Goal: Task Accomplishment & Management: Manage account settings

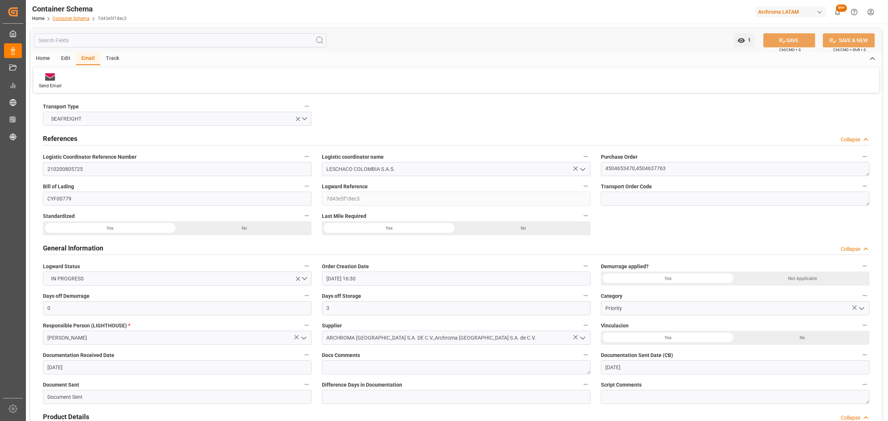
click at [79, 18] on link "Container Schema" at bounding box center [71, 18] width 37 height 5
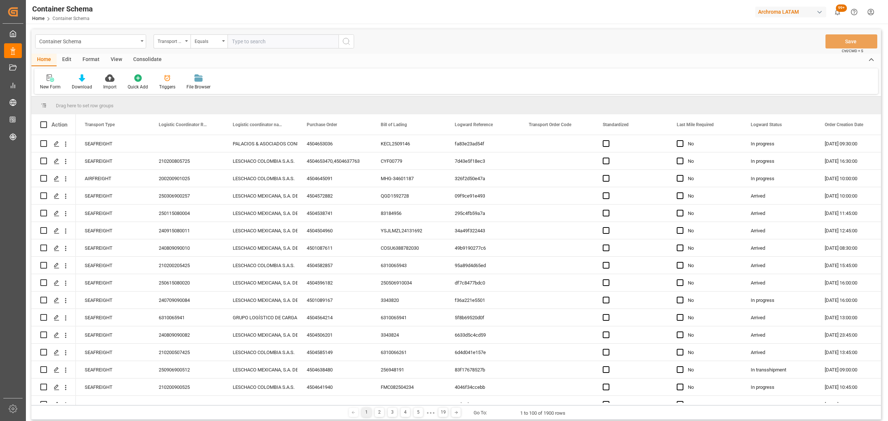
click at [169, 44] on div "Transport Type" at bounding box center [170, 40] width 25 height 9
click at [211, 108] on div "Logistic coordinator name" at bounding box center [209, 107] width 110 height 16
click at [174, 40] on div "Logistic coordinator name" at bounding box center [170, 40] width 25 height 9
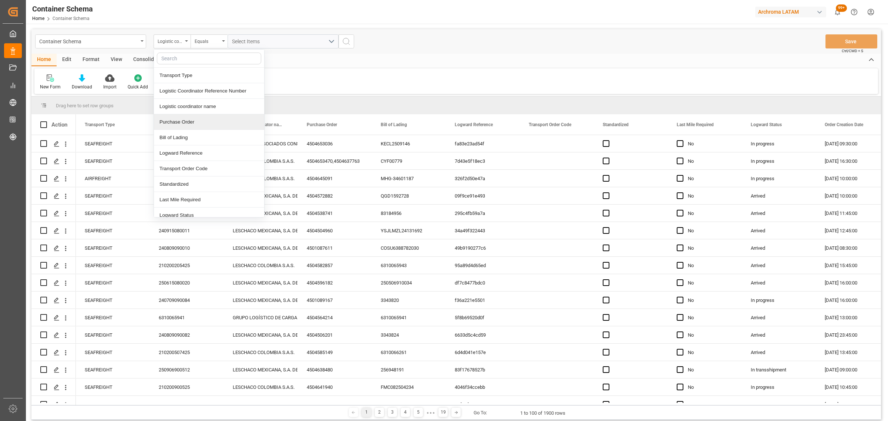
click at [188, 123] on div "Purchase Order" at bounding box center [209, 122] width 110 height 16
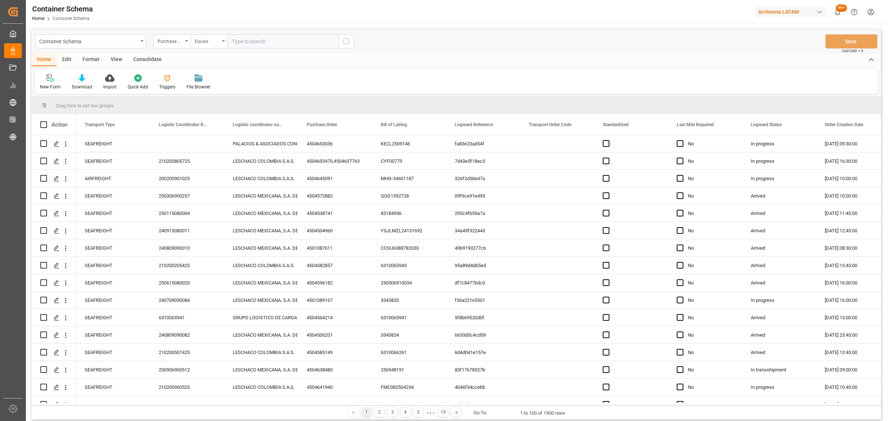
click at [208, 42] on div "Equals" at bounding box center [207, 40] width 25 height 9
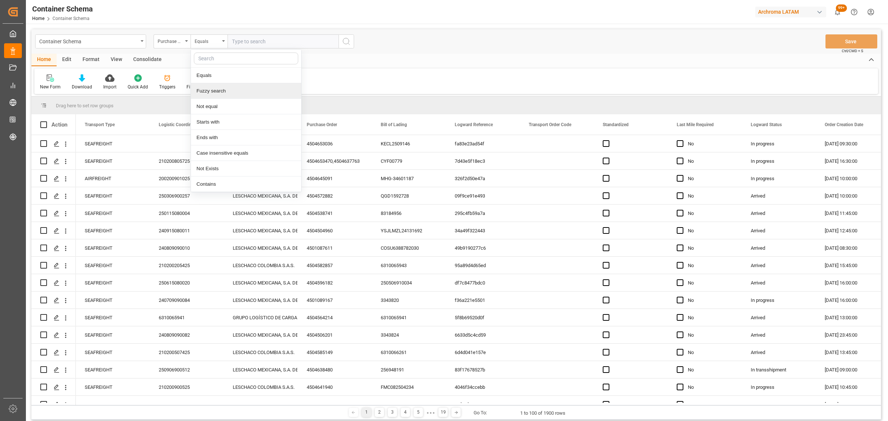
click at [221, 93] on div "Fuzzy search" at bounding box center [246, 91] width 110 height 16
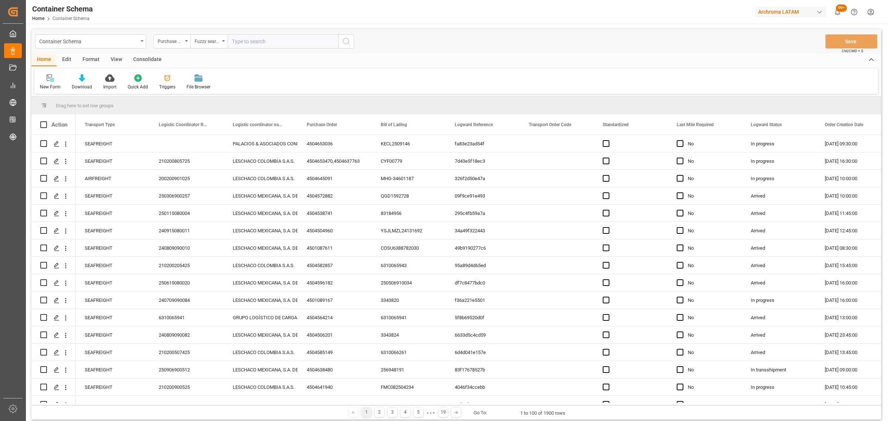
click at [256, 41] on input "text" at bounding box center [282, 41] width 111 height 14
paste input "4504641936"
type input "4504641936"
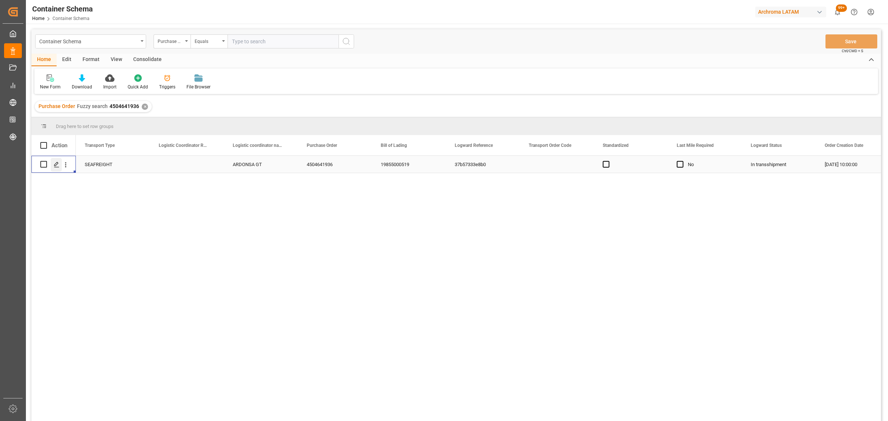
click at [54, 165] on icon "Press SPACE to select this row." at bounding box center [57, 165] width 6 height 6
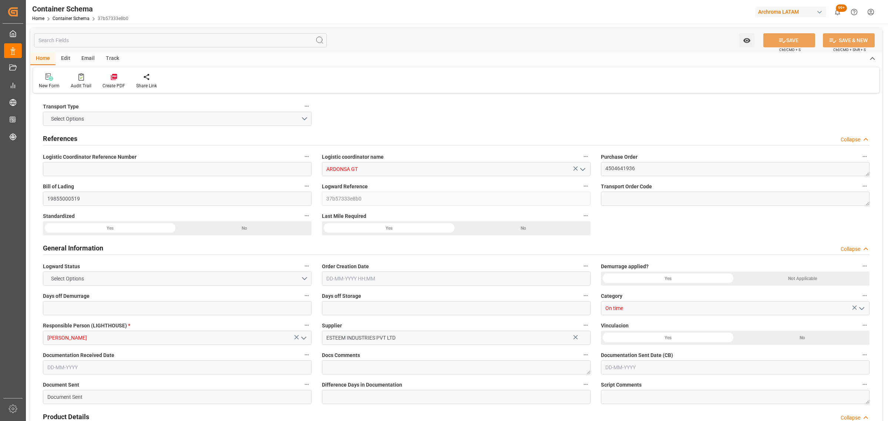
type input "0"
type input "1"
type input "9"
type input "6840"
type input "7344"
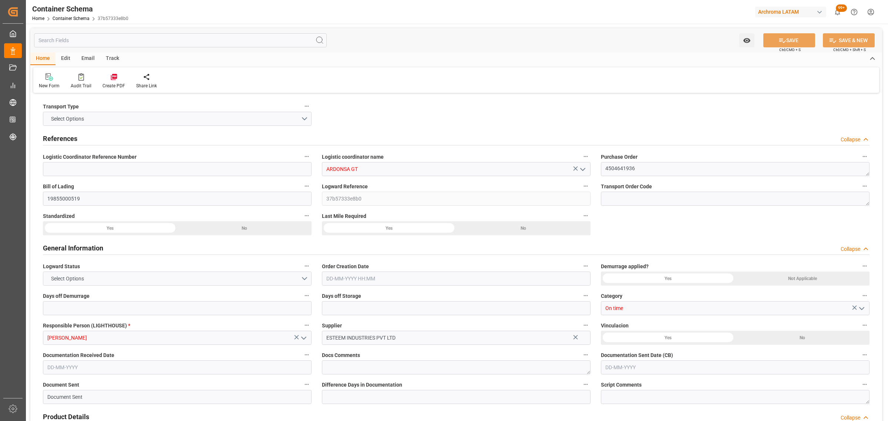
type input "CMACGM"
type input "CMA CGM Group"
type input "INMUN"
type input "GTPRQ"
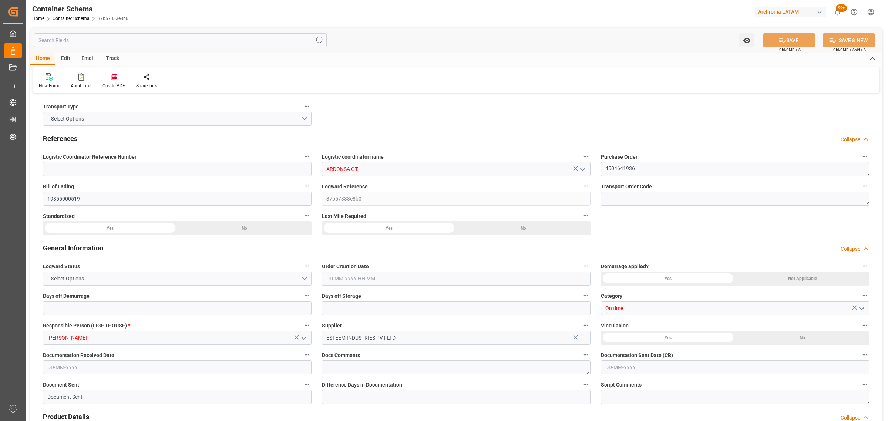
type input "9200706"
type input "14-08-2025 10:00"
type input "[DATE]"
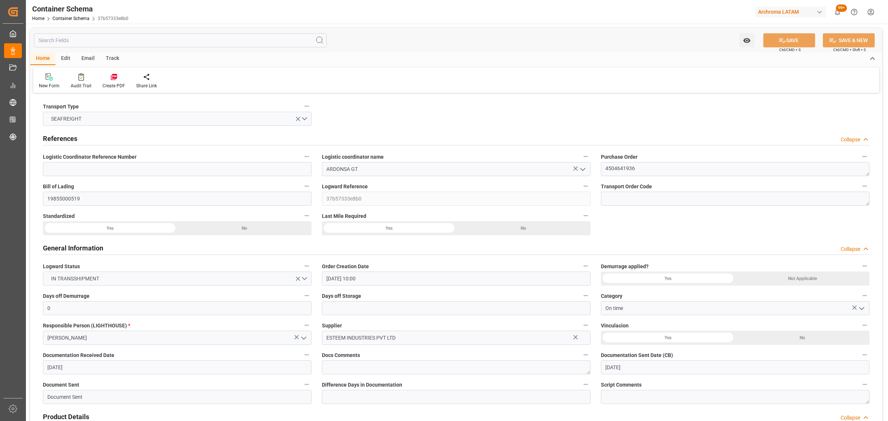
type input "30-09-2025"
type input "[DATE] 00:00"
type input "13-08-2025 12:45"
type input "13-08-2025 00:00"
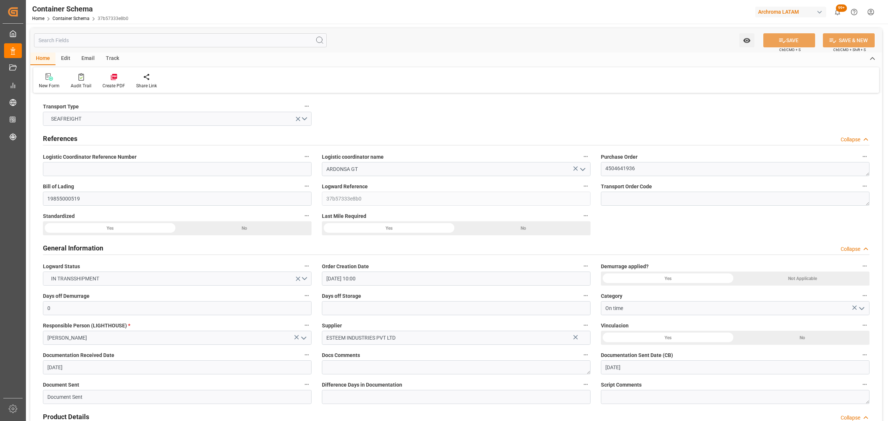
type input "16-10-2025 00:00"
type input "30-09-2025 05:00"
type input "08-10-2025 00:00"
type input "30-09-2025 05:00"
click at [116, 56] on div "Track" at bounding box center [112, 59] width 24 height 13
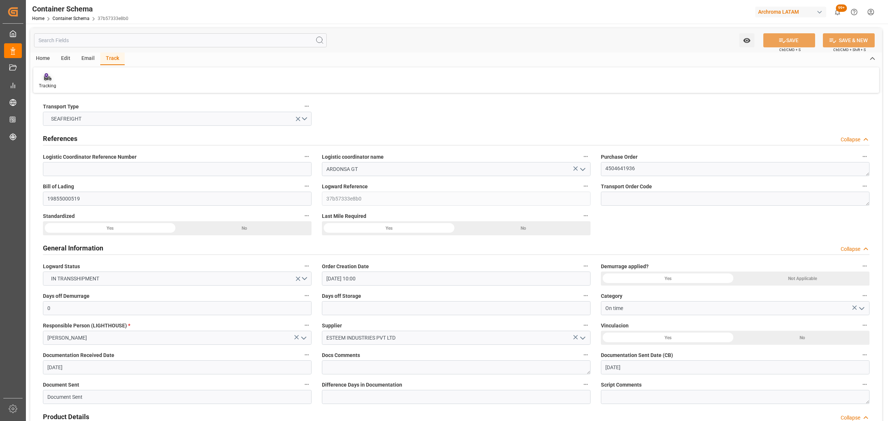
click at [43, 82] on div "Tracking" at bounding box center [47, 85] width 17 height 7
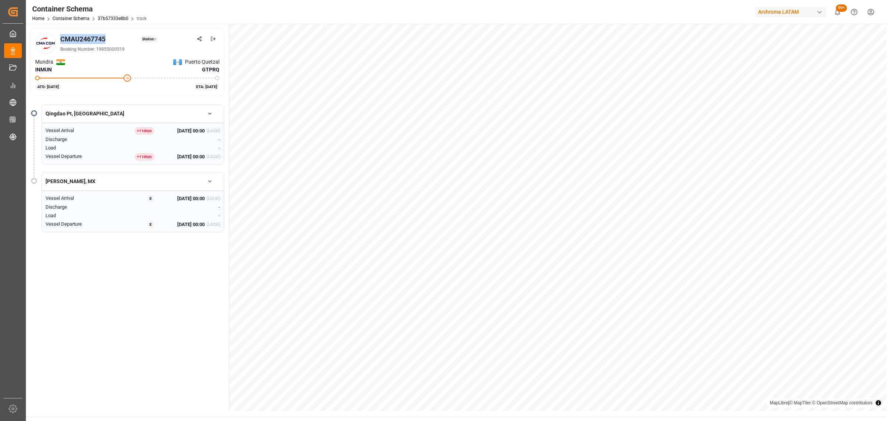
drag, startPoint x: 108, startPoint y: 38, endPoint x: 61, endPoint y: 40, distance: 47.0
click at [61, 40] on div "CMAU2467745 Status: -" at bounding box center [139, 39] width 159 height 10
copy div "CMAU2467745"
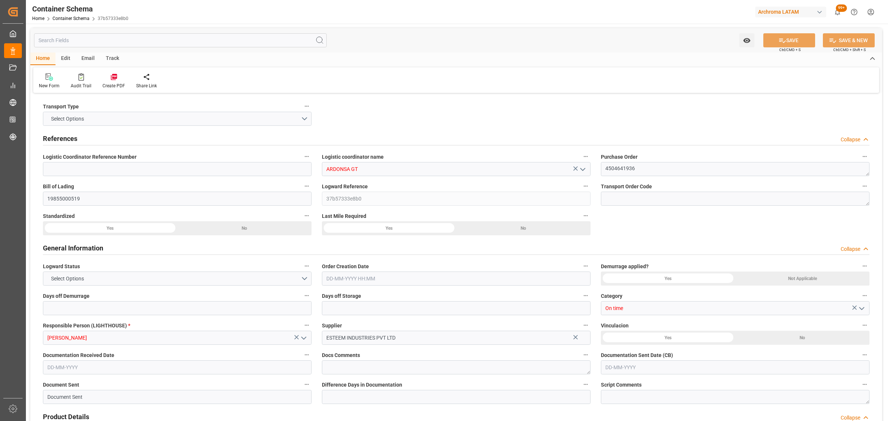
type input "0"
type input "1"
type input "9"
type input "6840"
type input "7344"
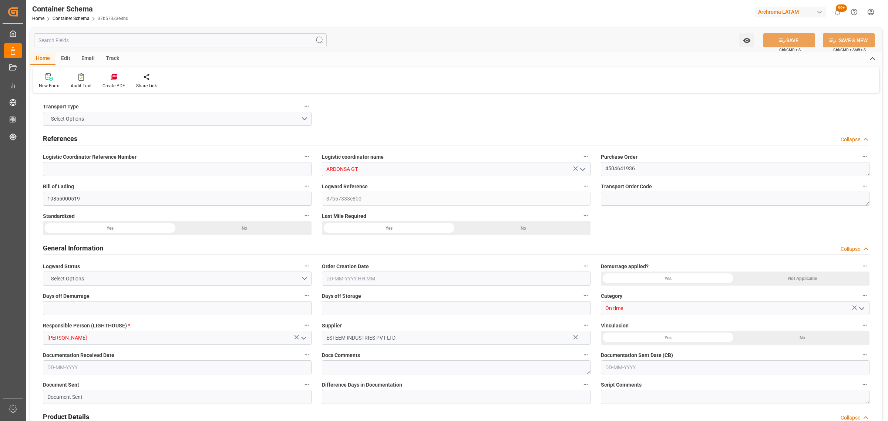
type input "CMACGM"
type input "CMA CGM Group"
type input "INMUN"
type input "GTPRQ"
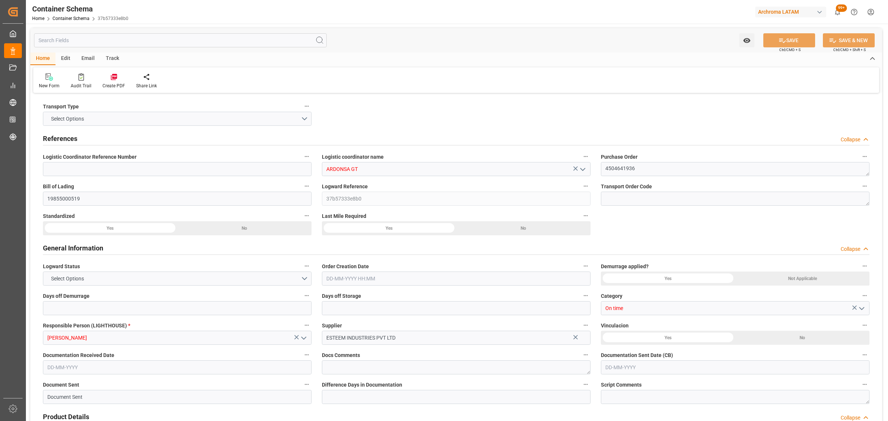
type input "9200706"
type input "14-08-2025 10:00"
type input "[DATE]"
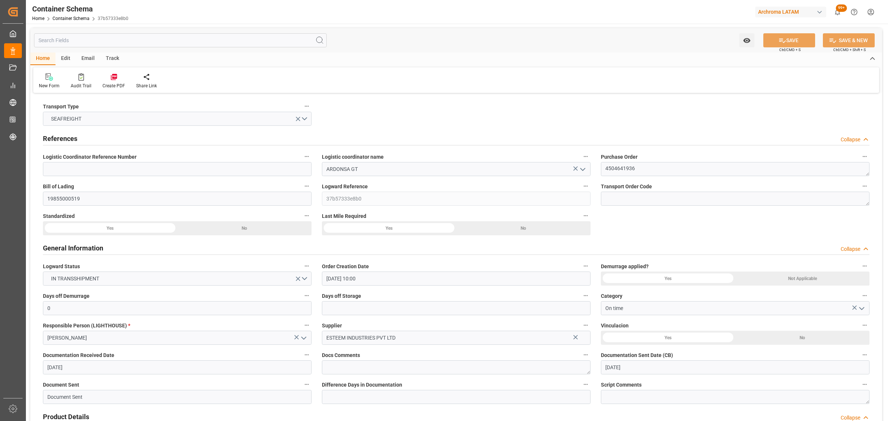
type input "30-09-2025"
type input "[DATE] 00:00"
type input "13-08-2025 12:45"
type input "13-08-2025 00:00"
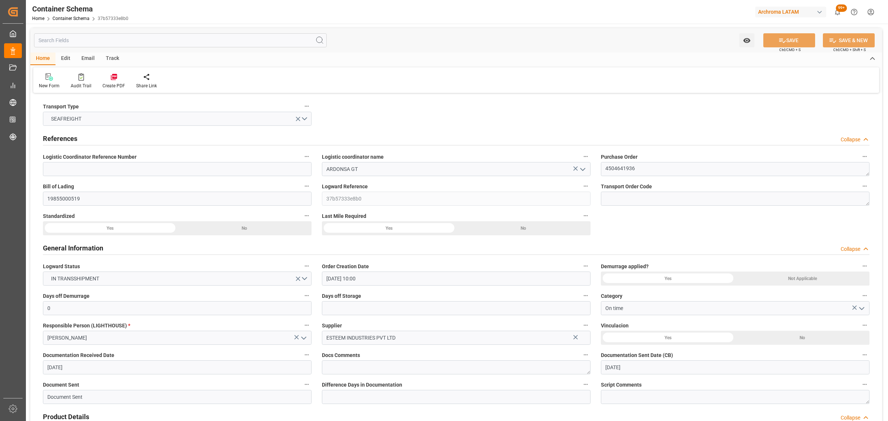
type input "16-10-2025 00:00"
type input "30-09-2025 05:00"
type input "08-10-2025 00:00"
type input "30-09-2025 05:00"
click at [84, 62] on div "Email" at bounding box center [88, 59] width 24 height 13
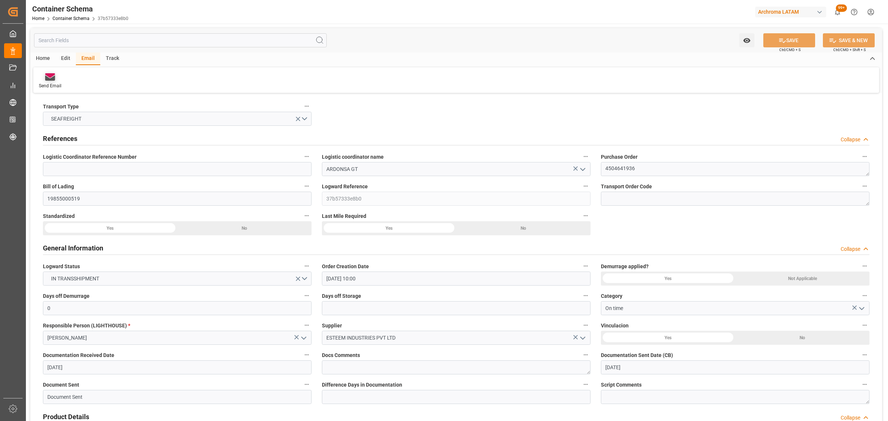
click at [39, 80] on div at bounding box center [50, 77] width 23 height 8
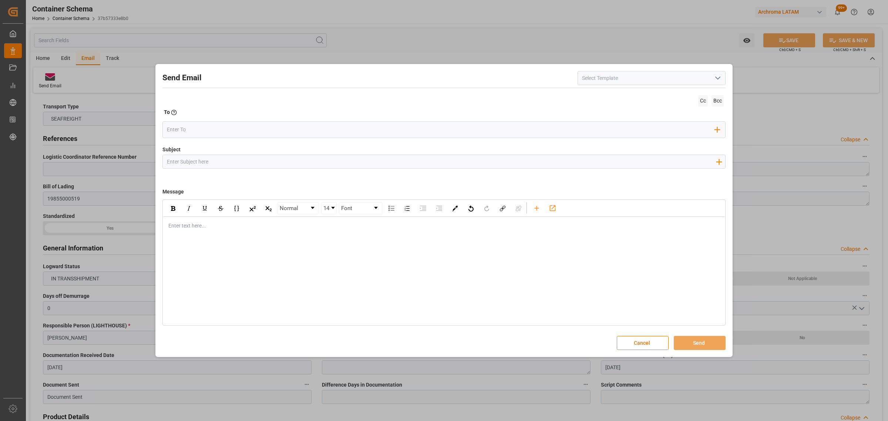
click at [249, 163] on input "Subject" at bounding box center [441, 161] width 557 height 13
click at [243, 168] on div at bounding box center [441, 161] width 557 height 13
click at [246, 164] on input "Subject" at bounding box center [441, 161] width 557 height 13
paste input "GT || VARIACION ETA | PO 4504641936 | Contenedor CMAU2467745 | TEXTIL | Bodega …"
drag, startPoint x: 256, startPoint y: 163, endPoint x: 233, endPoint y: 160, distance: 23.1
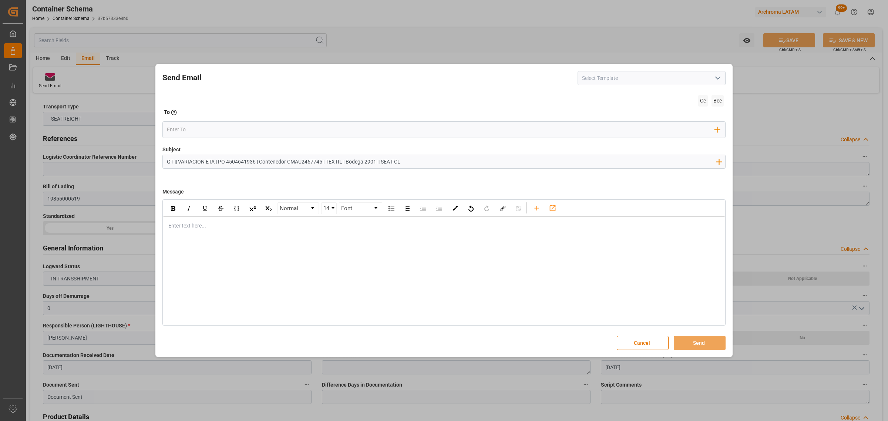
click at [232, 160] on input "GT || VARIACION ETA | PO 4504641936 | Contenedor CMAU2467745 | TEXTIL | Bodega …" at bounding box center [441, 161] width 557 height 13
click at [325, 160] on input "GT || VARIACION ETA | PO 4504641936 | Contenedor CMAU2467745 | TEXTIL | Bodega …" at bounding box center [441, 161] width 557 height 13
drag, startPoint x: 212, startPoint y: 162, endPoint x: 191, endPoint y: 162, distance: 20.3
click at [187, 162] on input "GT || VARIACION ETA | PO 4504641936 | Contenedor CMAU2467745 | TEXTIL | Bodega …" at bounding box center [441, 161] width 557 height 13
drag, startPoint x: 215, startPoint y: 161, endPoint x: 179, endPoint y: 160, distance: 36.2
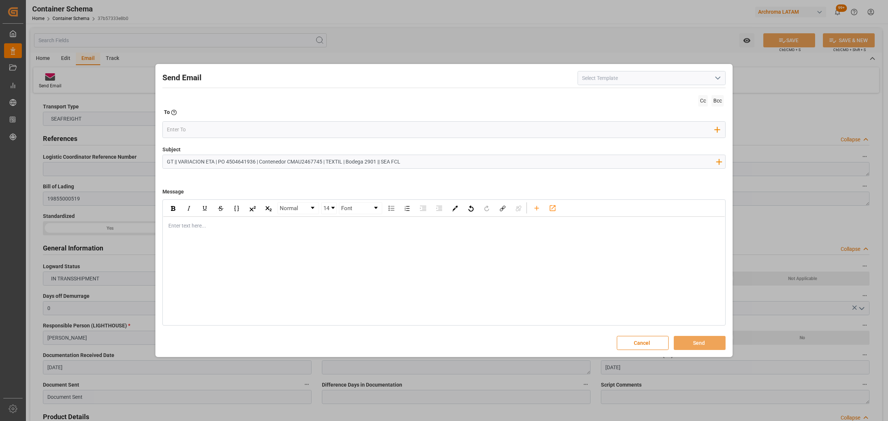
click at [179, 160] on input "GT || VARIACION ETA | PO 4504641936 | Contenedor CMAU2467745 | TEXTIL | Bodega …" at bounding box center [441, 161] width 557 height 13
click at [420, 162] on input "GT || LOGWARD STATUS | PO 4504641936 | Contenedor CMAU2467745 | TEXTIL | Bodega…" at bounding box center [441, 161] width 557 height 13
click at [429, 159] on input "GT || LOGWARD STATUS | PO 4504641936 | Contenedor CMAU2467745 | TEXTIL | Bodega…" at bounding box center [441, 161] width 557 height 13
drag, startPoint x: 204, startPoint y: 162, endPoint x: 178, endPoint y: 162, distance: 25.9
click at [178, 162] on input "GT || LOGWARD STATUS | PO 4504641936 | Contenedor CMAU2467745 | TEXTIL | Bodega…" at bounding box center [441, 161] width 557 height 13
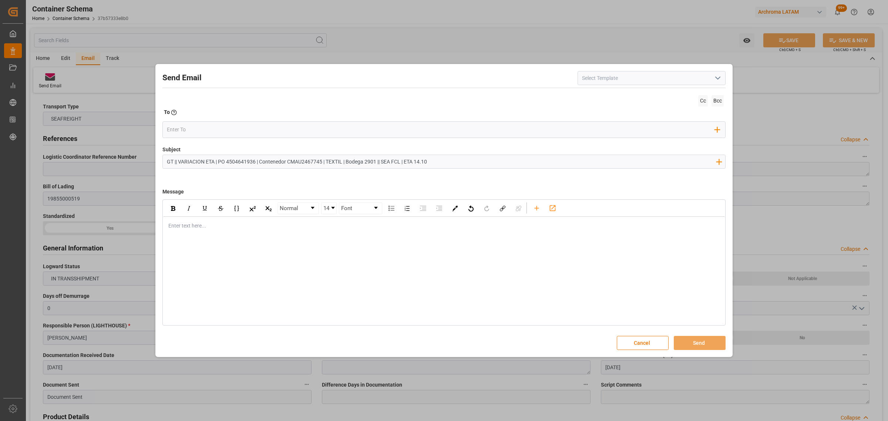
type input "GT || VARIACION ETA | PO 4504641936 | Contenedor CMAU2467745 | TEXTIL | Bodega …"
click at [187, 228] on div "rdw-editor" at bounding box center [444, 226] width 551 height 8
drag, startPoint x: 219, startPoint y: 245, endPoint x: 219, endPoint y: 236, distance: 8.9
click at [219, 243] on div "Normal 14 Font Enter text here..." at bounding box center [443, 262] width 563 height 126
click at [219, 236] on div "Normal 14 Font Enter text here..." at bounding box center [443, 262] width 563 height 126
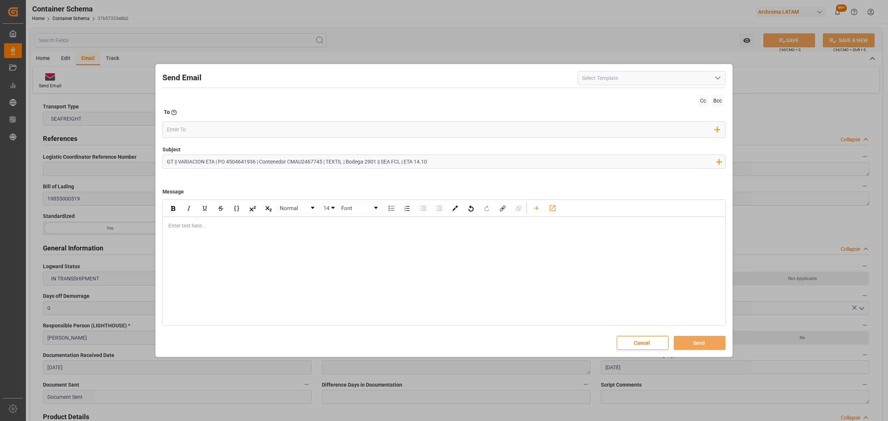
click at [219, 227] on div "rdw-editor" at bounding box center [444, 226] width 551 height 8
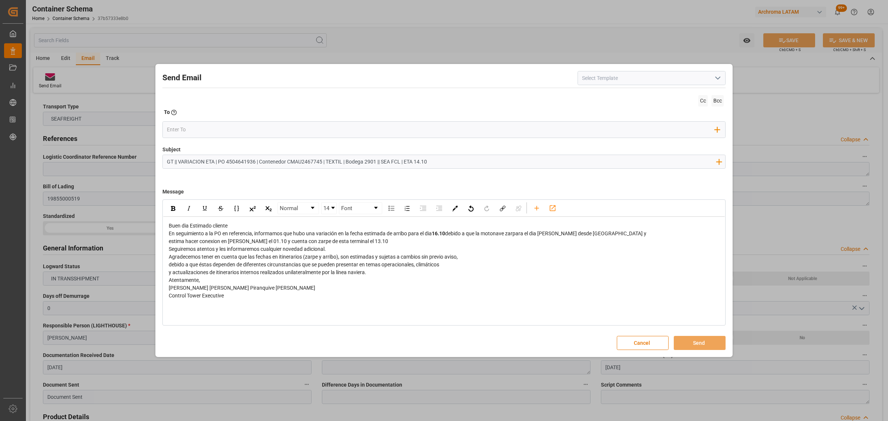
click at [257, 227] on div "Buen dia Estimado cliente" at bounding box center [444, 226] width 551 height 8
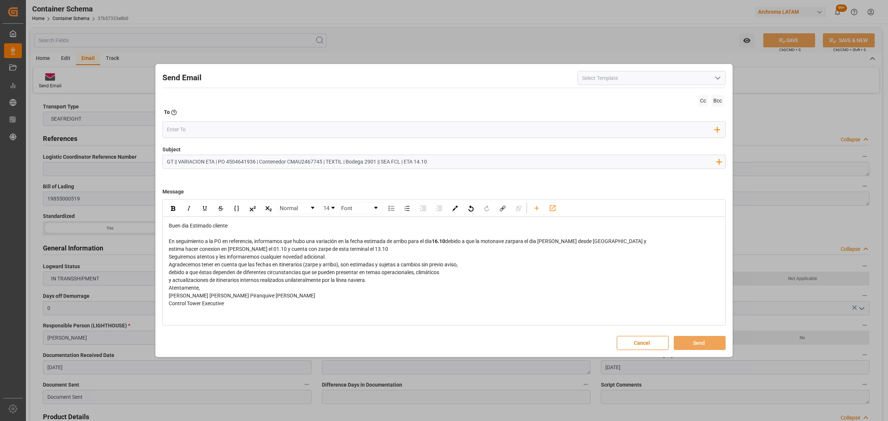
click at [438, 243] on span "16.10" at bounding box center [438, 241] width 13 height 6
click at [440, 241] on span "16.10" at bounding box center [438, 241] width 13 height 6
drag, startPoint x: 586, startPoint y: 243, endPoint x: 510, endPoint y: 243, distance: 76.6
click at [510, 243] on div "En seguimiento a la PO en referencia, informamos que hubo una variación en la f…" at bounding box center [444, 241] width 551 height 8
click at [287, 250] on span "estima hacer conexion en lazaro cardenas el 01.10 y cuenta con zarpe de esta te…" at bounding box center [278, 249] width 219 height 6
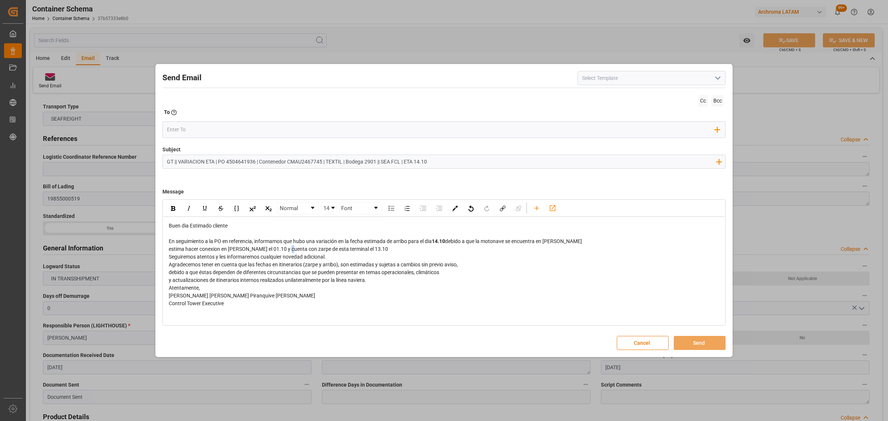
click at [286, 250] on span "estima hacer conexion en lazaro cardenas el 01.10 y cuenta con zarpe de esta te…" at bounding box center [278, 249] width 219 height 6
drag, startPoint x: 285, startPoint y: 250, endPoint x: 163, endPoint y: 250, distance: 122.0
click at [163, 250] on div "Buen dia Estimado cliente En seguimiento a la PO en referencia, informamos que …" at bounding box center [443, 265] width 561 height 96
drag, startPoint x: 281, startPoint y: 249, endPoint x: 261, endPoint y: 250, distance: 20.1
click at [261, 250] on div "y cuenta con zarpe de esta terminal el 13.10" at bounding box center [444, 249] width 551 height 8
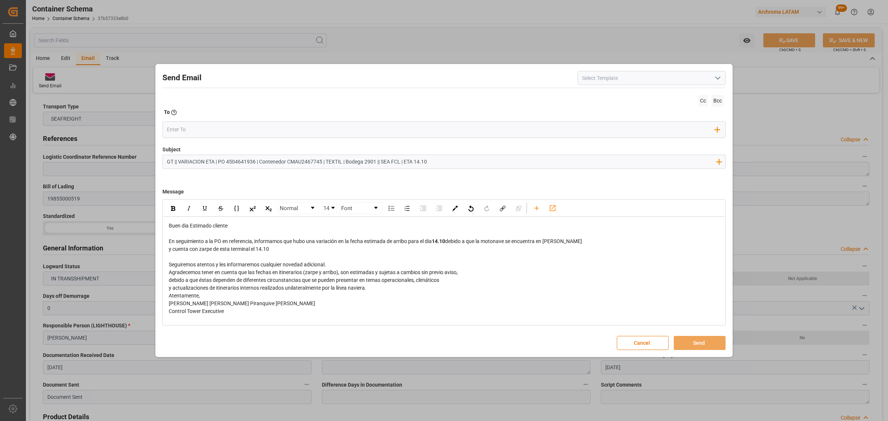
click at [331, 266] on div "Seguiremos atentos y les informaremos cualquier novedad adicional." at bounding box center [444, 265] width 551 height 8
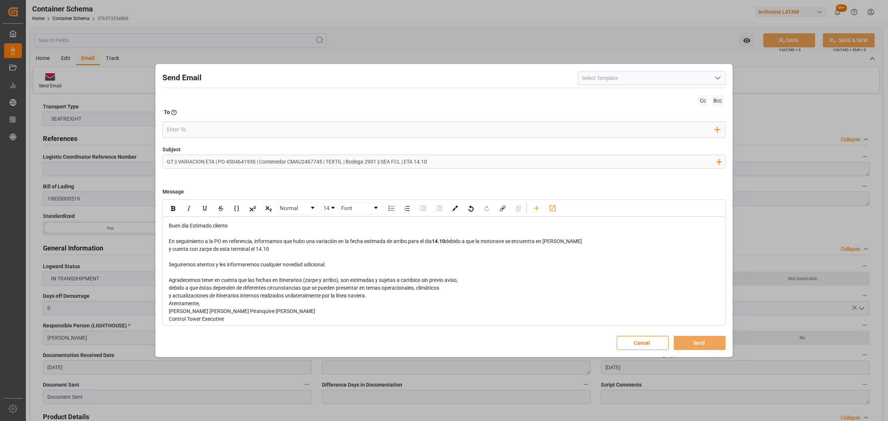
click at [385, 298] on div "y actualizaciones de itinerarios internos realizados unilateralmente por la lín…" at bounding box center [444, 296] width 551 height 8
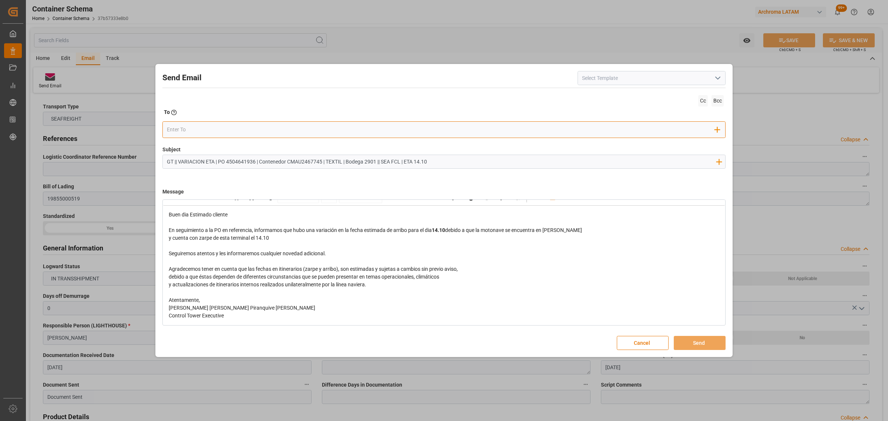
click at [262, 126] on input "email" at bounding box center [441, 129] width 548 height 11
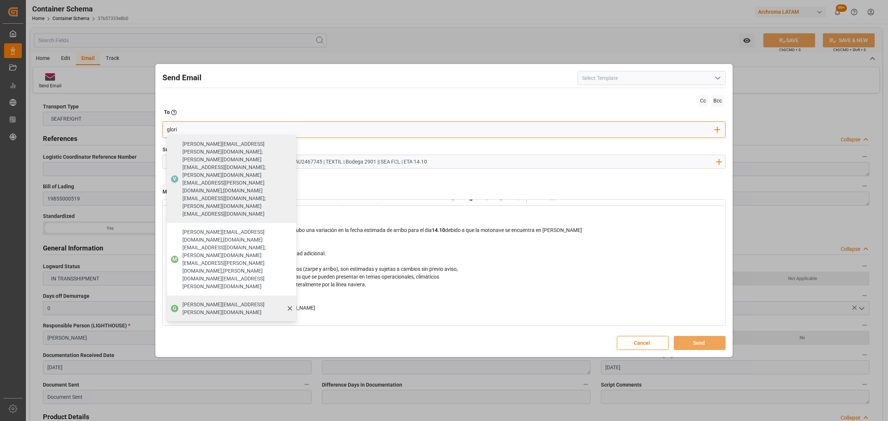
type input "glori"
click at [229, 301] on span "[PERSON_NAME][EMAIL_ADDRESS][PERSON_NAME][DOMAIN_NAME]" at bounding box center [236, 309] width 109 height 16
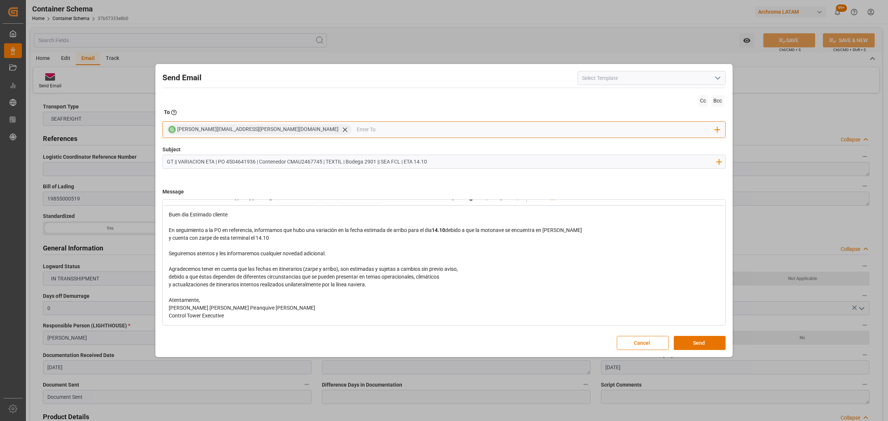
type input "m"
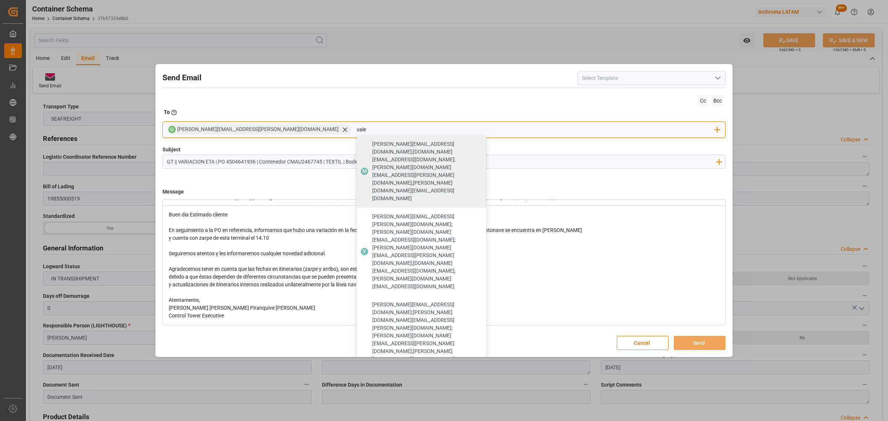
type input "vale"
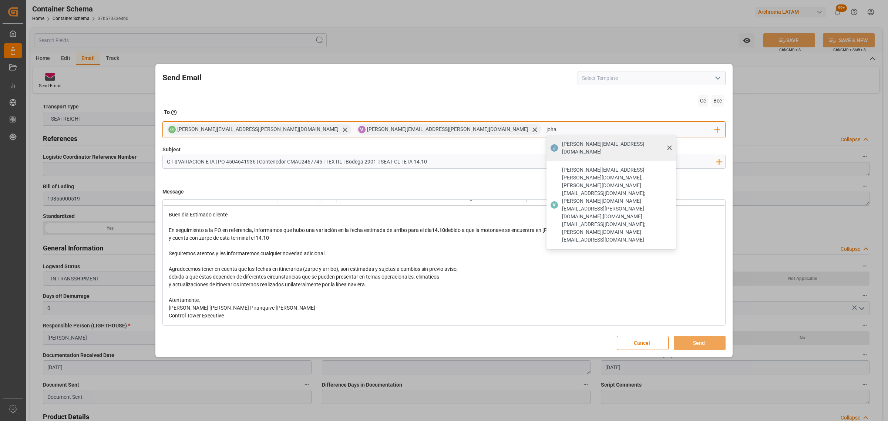
type input "joha"
click at [559, 148] on div "[PERSON_NAME][EMAIL_ADDRESS][DOMAIN_NAME]" at bounding box center [616, 148] width 114 height 21
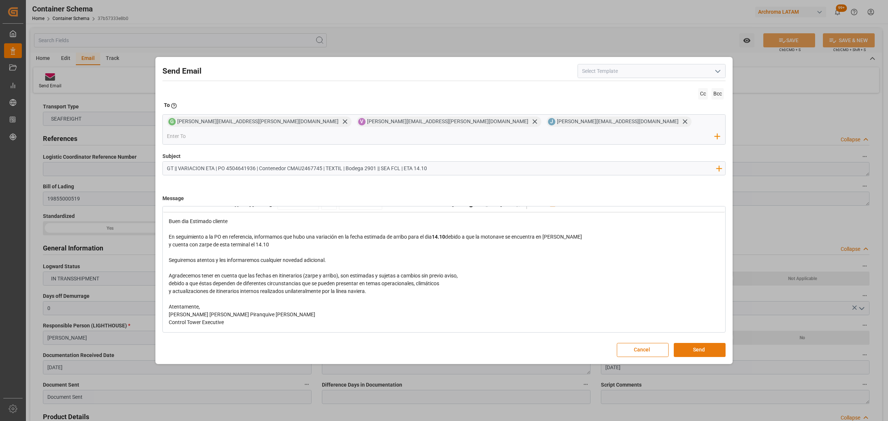
click at [699, 343] on button "Send" at bounding box center [699, 350] width 52 height 14
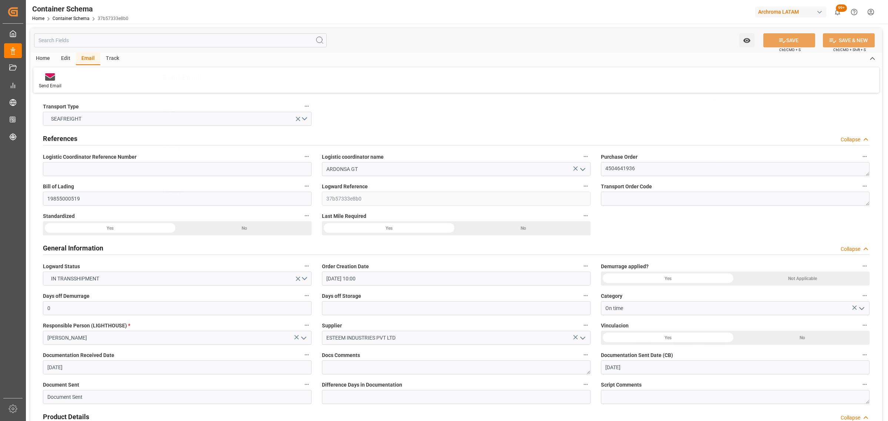
scroll to position [0, 0]
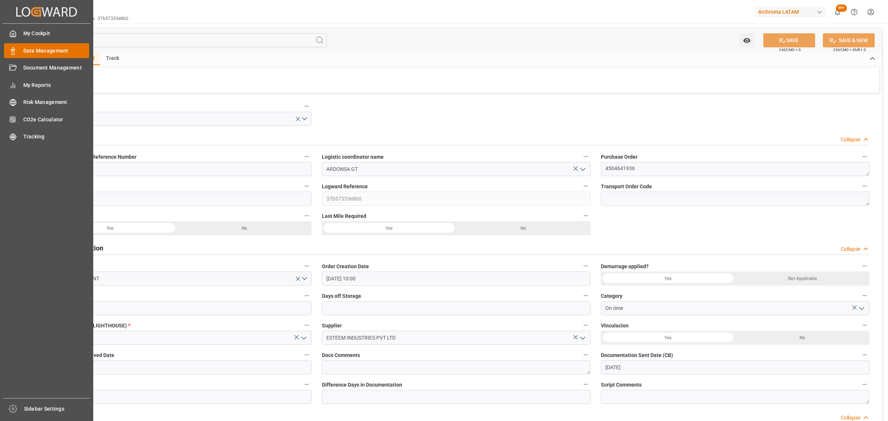
click at [27, 52] on span "Data Management" at bounding box center [56, 51] width 66 height 8
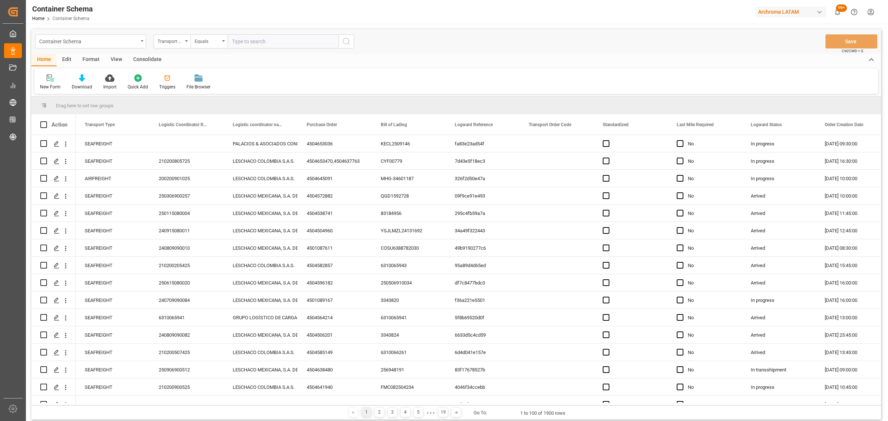
click at [121, 40] on div "Container Schema" at bounding box center [88, 40] width 99 height 9
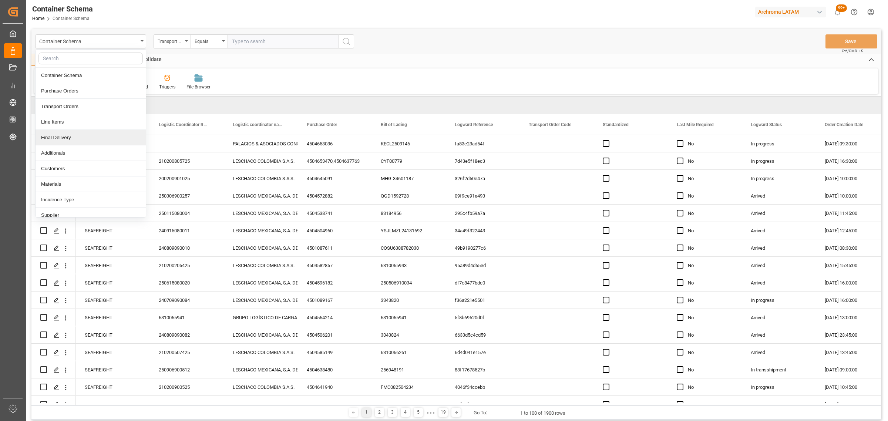
click at [74, 138] on div "Final Delivery" at bounding box center [91, 138] width 110 height 16
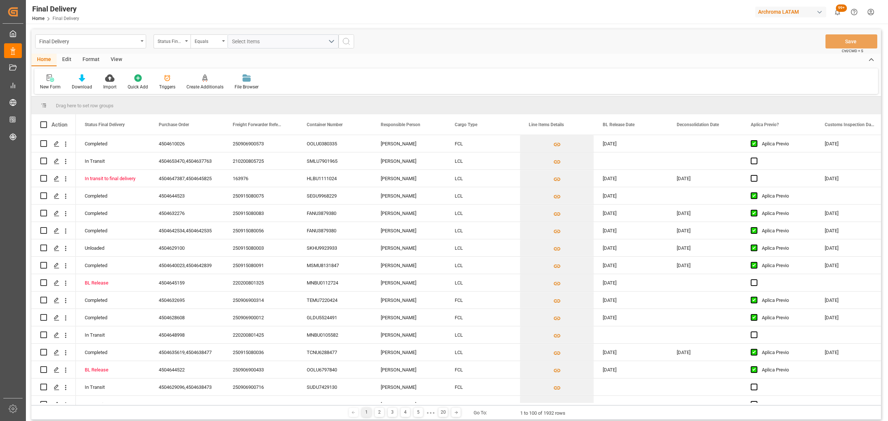
click at [174, 44] on div "Status Final Delivery" at bounding box center [170, 40] width 25 height 9
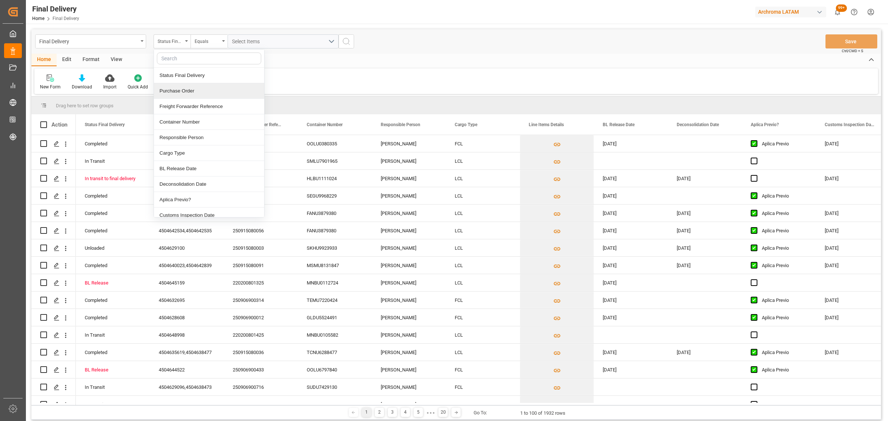
click at [198, 88] on div "Purchase Order" at bounding box center [209, 91] width 110 height 16
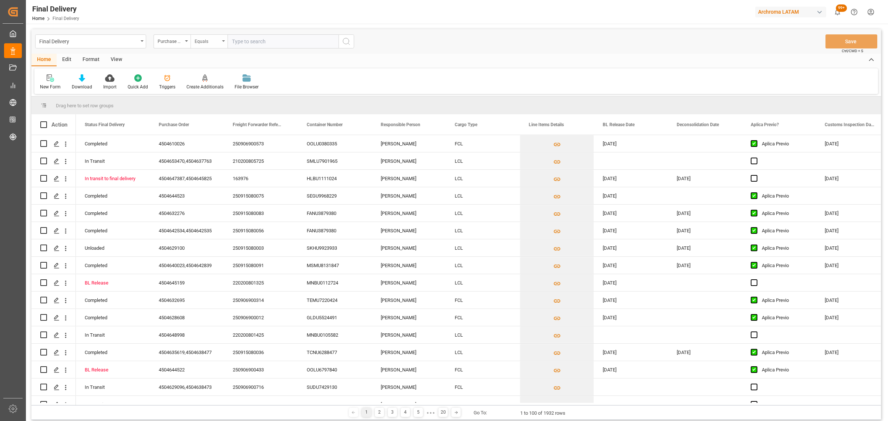
click at [207, 41] on div "Equals" at bounding box center [207, 40] width 25 height 9
click at [221, 91] on div "Fuzzy search" at bounding box center [246, 91] width 110 height 16
click at [249, 41] on input "text" at bounding box center [282, 41] width 111 height 14
paste input "4504661773"
type input "4504661773"
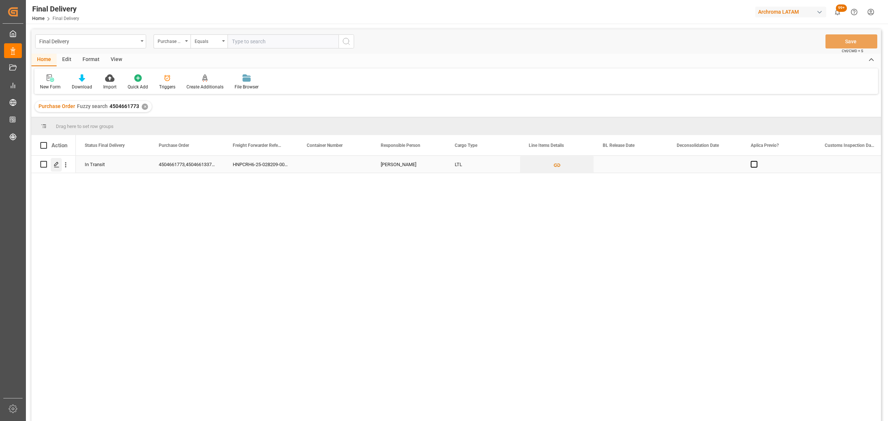
click at [56, 165] on icon "Press SPACE to select this row." at bounding box center [57, 165] width 6 height 6
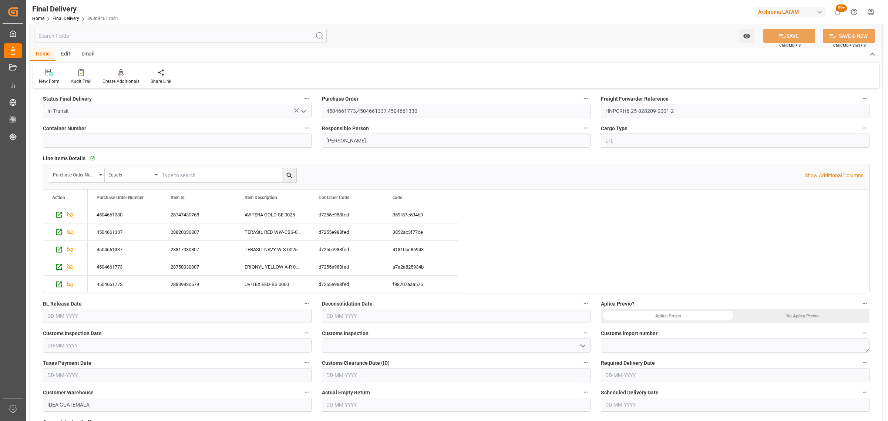
scroll to position [139, 0]
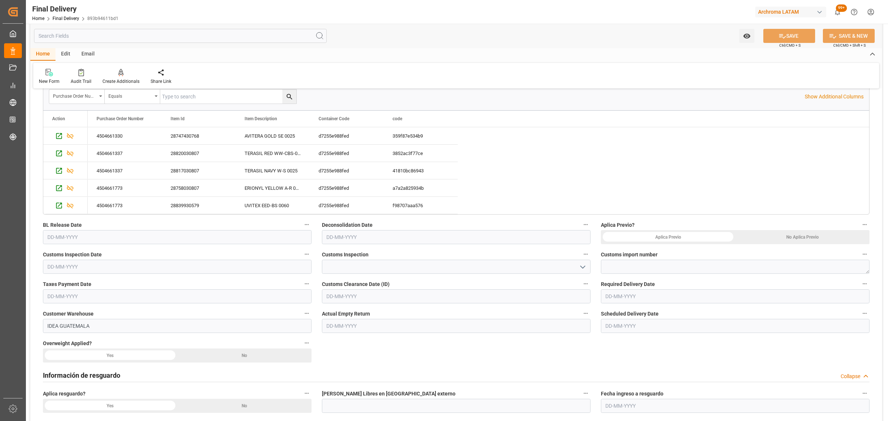
click at [212, 241] on input "text" at bounding box center [177, 237] width 268 height 14
click at [45, 307] on div "15 16 17 18 19 20 21" at bounding box center [95, 311] width 101 height 14
click at [113, 297] on div "12" at bounding box center [110, 297] width 9 height 9
type input "[DATE]"
click at [814, 239] on div "No Aplica Previo" at bounding box center [802, 237] width 134 height 14
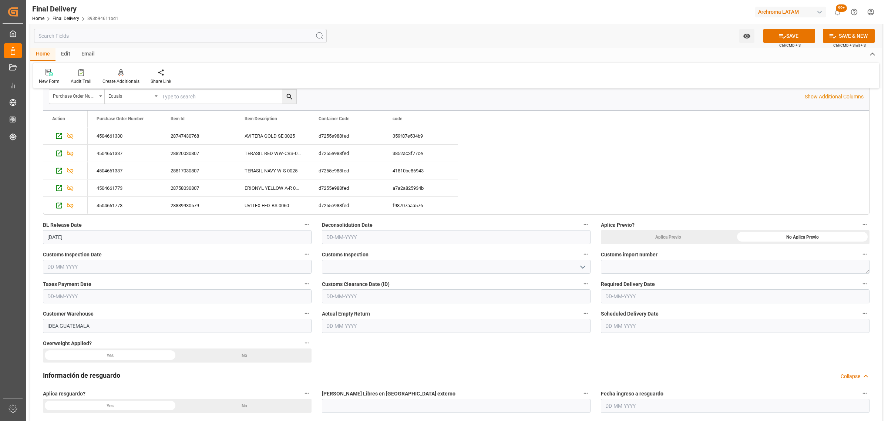
click at [276, 270] on input "text" at bounding box center [177, 267] width 268 height 14
click at [639, 267] on textarea at bounding box center [735, 267] width 268 height 14
paste textarea "264-202500011977"
type textarea "264-202500011977"
click at [81, 265] on input "text" at bounding box center [177, 267] width 268 height 14
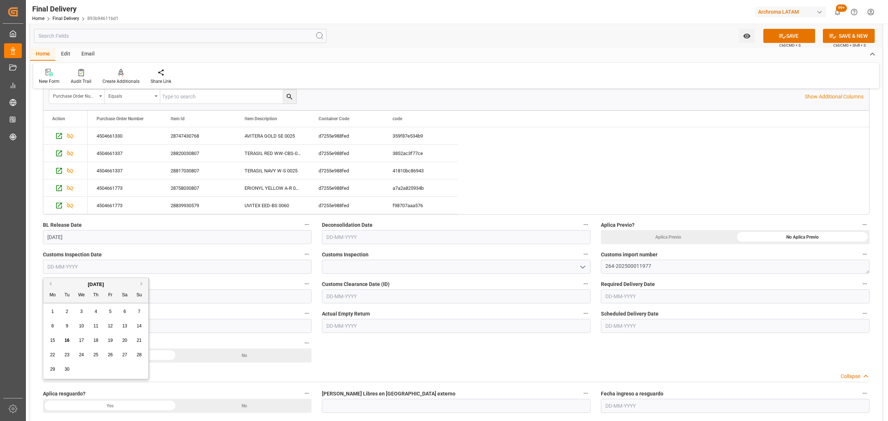
click at [45, 330] on div "8 9 10 11 12 13 14" at bounding box center [95, 326] width 101 height 14
click at [93, 328] on span "11" at bounding box center [95, 325] width 5 height 5
type input "[DATE]"
click at [586, 268] on icon "open menu" at bounding box center [582, 267] width 9 height 9
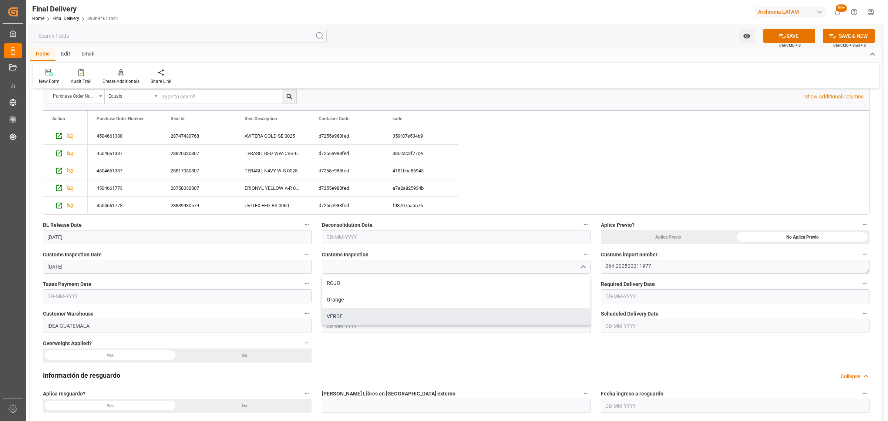
click at [366, 317] on div "VERDE" at bounding box center [456, 316] width 268 height 17
type input "VERDE"
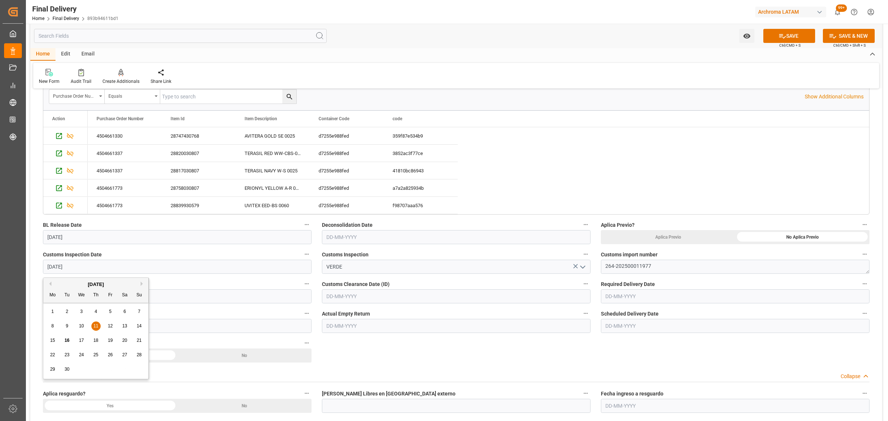
click at [117, 268] on input "[DATE]" at bounding box center [177, 267] width 268 height 14
click at [108, 326] on span "12" at bounding box center [110, 325] width 5 height 5
type input "[DATE]"
click at [91, 298] on input "text" at bounding box center [177, 296] width 268 height 14
click at [45, 359] on div "8 9 10 11 12 13 14" at bounding box center [95, 355] width 101 height 14
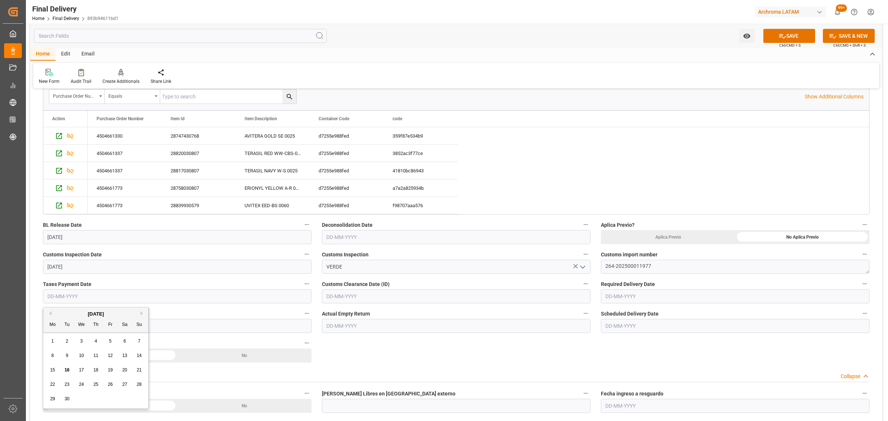
click at [95, 356] on span "11" at bounding box center [95, 355] width 5 height 5
type input "[DATE]"
click at [541, 297] on input "text" at bounding box center [456, 296] width 268 height 14
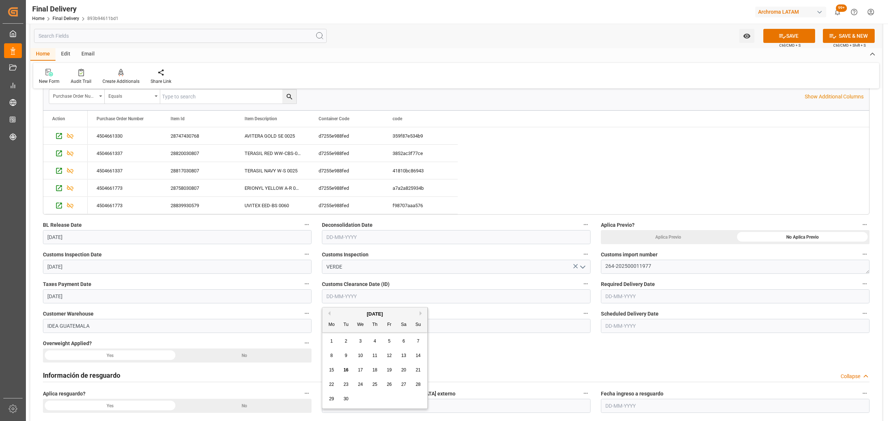
click at [325, 346] on div "1 2 3 4 5 6 7" at bounding box center [374, 341] width 101 height 14
click at [388, 357] on span "12" at bounding box center [388, 355] width 5 height 5
type input "[DATE]"
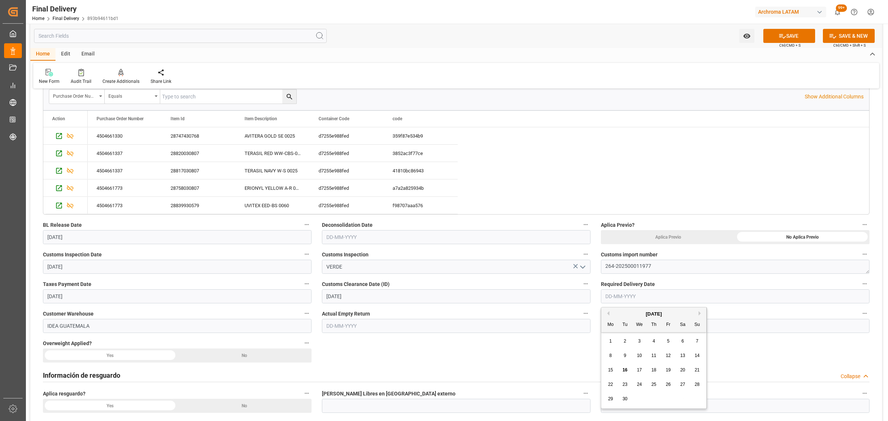
click at [629, 298] on input "text" at bounding box center [735, 296] width 268 height 14
click at [624, 371] on span "16" at bounding box center [624, 369] width 5 height 5
type input "[DATE]"
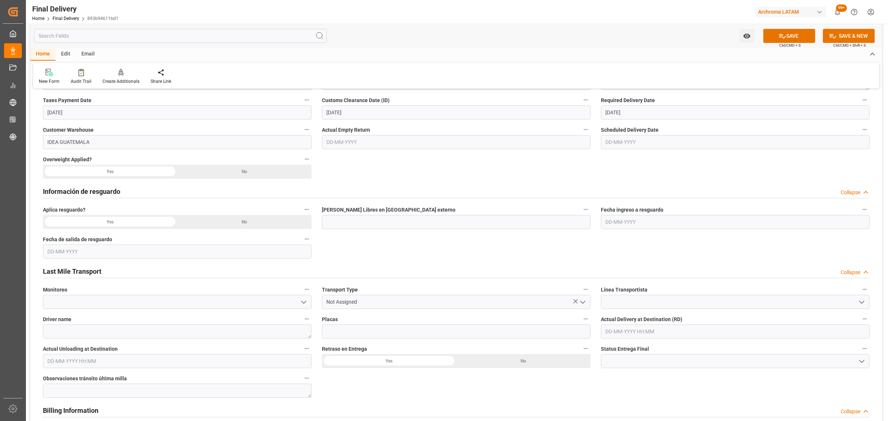
scroll to position [324, 0]
click at [580, 304] on icon "open menu" at bounding box center [582, 301] width 9 height 9
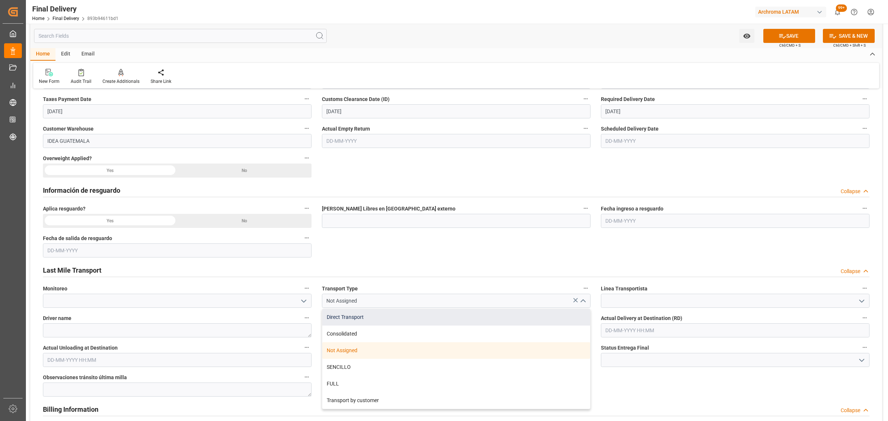
click at [365, 317] on div "Direct Transport" at bounding box center [456, 317] width 268 height 17
type input "Direct Transport"
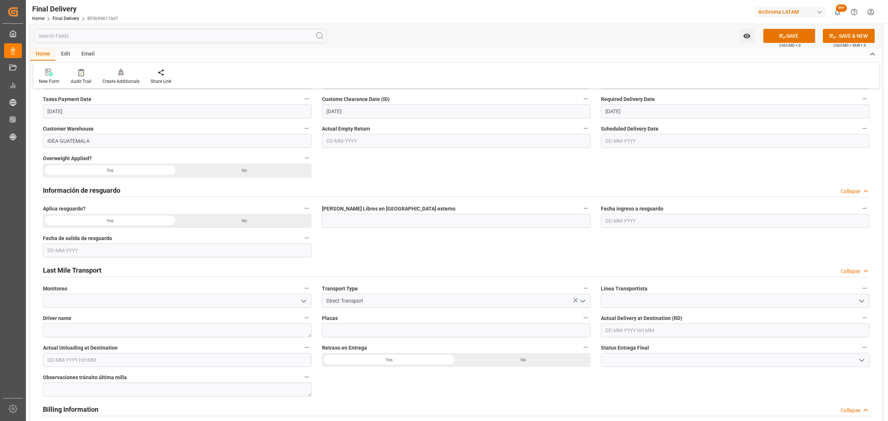
click at [865, 301] on icon "open menu" at bounding box center [861, 301] width 9 height 9
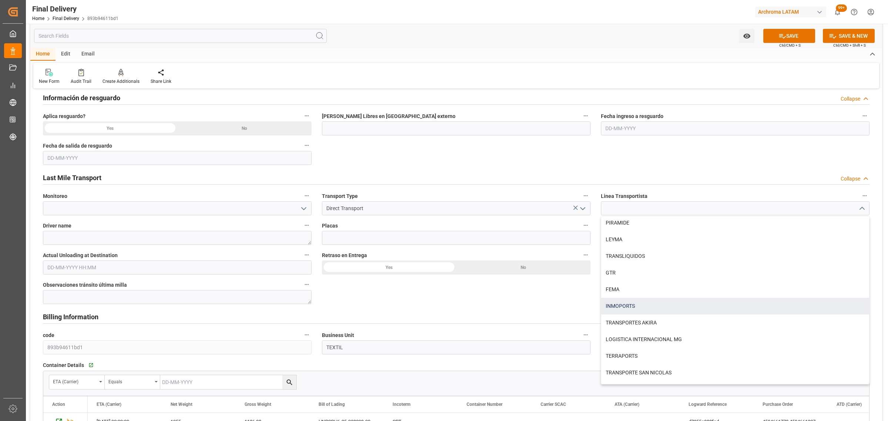
scroll to position [368, 0]
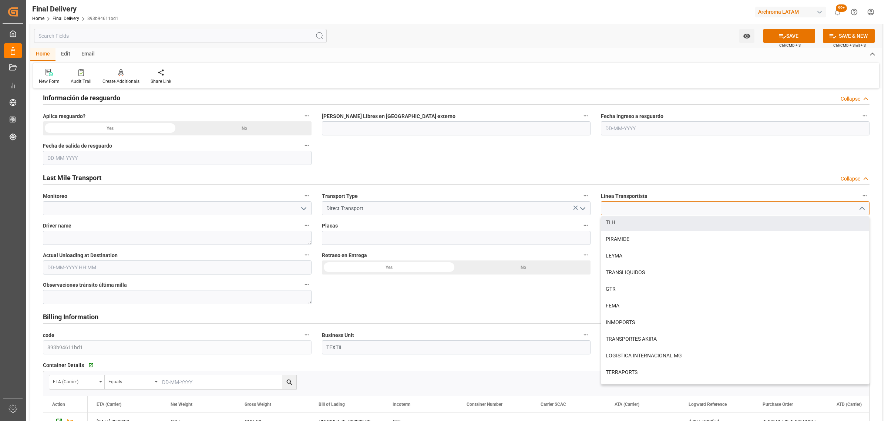
click at [643, 203] on input at bounding box center [735, 208] width 268 height 14
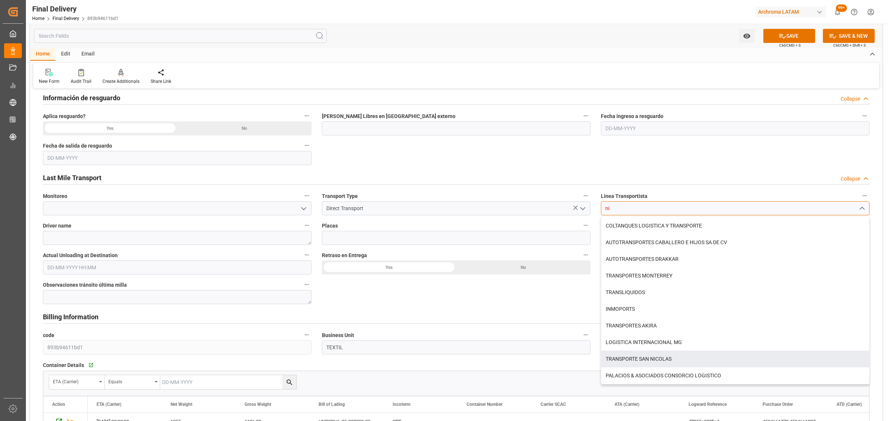
scroll to position [0, 0]
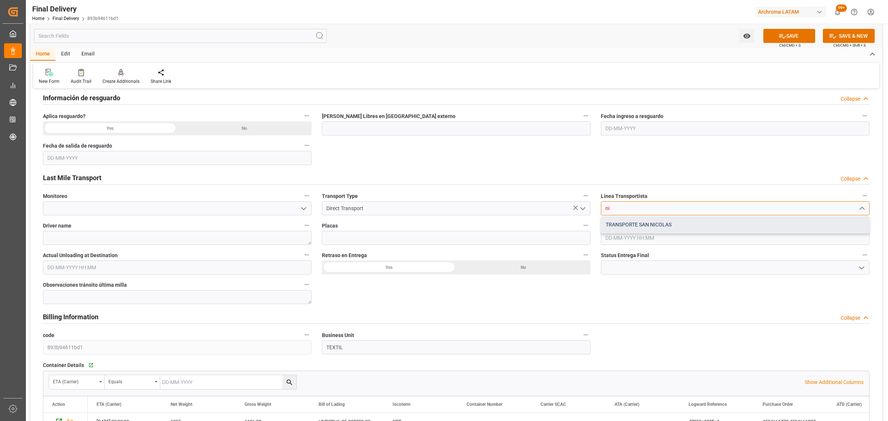
click at [652, 218] on div "TRANSPORTE SAN NICOLAS" at bounding box center [735, 224] width 268 height 17
type input "TRANSPORTE SAN NICOLAS"
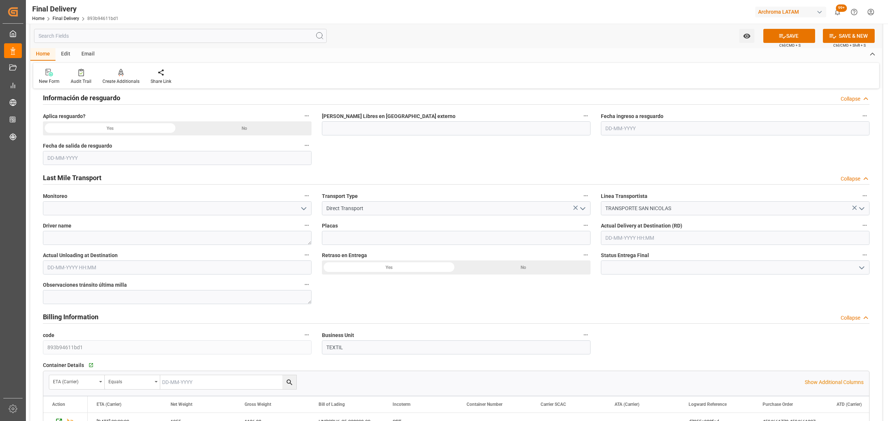
click at [864, 267] on polyline "open menu" at bounding box center [861, 268] width 4 height 2
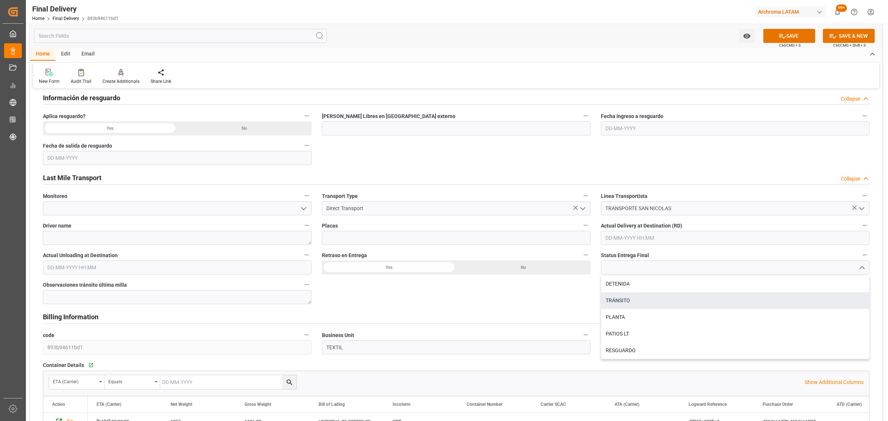
click at [661, 300] on div "TRÁNSITO" at bounding box center [735, 300] width 268 height 17
type input "TRÁNSITO"
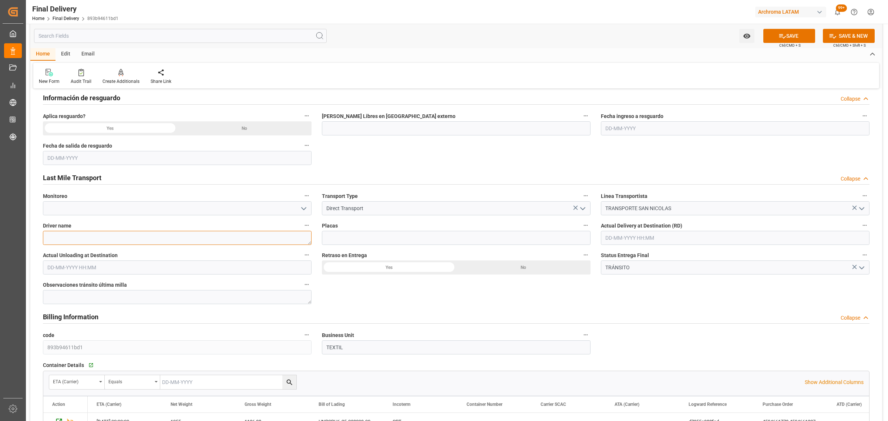
click at [149, 239] on textarea at bounding box center [177, 238] width 268 height 14
type textarea "JUAN RODOLFO ESTRADA"
click at [372, 237] on input at bounding box center [456, 238] width 268 height 14
type input "C-781 BQS"
click at [781, 35] on icon at bounding box center [782, 36] width 8 height 8
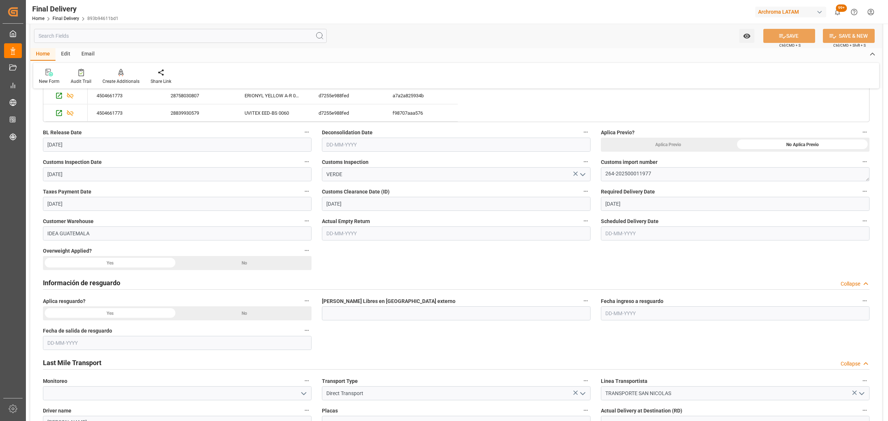
scroll to position [185, 0]
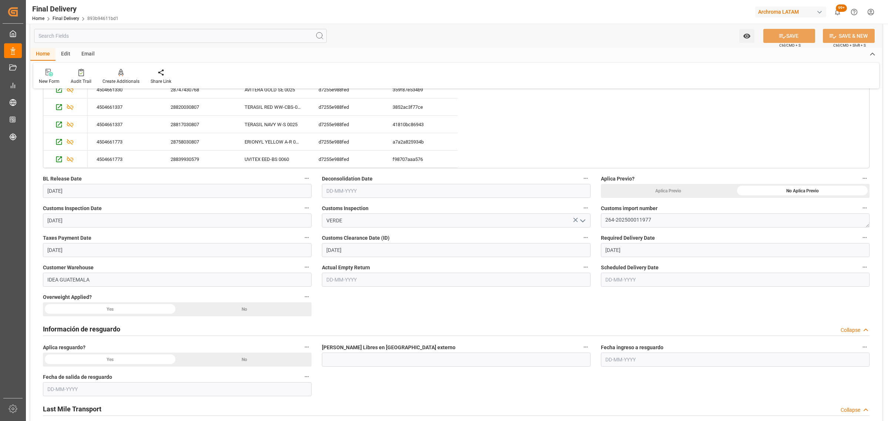
click at [252, 359] on div "No" at bounding box center [244, 359] width 134 height 14
click at [259, 311] on div "No" at bounding box center [244, 309] width 134 height 14
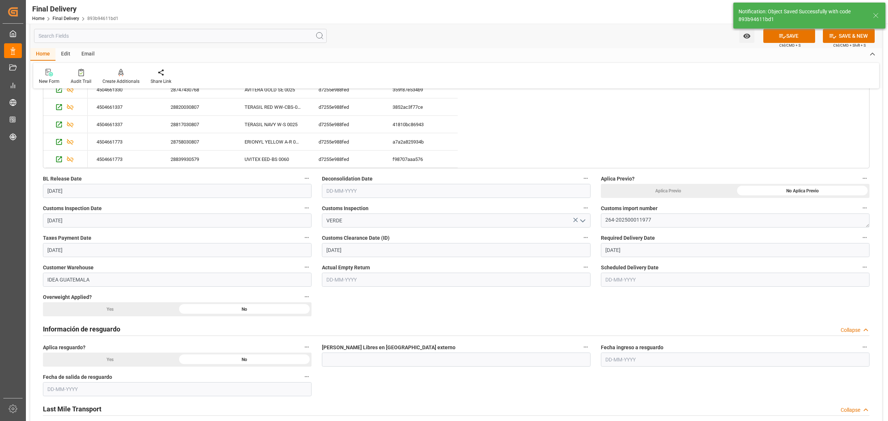
type textarea "1"
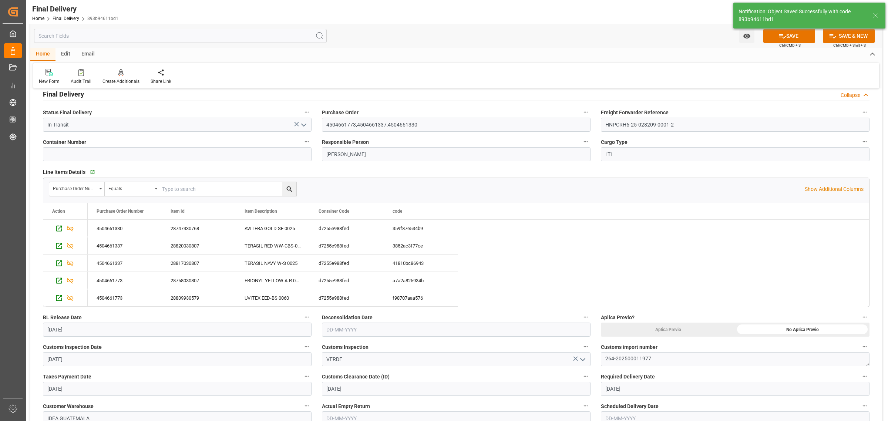
type input "Custom Clearance"
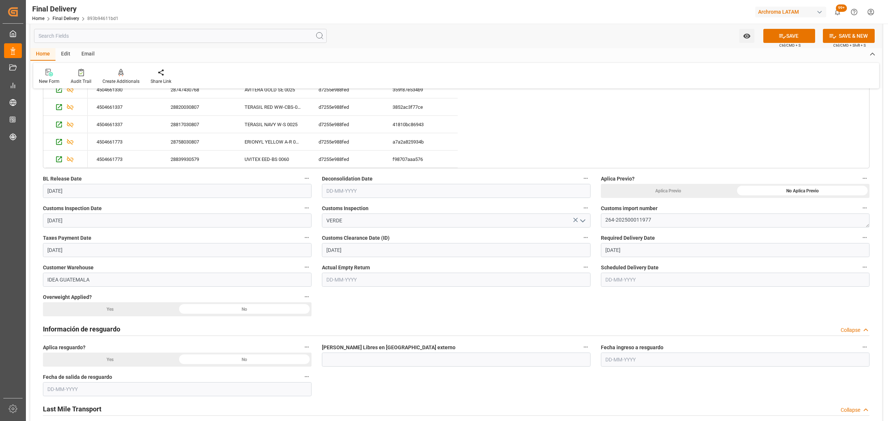
scroll to position [277, 0]
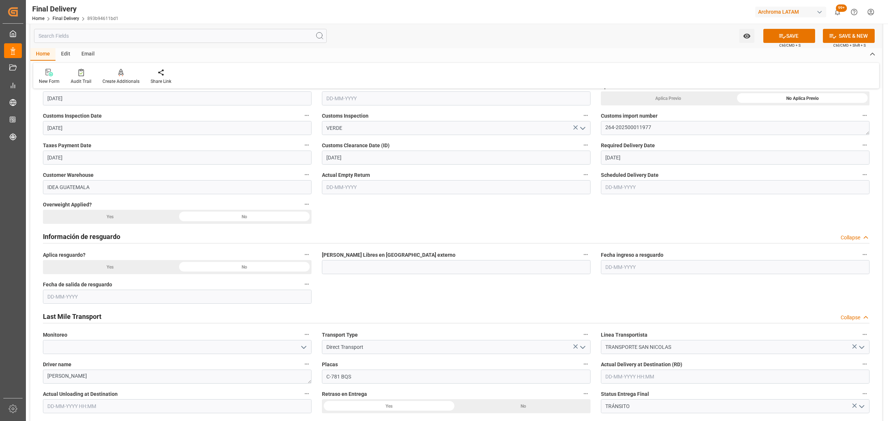
drag, startPoint x: 774, startPoint y: 34, endPoint x: 215, endPoint y: 49, distance: 559.0
click at [775, 34] on button "SAVE" at bounding box center [789, 36] width 52 height 14
click at [155, 77] on div "Share Link" at bounding box center [161, 76] width 32 height 16
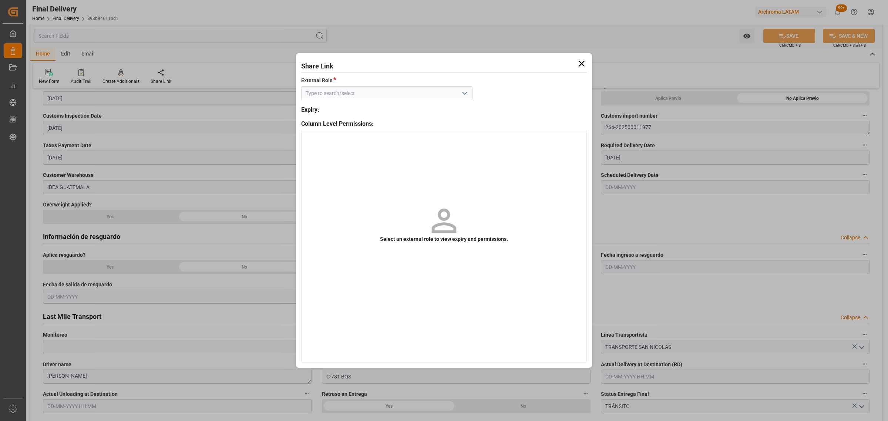
click at [466, 97] on icon "open menu" at bounding box center [464, 93] width 9 height 9
click at [417, 109] on div "External - finalDelivery" at bounding box center [386, 109] width 170 height 17
type input "External - finalDelivery"
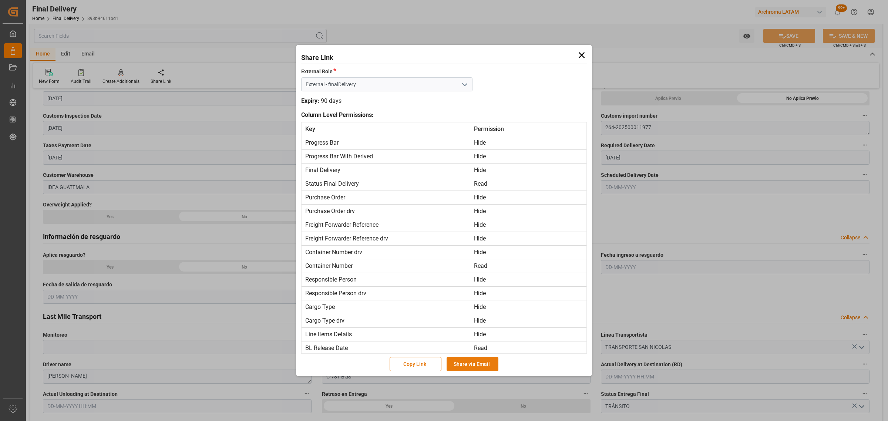
click at [464, 360] on button "Share via Email" at bounding box center [472, 364] width 52 height 14
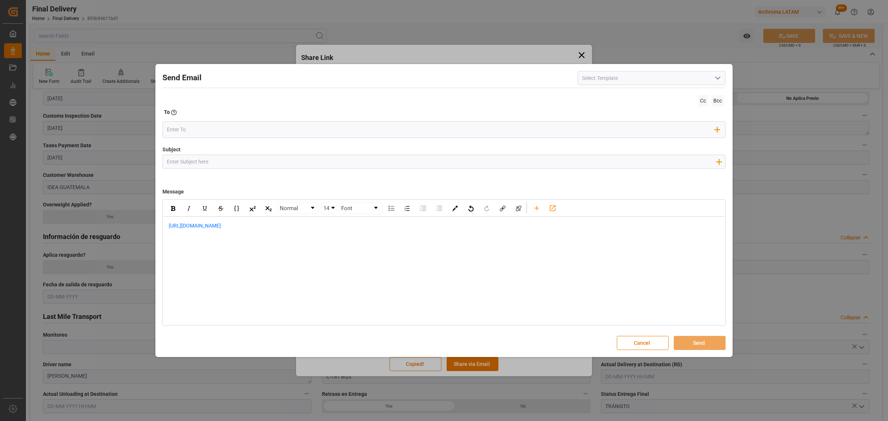
drag, startPoint x: 216, startPoint y: 159, endPoint x: 182, endPoint y: 131, distance: 44.1
click at [216, 159] on input "Subject" at bounding box center [441, 161] width 557 height 13
paste input "PO 4504661773,4504661337,4504661330"
click at [322, 162] on input "GT| PO 4504661773,4504661337,4504661330!LOGWARD STATUS |BODEGA IDEA" at bounding box center [441, 161] width 557 height 13
click at [274, 162] on input "GT| PO 4504661773,4504661337,4504661330!LOGWARD STATUS | BODEGA IDEA" at bounding box center [441, 161] width 557 height 13
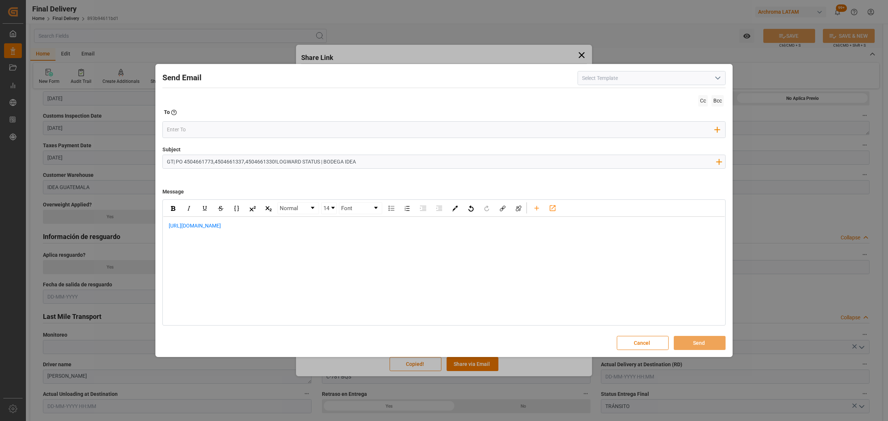
click at [276, 162] on input "GT| PO 4504661773,4504661337,4504661330!LOGWARD STATUS | BODEGA IDEA" at bounding box center [441, 161] width 557 height 13
click at [276, 160] on input "GT| PO 4504661773,4504661337,4504661330! LOGWARD STATUS | BODEGA IDEA" at bounding box center [441, 161] width 557 height 13
type input "GT| PO 4504661773,4504661337,4504661330 | LOGWARD STATUS | BODEGA IDEA"
click at [164, 226] on div "https://app.logward.com/share/84358238b791" at bounding box center [443, 230] width 561 height 26
click at [178, 199] on div "Message Normal 14 Font https://app.logward.com/share/84358238b791" at bounding box center [443, 254] width 563 height 143
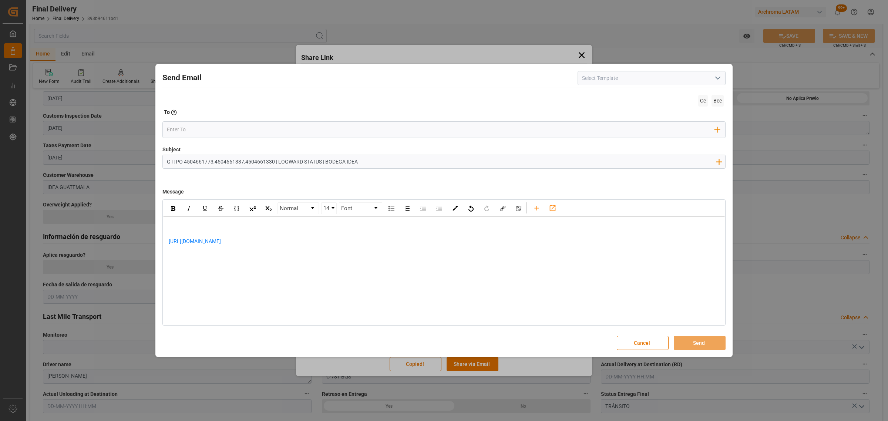
click at [175, 226] on div "rdw-editor" at bounding box center [444, 226] width 551 height 8
click at [293, 261] on div "https://app.logward.com/share/84358238b791" at bounding box center [444, 261] width 551 height 16
click at [202, 275] on div "rdw-editor" at bounding box center [444, 276] width 551 height 16
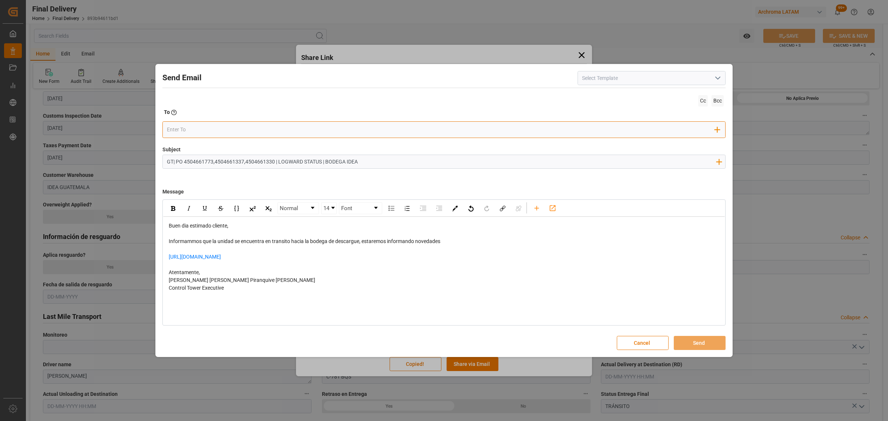
click at [189, 122] on div "Add Field to To" at bounding box center [443, 129] width 563 height 17
click at [187, 125] on input "email" at bounding box center [441, 129] width 548 height 11
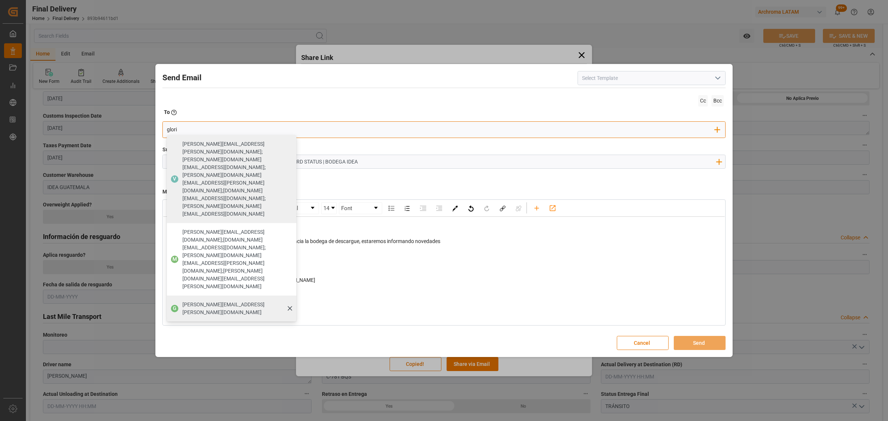
type input "glori"
click at [224, 301] on span "[PERSON_NAME][EMAIL_ADDRESS][PERSON_NAME][DOMAIN_NAME]" at bounding box center [236, 309] width 109 height 16
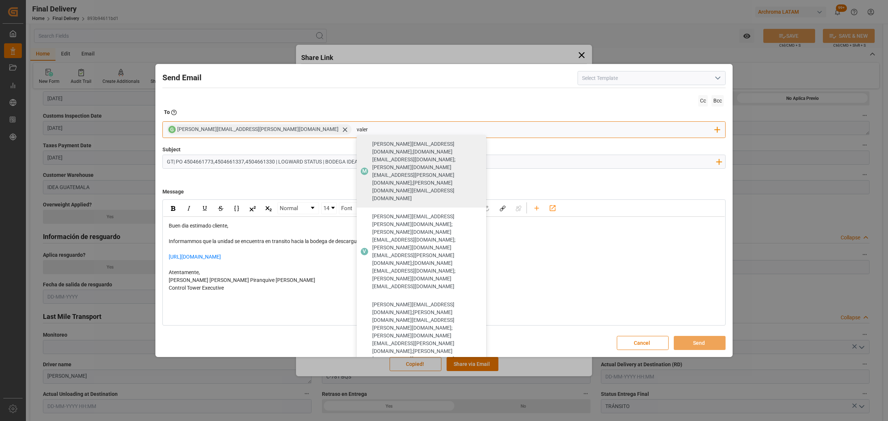
type input "valer"
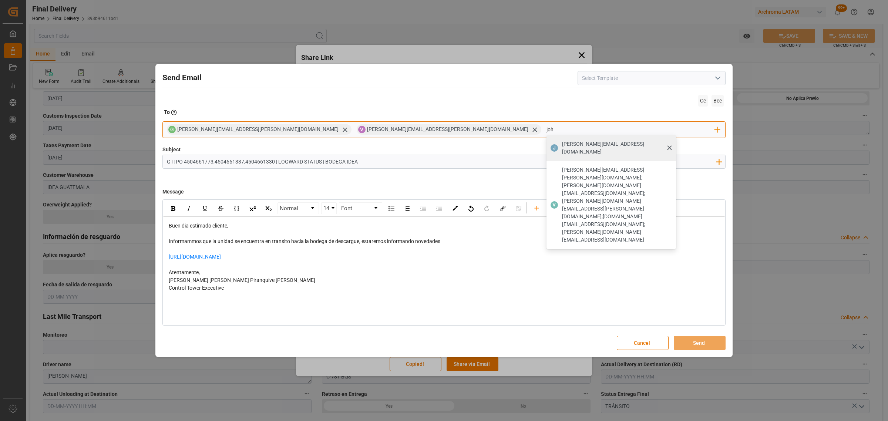
type input "joh"
click at [562, 145] on span "[PERSON_NAME][EMAIL_ADDRESS][DOMAIN_NAME]" at bounding box center [616, 148] width 109 height 16
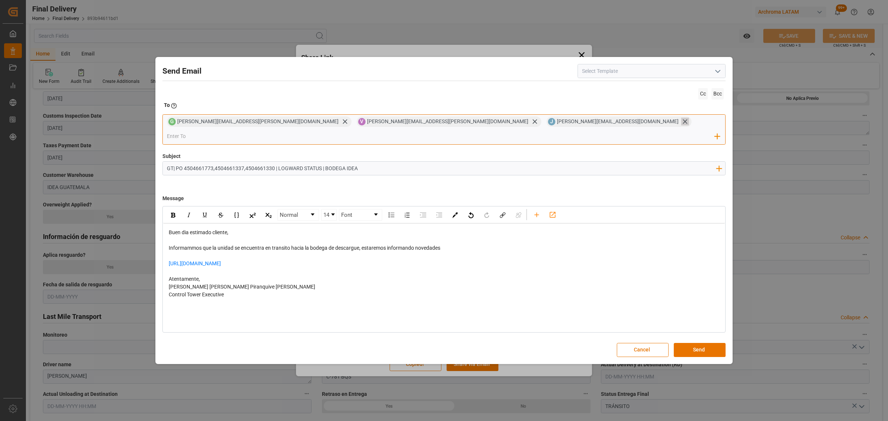
click at [681, 125] on icon at bounding box center [685, 122] width 8 height 8
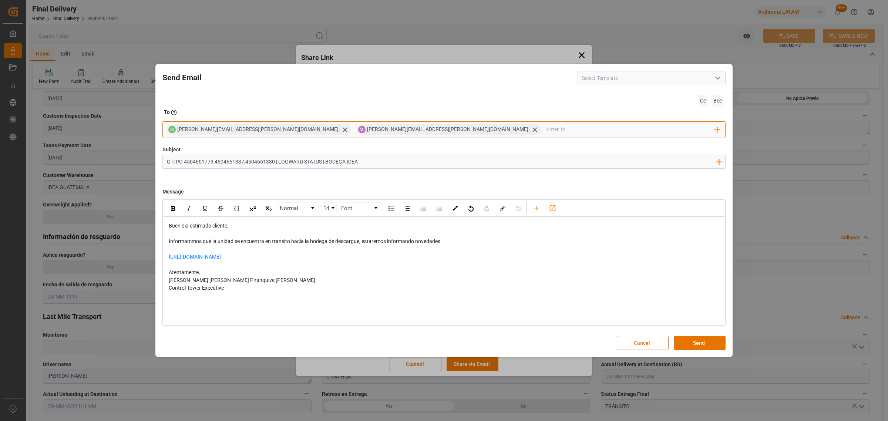
click at [546, 125] on input "email" at bounding box center [630, 129] width 169 height 11
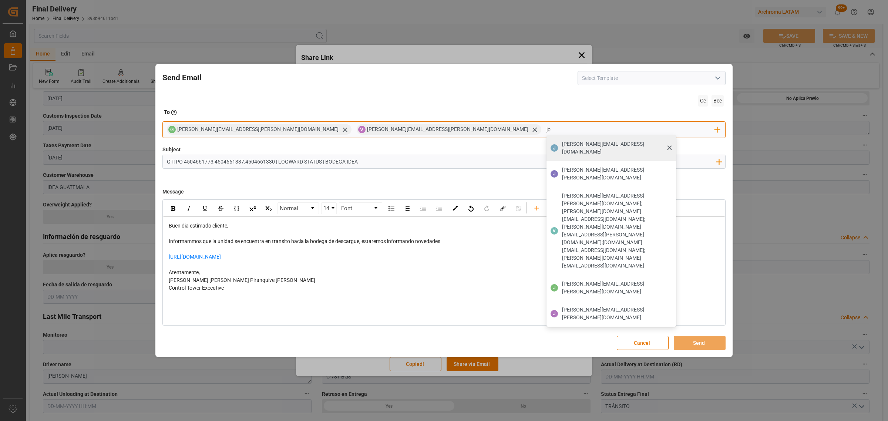
type input "jo"
click at [562, 143] on span "[PERSON_NAME][EMAIL_ADDRESS][DOMAIN_NAME]" at bounding box center [616, 148] width 109 height 16
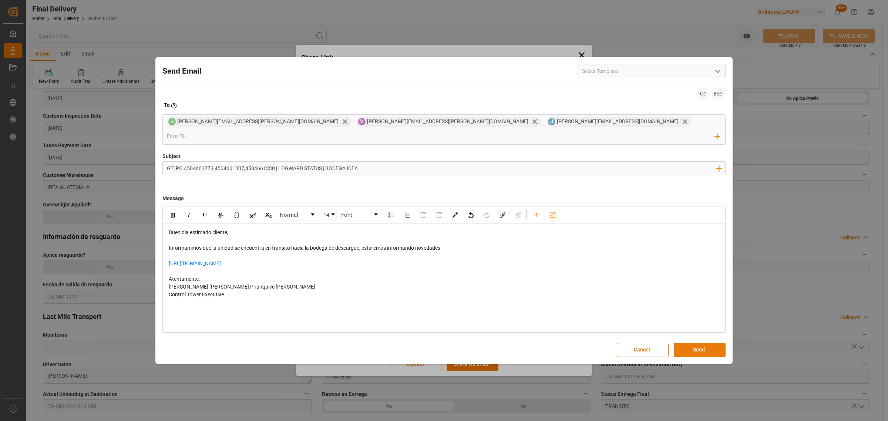
click at [700, 348] on button "Send" at bounding box center [699, 350] width 52 height 14
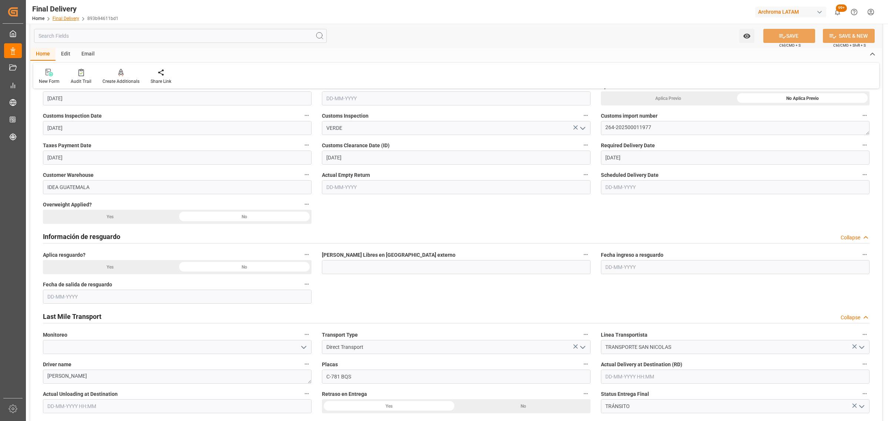
click at [67, 19] on link "Final Delivery" at bounding box center [66, 18] width 27 height 5
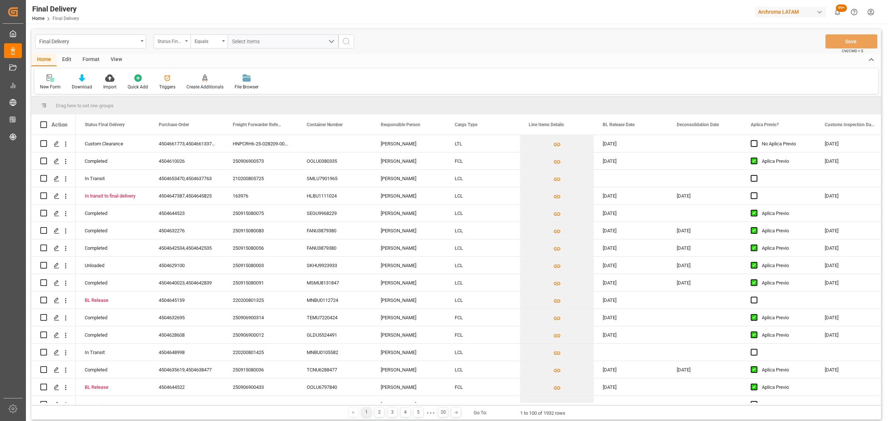
click at [169, 40] on div "Status Final Delivery" at bounding box center [170, 40] width 25 height 9
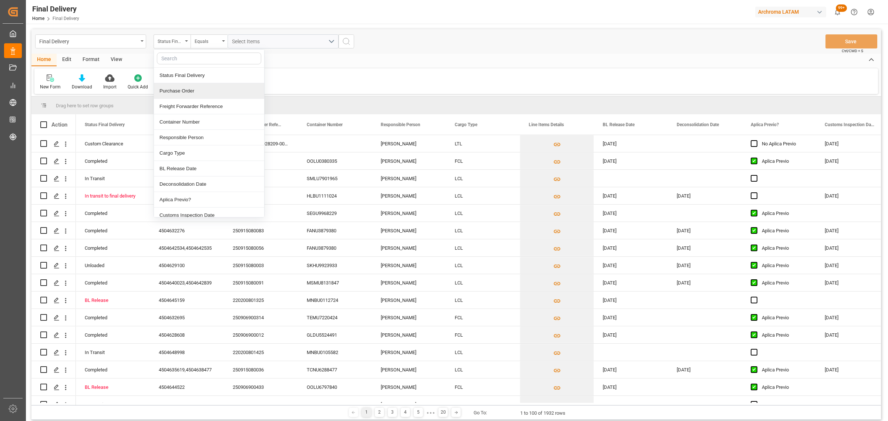
click at [187, 92] on div "Purchase Order" at bounding box center [209, 91] width 110 height 16
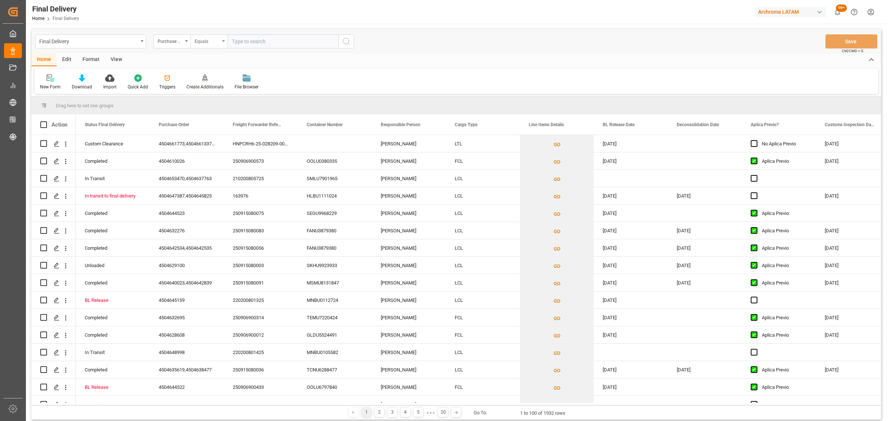
click at [206, 45] on div "Equals" at bounding box center [208, 41] width 37 height 14
click at [224, 93] on div "Fuzzy search" at bounding box center [246, 91] width 110 height 16
click at [261, 41] on input "text" at bounding box center [282, 41] width 111 height 14
paste input "4504639614"
type input "4504639614"
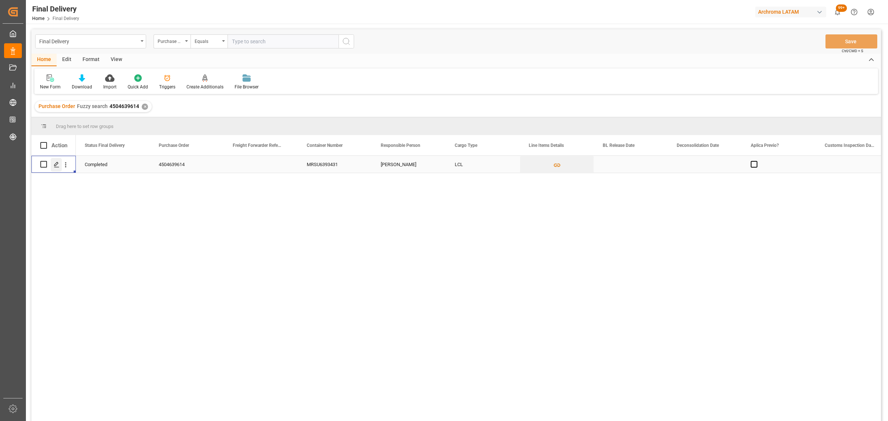
click at [56, 168] on div "Press SPACE to select this row." at bounding box center [56, 165] width 11 height 14
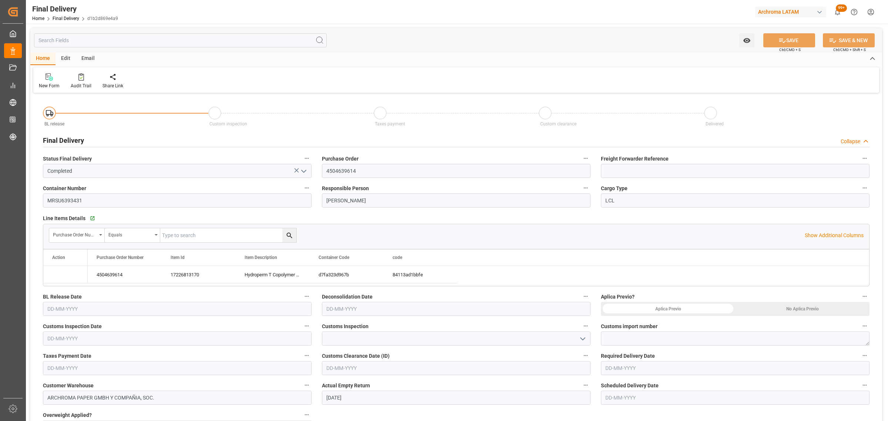
type input "[DATE]"
click at [158, 80] on icon at bounding box center [160, 76] width 7 height 7
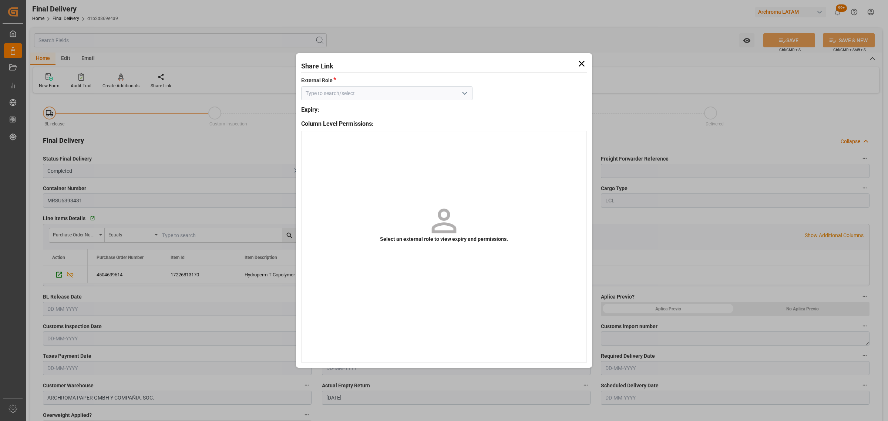
click at [581, 61] on icon at bounding box center [581, 63] width 10 height 10
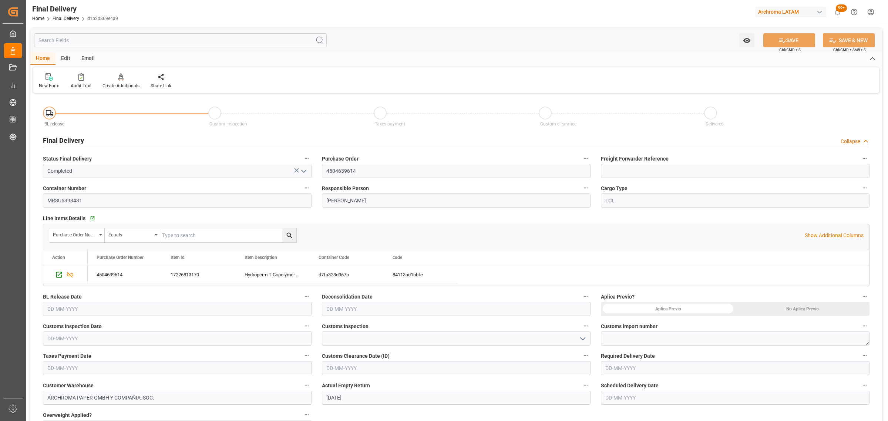
click at [158, 79] on icon at bounding box center [160, 76] width 7 height 7
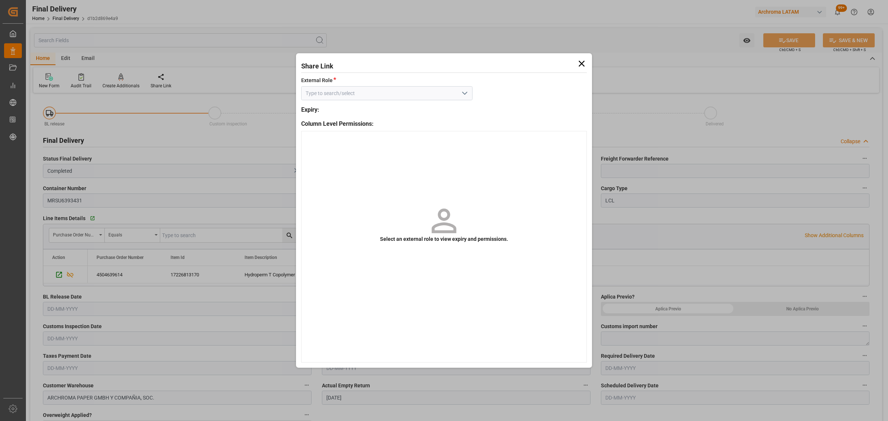
click at [465, 94] on polyline "open menu" at bounding box center [464, 93] width 4 height 2
click at [417, 110] on div "External - finalDelivery" at bounding box center [386, 109] width 170 height 17
type input "External - finalDelivery"
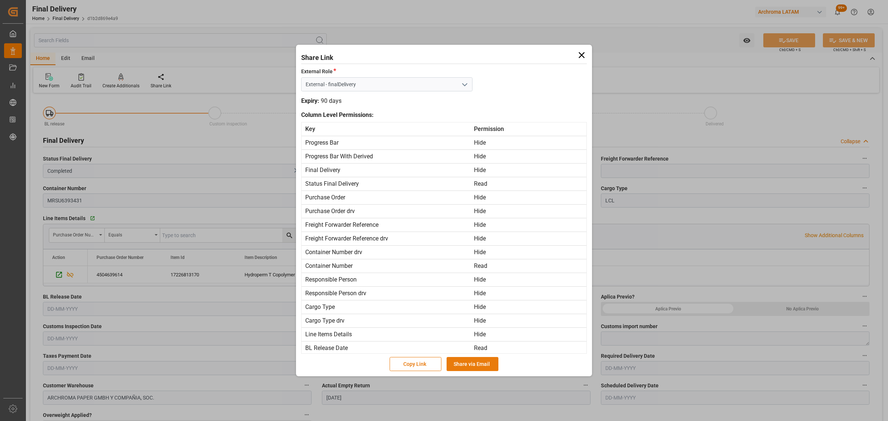
click at [476, 367] on button "Share via Email" at bounding box center [472, 364] width 52 height 14
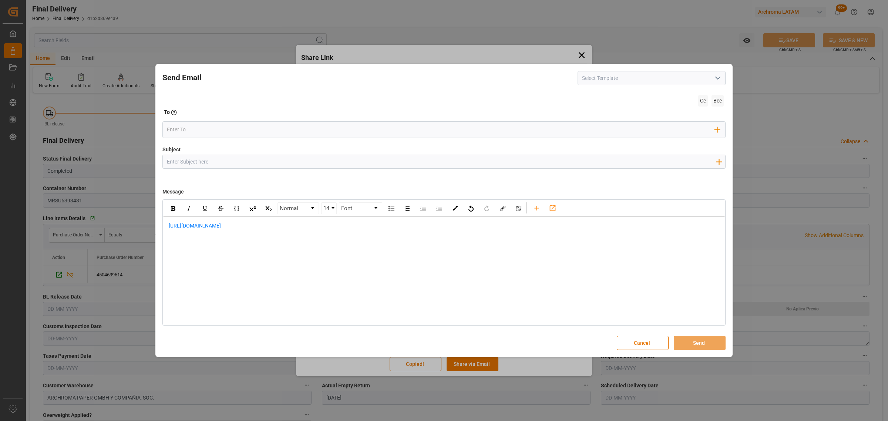
click at [195, 161] on input "Subject" at bounding box center [441, 161] width 557 height 13
type input "P"
paste input "4504639614"
paste input "| BL 6310066762"
click at [346, 158] on input "GT | PO 4504639614 | BL 6310066762 |LOGWARD STATUS | SEA" at bounding box center [441, 161] width 557 height 13
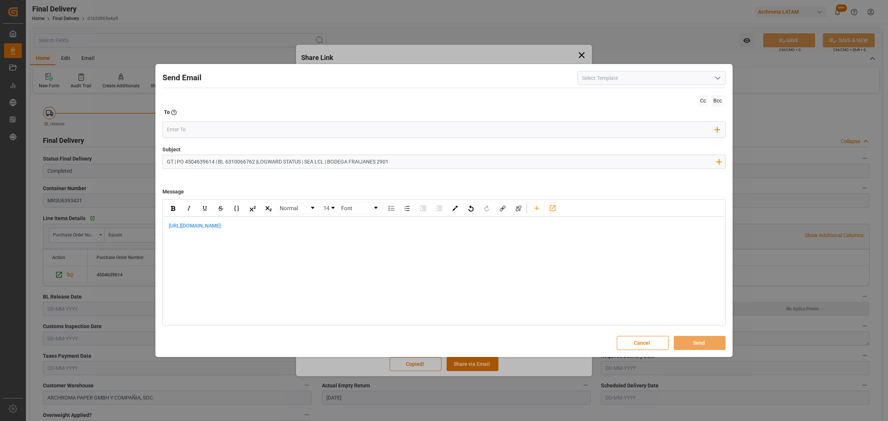
click at [256, 163] on input "GT | PO 4504639614 | BL 6310066762 |LOGWARD STATUS | SEA LCL | BODEGA FRAIJANES…" at bounding box center [441, 161] width 557 height 13
type input "GT | PO 4504639614 | BL 6310066762 | LOGWARD STATUS | SEA LCL | BODEGA FRAIJANE…"
click at [169, 226] on span "https://app.logward.com/share/ab5cda50edf9" at bounding box center [195, 226] width 52 height 6
click at [214, 226] on div "rdw-editor" at bounding box center [444, 226] width 551 height 8
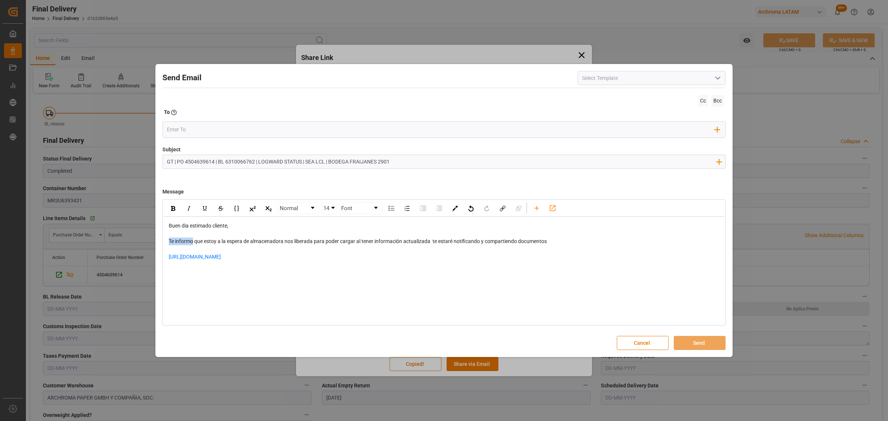
drag, startPoint x: 193, startPoint y: 243, endPoint x: 158, endPoint y: 241, distance: 35.9
click at [158, 241] on div "Send Email Cc Bcc To Enter the TO Email address Add Field to To Subject GT | PO…" at bounding box center [443, 211] width 573 height 290
drag, startPoint x: 248, startPoint y: 242, endPoint x: 226, endPoint y: 241, distance: 21.8
click at [226, 241] on span "El agente confirma que que estoy a la espera de almacenadora nos liberada para …" at bounding box center [372, 241] width 407 height 6
click at [266, 241] on span "El agente confirma que esta a la espera de almacenadora nos liberada para poder…" at bounding box center [366, 241] width 395 height 6
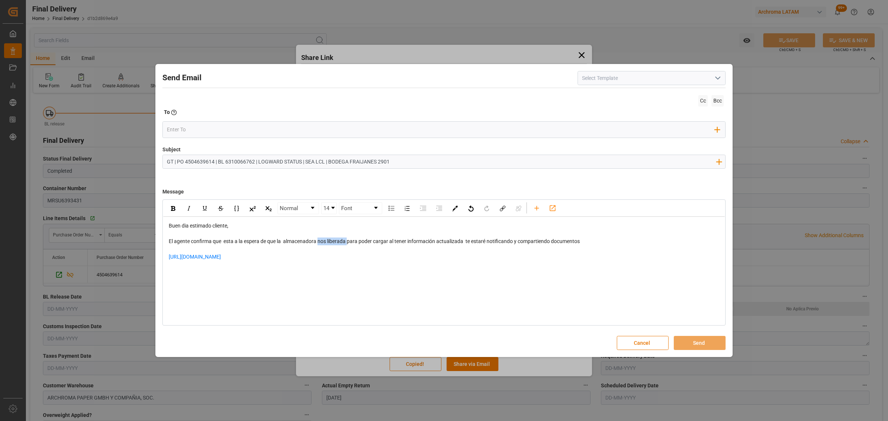
drag, startPoint x: 348, startPoint y: 243, endPoint x: 319, endPoint y: 243, distance: 29.6
click at [319, 243] on span "El agente confirma que esta a la espera de que la almacenadora nos liberada par…" at bounding box center [374, 241] width 411 height 6
drag, startPoint x: 578, startPoint y: 243, endPoint x: 360, endPoint y: 243, distance: 217.8
click at [360, 243] on div "El agente confirma que esta a la espera de que la almacenadora libere para pode…" at bounding box center [444, 241] width 551 height 8
click at [181, 270] on div "Buen dia estimado cliente, El agente confirma que esta a la espera de que la al…" at bounding box center [443, 245] width 561 height 57
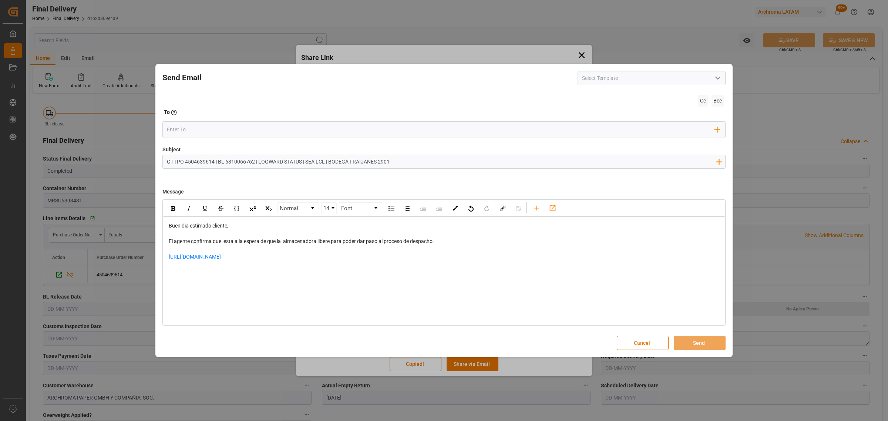
click at [312, 262] on div "https://app.logward.com/share/ab5cda50edf9" at bounding box center [444, 261] width 551 height 16
click at [207, 129] on input "email" at bounding box center [441, 129] width 548 height 11
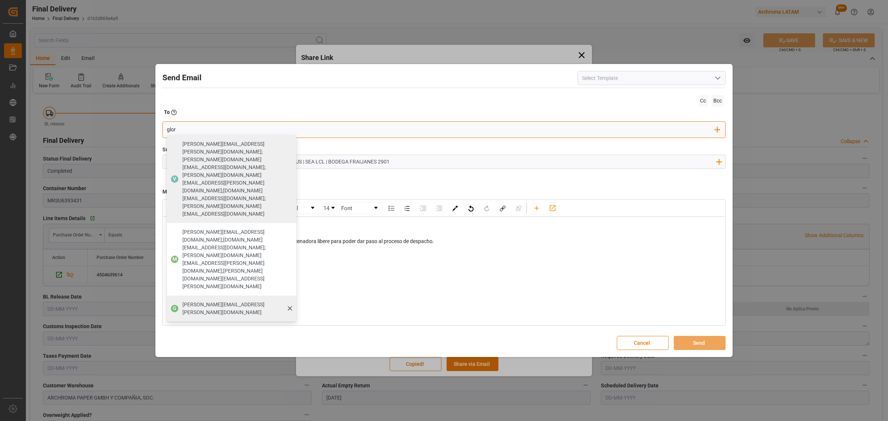
type input "glor"
click at [207, 301] on span "[PERSON_NAME][EMAIL_ADDRESS][PERSON_NAME][DOMAIN_NAME]" at bounding box center [236, 309] width 109 height 16
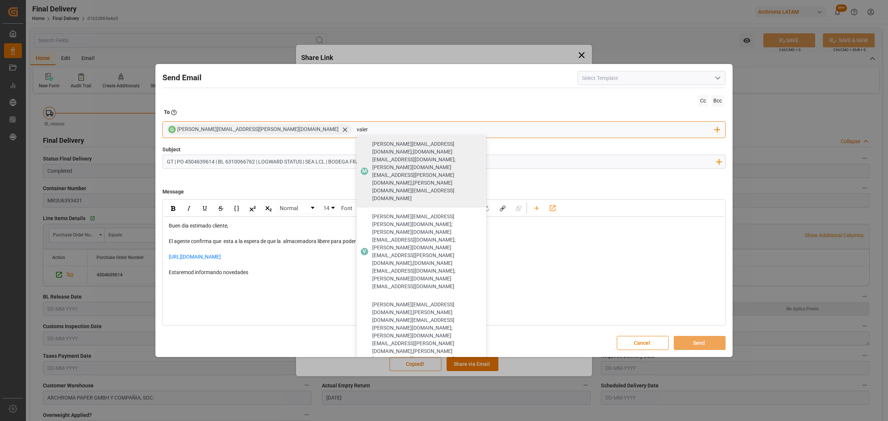
type input "valer"
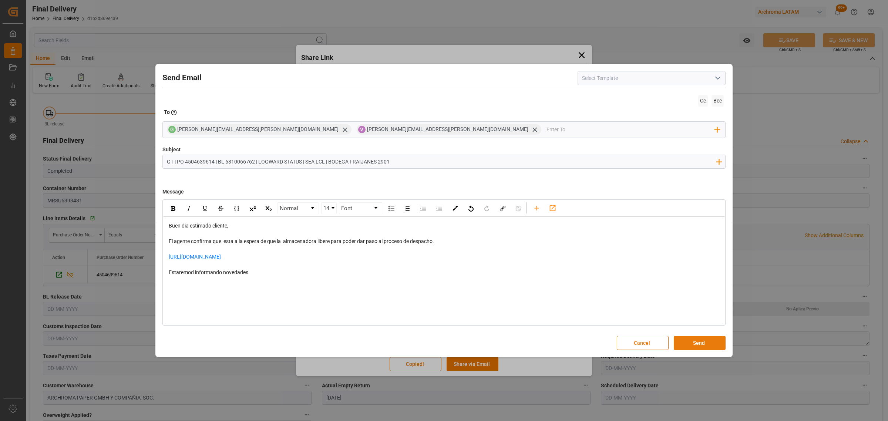
click at [695, 342] on button "Send" at bounding box center [699, 343] width 52 height 14
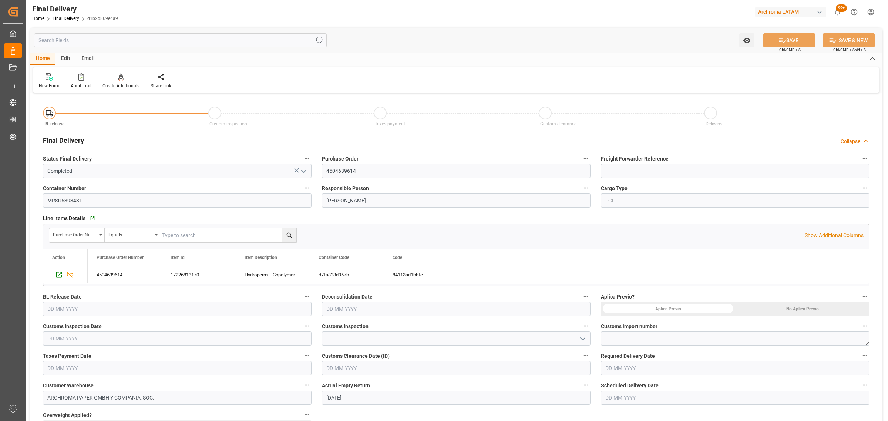
click at [658, 368] on input "text" at bounding box center [735, 368] width 268 height 14
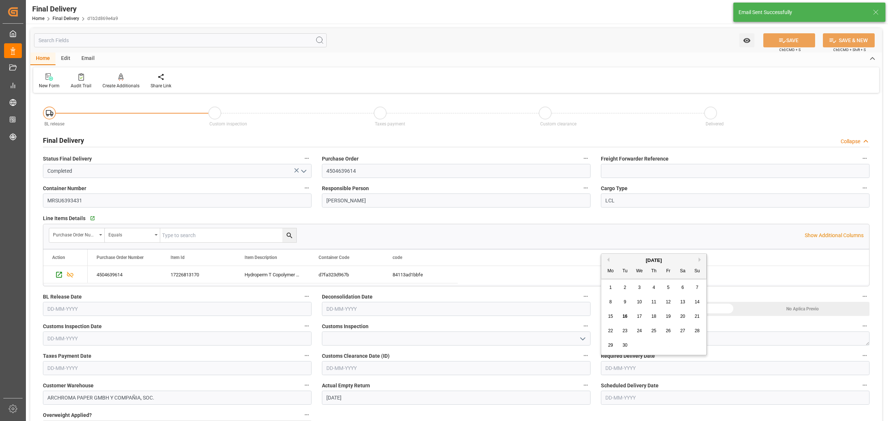
click at [603, 313] on div "15 16 17 18 19 20 21" at bounding box center [653, 316] width 101 height 14
click at [670, 331] on div "26" at bounding box center [667, 331] width 9 height 9
type input "[DATE]"
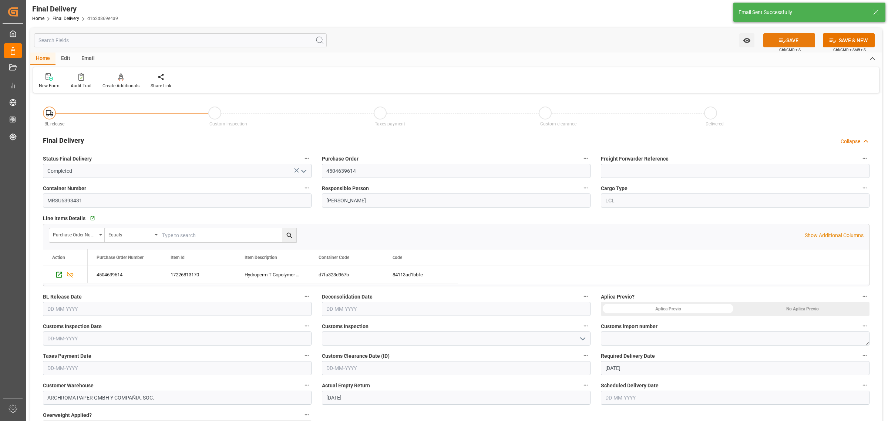
click at [788, 33] on button "SAVE" at bounding box center [789, 40] width 52 height 14
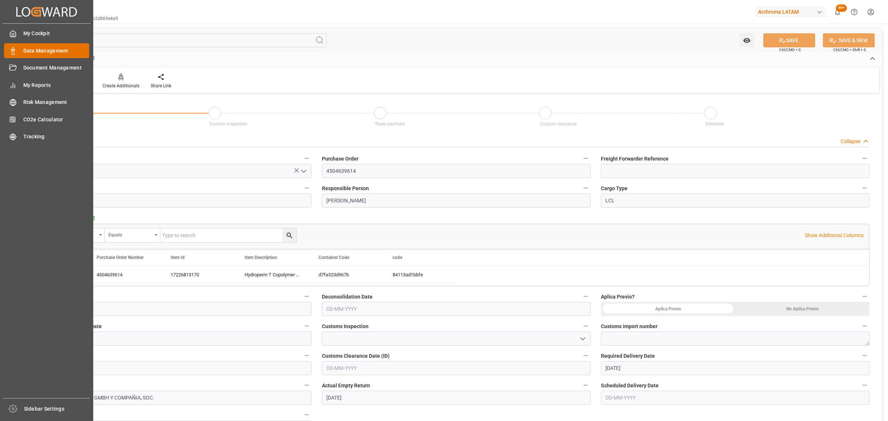
click at [45, 51] on span "Data Management" at bounding box center [56, 51] width 66 height 8
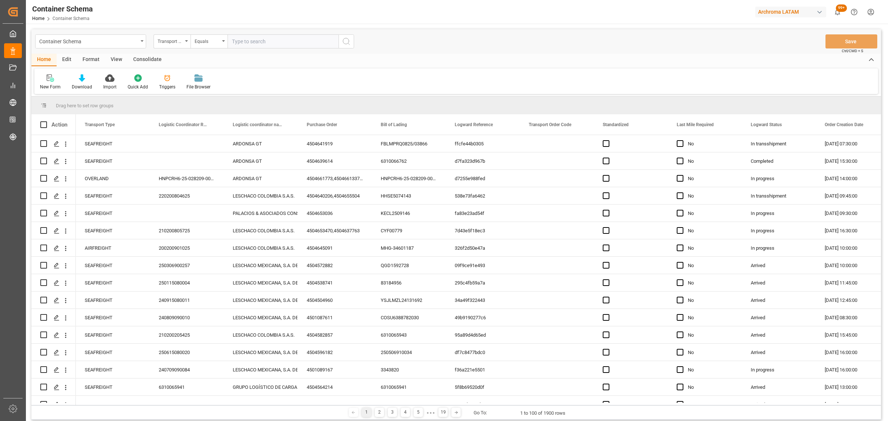
click at [170, 44] on div "Transport Type" at bounding box center [170, 40] width 25 height 9
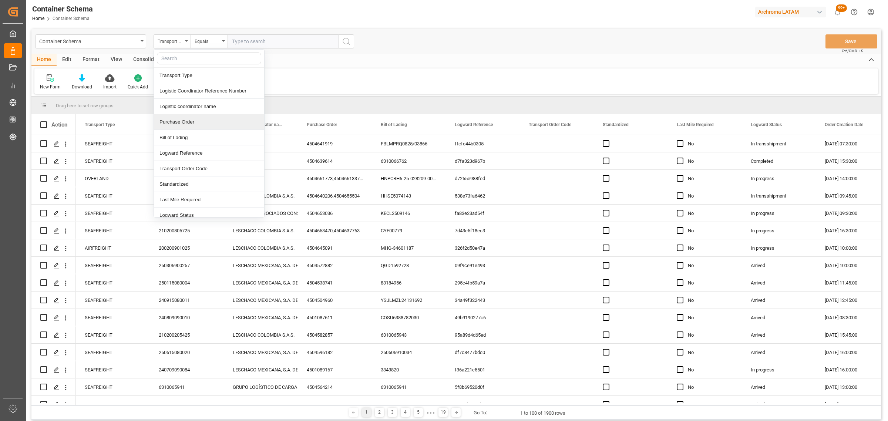
click at [184, 123] on div "Purchase Order" at bounding box center [209, 122] width 110 height 16
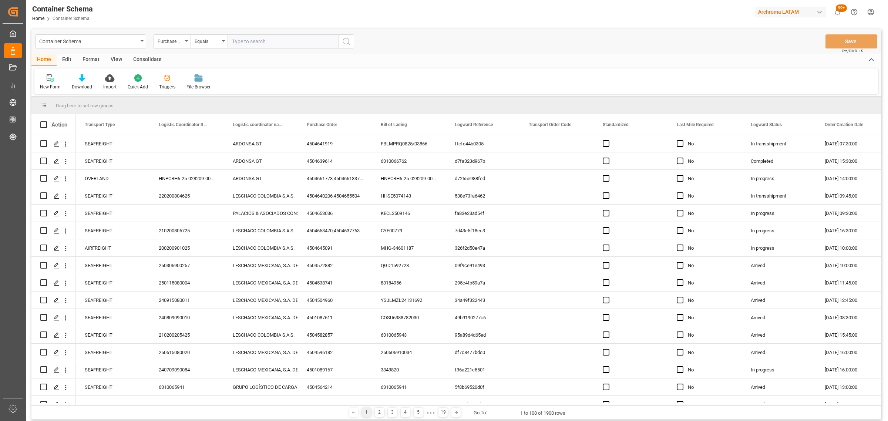
click at [210, 28] on div "Container Schema Purchase Order Equals Save Ctrl/CMD + S Home Edit Format View …" at bounding box center [456, 265] width 860 height 483
click at [211, 41] on div "Equals" at bounding box center [207, 40] width 25 height 9
click at [227, 94] on div "Fuzzy search" at bounding box center [246, 91] width 110 height 16
click at [265, 43] on input "text" at bounding box center [282, 41] width 111 height 14
paste input "4504643246"
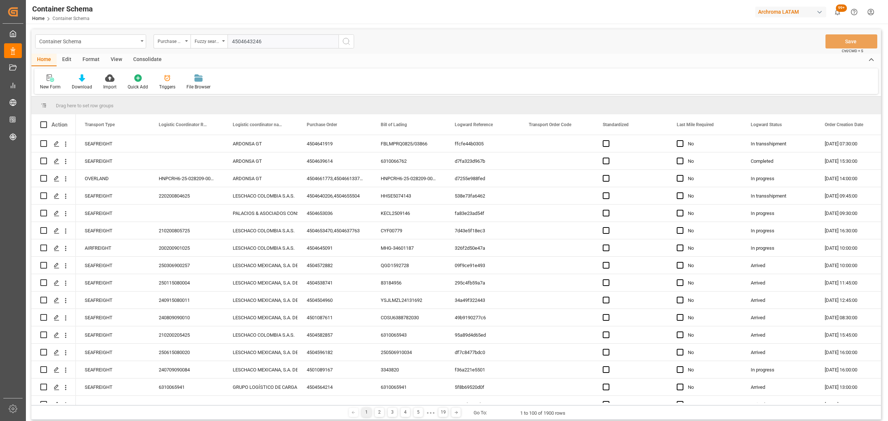
type input "4504643246"
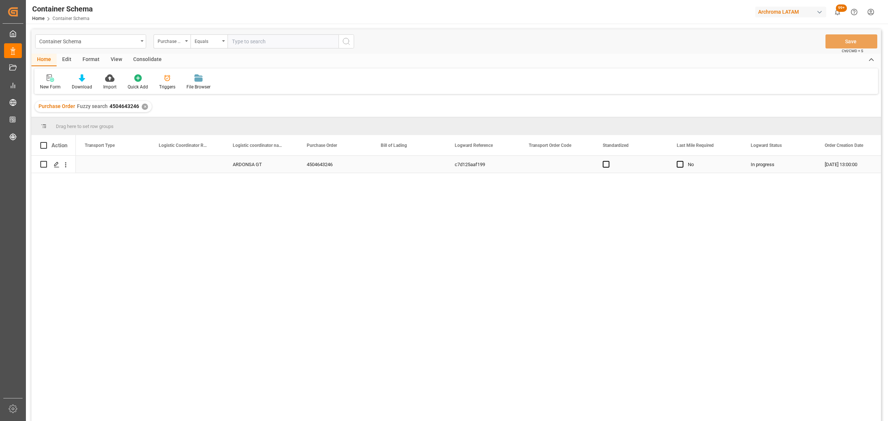
click at [42, 165] on input "Press Space to toggle row selection (unchecked)" at bounding box center [43, 164] width 7 height 7
checkbox input "true"
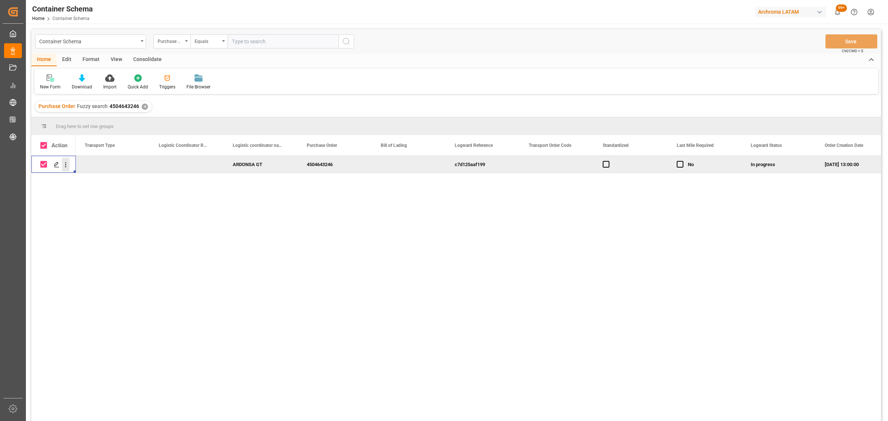
click at [67, 166] on icon "open menu" at bounding box center [66, 165] width 8 height 8
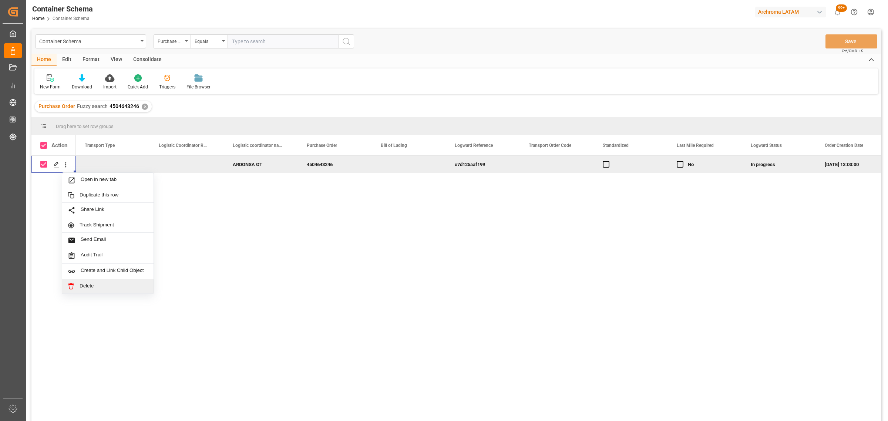
click at [110, 283] on span "Delete" at bounding box center [114, 286] width 68 height 7
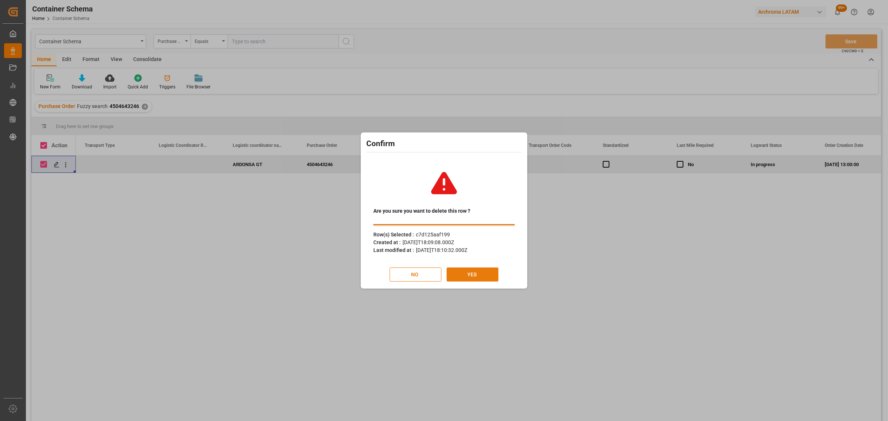
click at [468, 277] on button "YES" at bounding box center [472, 274] width 52 height 14
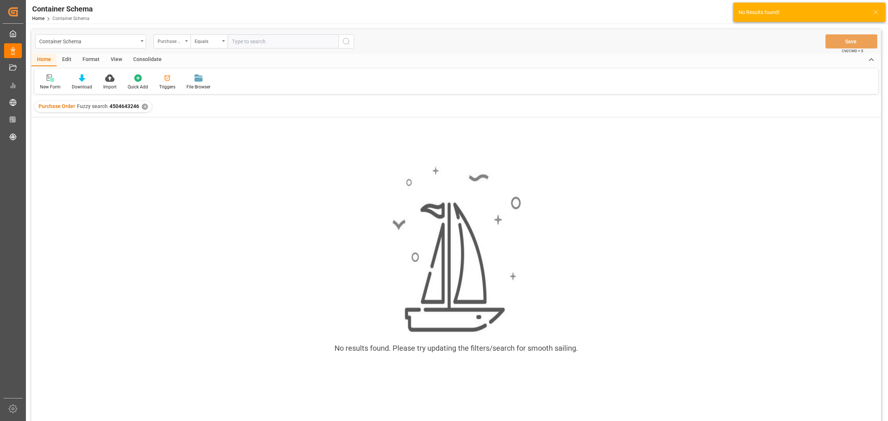
click at [169, 38] on div "Purchase Order" at bounding box center [170, 40] width 25 height 9
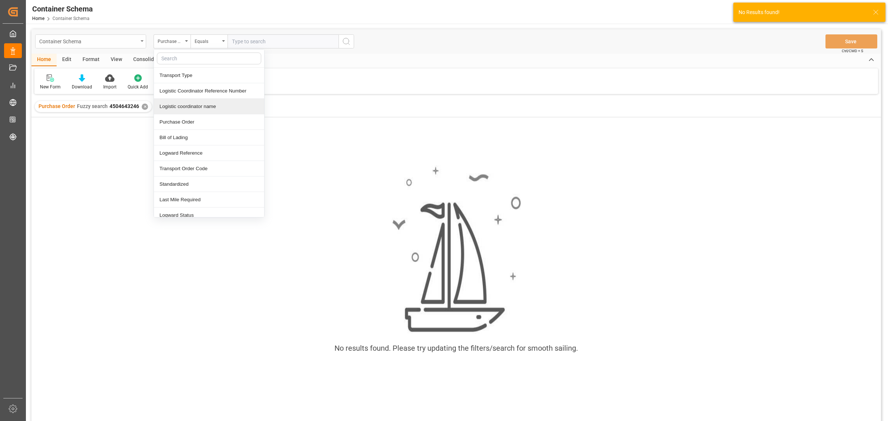
click at [132, 43] on div "Container Schema" at bounding box center [88, 40] width 99 height 9
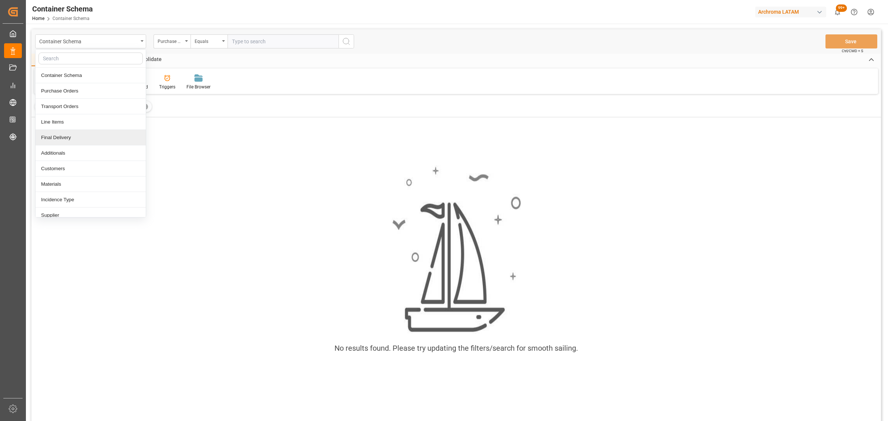
click at [70, 142] on div "Final Delivery" at bounding box center [91, 138] width 110 height 16
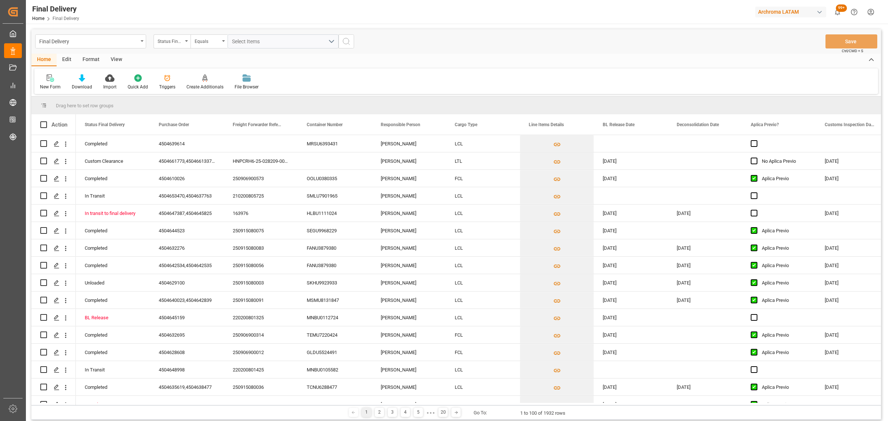
click at [176, 41] on div "Status Final Delivery" at bounding box center [170, 40] width 25 height 9
click at [193, 90] on div "Purchase Order" at bounding box center [209, 91] width 110 height 16
click at [207, 40] on div "Equals" at bounding box center [207, 40] width 25 height 9
click at [226, 91] on div "Fuzzy search" at bounding box center [246, 91] width 110 height 16
click at [252, 38] on input "text" at bounding box center [282, 41] width 111 height 14
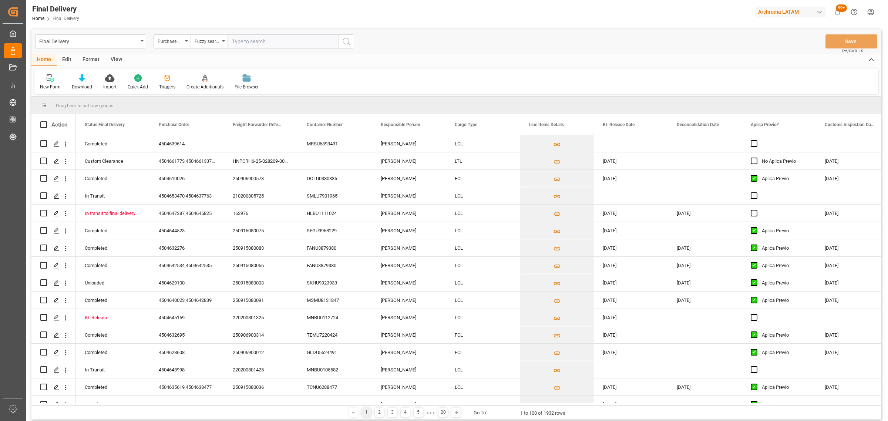
paste input "4504643246"
type input "4504643246"
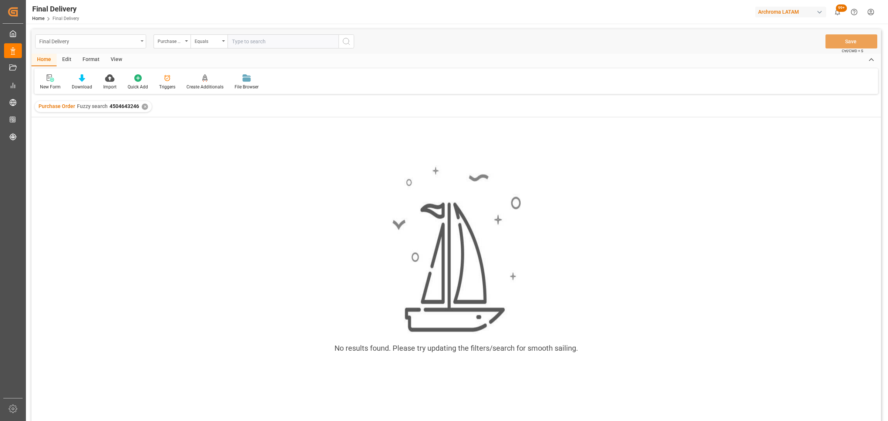
click at [126, 37] on div "Final Delivery" at bounding box center [88, 40] width 99 height 9
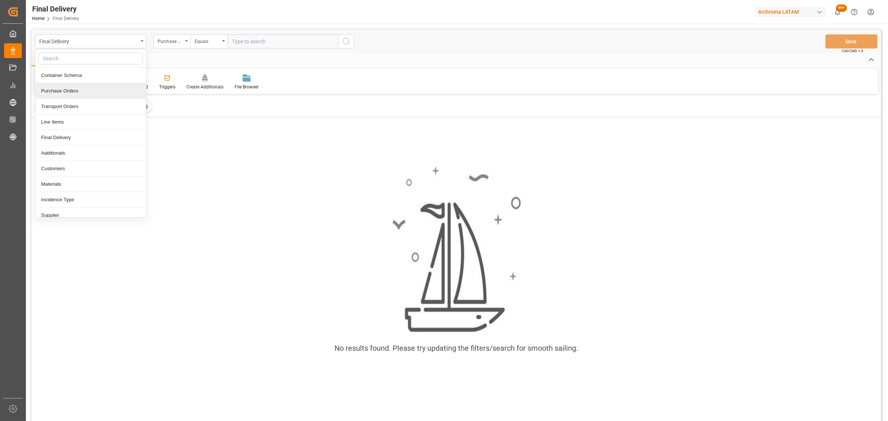
click at [77, 90] on div "Purchase Orders" at bounding box center [91, 91] width 110 height 16
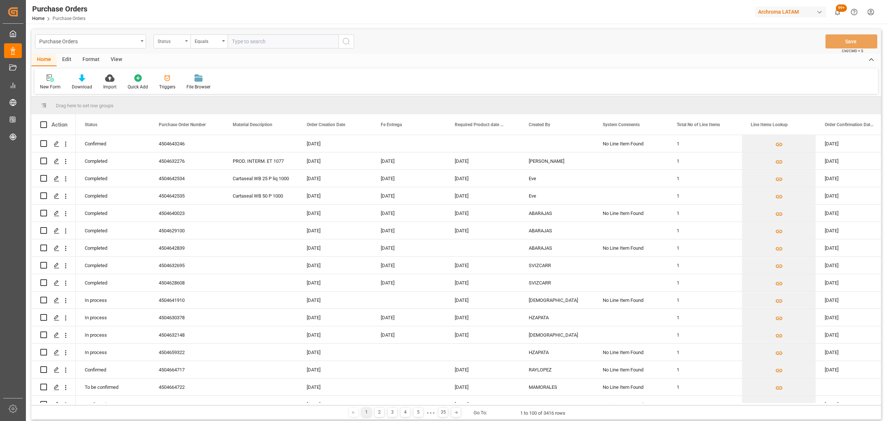
click at [168, 43] on div "Status" at bounding box center [170, 40] width 25 height 9
click at [183, 91] on div "Purchase Order Number" at bounding box center [209, 91] width 110 height 16
click at [209, 35] on div "Equals" at bounding box center [208, 41] width 37 height 14
drag, startPoint x: 217, startPoint y: 91, endPoint x: 261, endPoint y: 36, distance: 71.6
click at [217, 91] on div "Fuzzy search" at bounding box center [246, 91] width 110 height 16
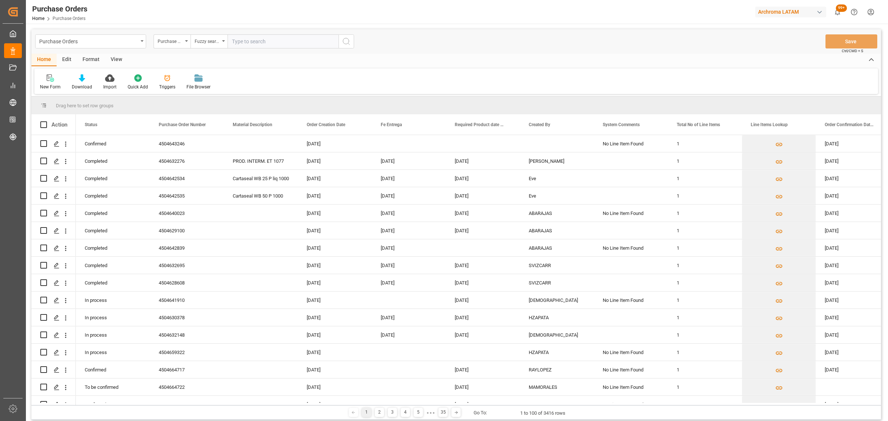
click at [264, 34] on input "text" at bounding box center [282, 41] width 111 height 14
paste input "4504643246"
type input "4504643246"
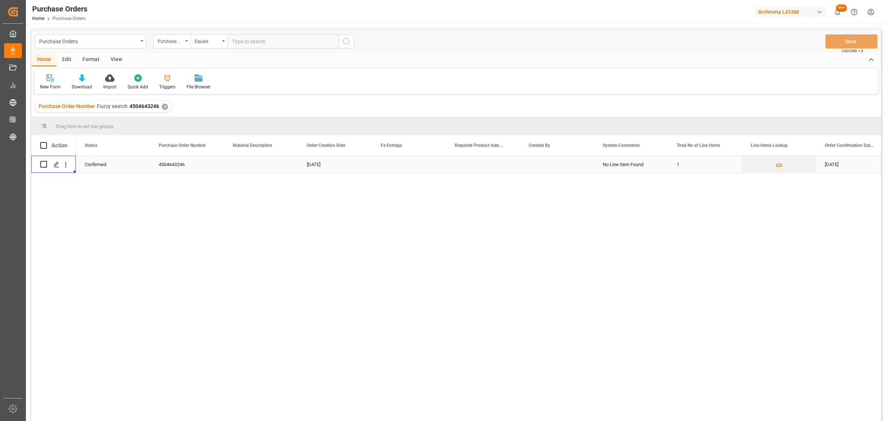
click at [47, 165] on div "Press SPACE to select this row." at bounding box center [53, 164] width 27 height 16
click at [44, 165] on input "Press Space to toggle row selection (unchecked)" at bounding box center [43, 164] width 7 height 7
checkbox input "true"
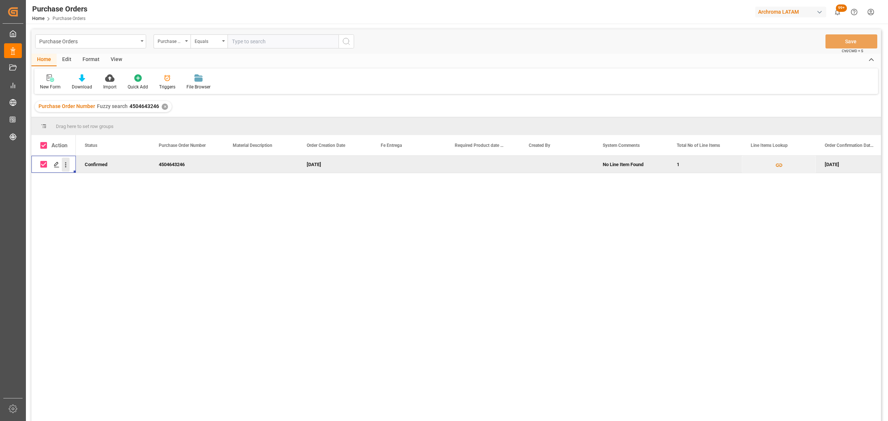
click at [67, 166] on icon "open menu" at bounding box center [66, 165] width 8 height 8
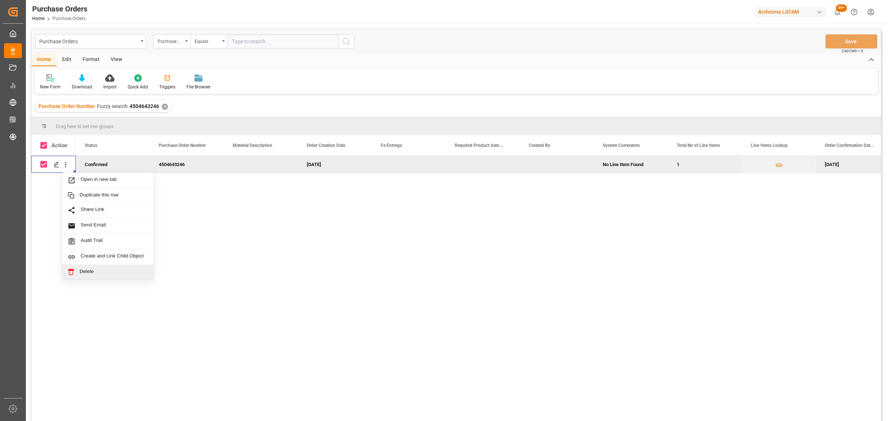
click at [78, 276] on div "Delete" at bounding box center [107, 272] width 91 height 14
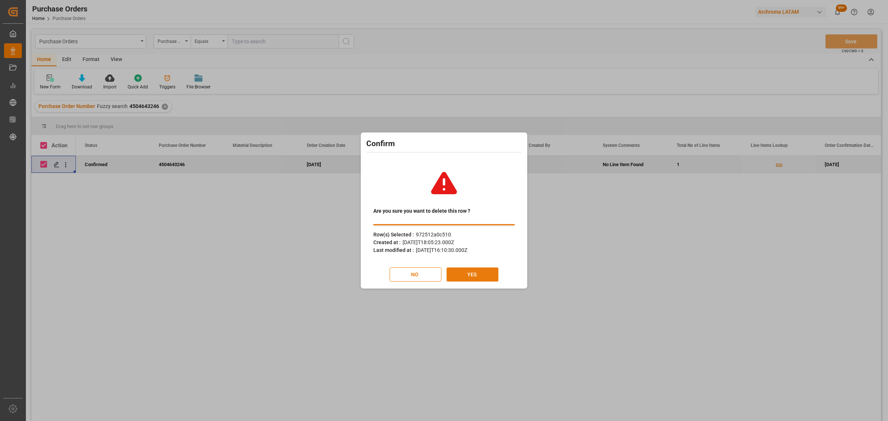
click at [477, 280] on button "YES" at bounding box center [472, 274] width 52 height 14
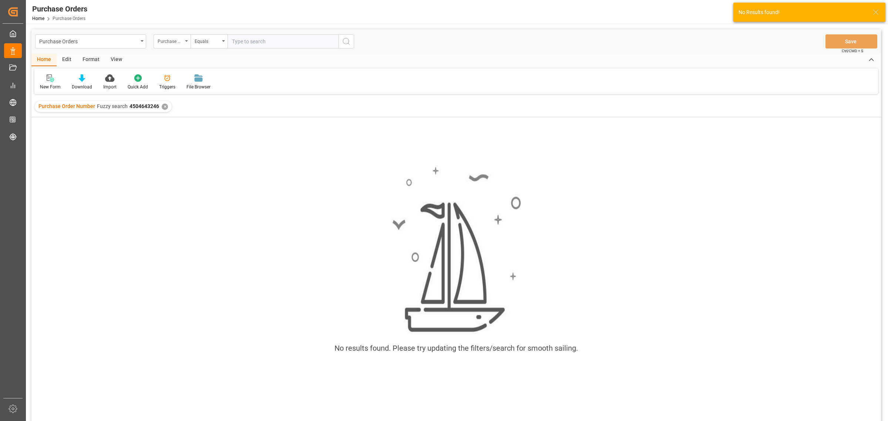
click at [169, 40] on div "Purchase Order Number" at bounding box center [170, 40] width 25 height 9
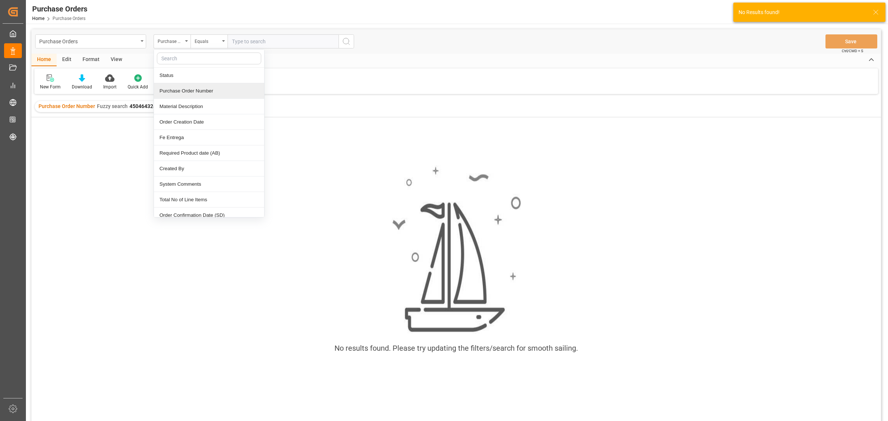
click at [200, 94] on div "Purchase Order Number" at bounding box center [209, 91] width 110 height 16
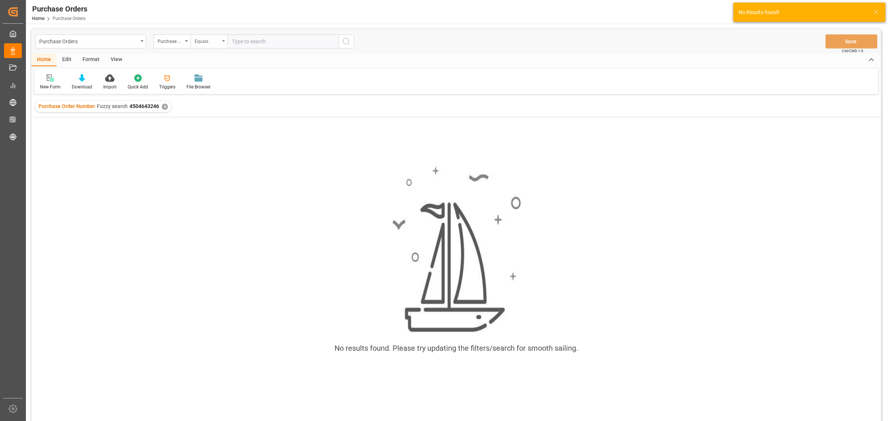
click at [208, 43] on div "Equals" at bounding box center [207, 40] width 25 height 9
click at [235, 88] on div "Fuzzy search" at bounding box center [246, 91] width 110 height 16
click at [261, 39] on input "text" at bounding box center [282, 41] width 111 height 14
paste input "4504643246"
type input "4504643246"
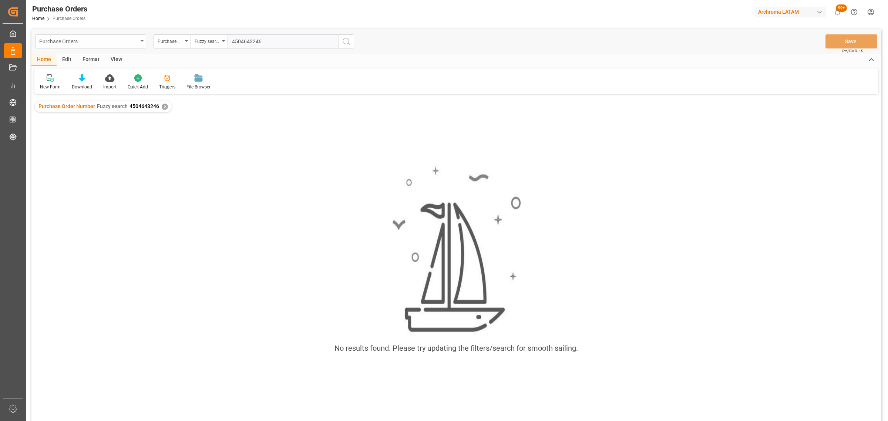
click at [102, 40] on div "Purchase Orders" at bounding box center [88, 40] width 99 height 9
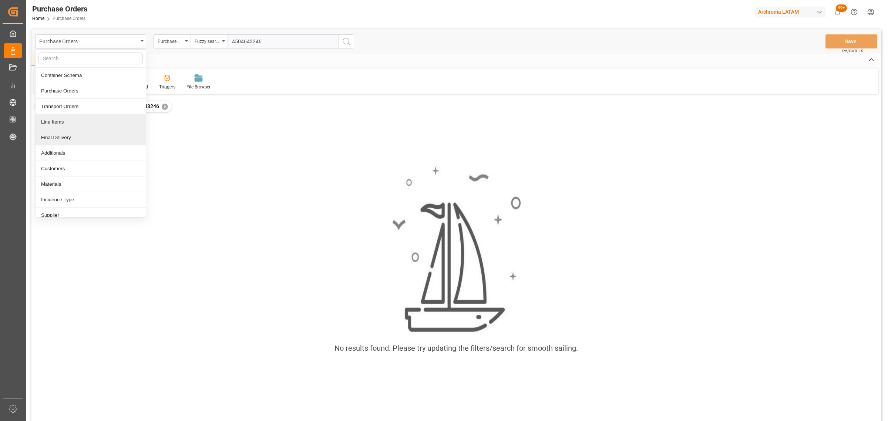
click at [70, 121] on div "Line Items" at bounding box center [91, 122] width 110 height 16
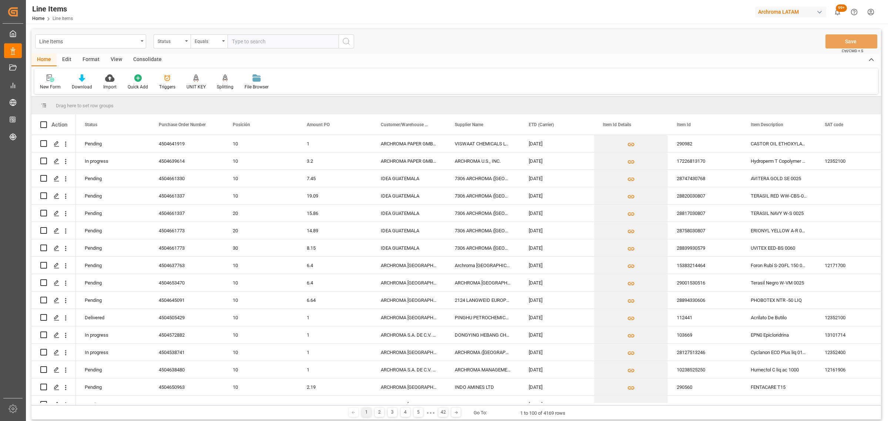
click at [175, 41] on div "Status" at bounding box center [170, 40] width 25 height 9
click at [180, 91] on div "Purchase Order Number" at bounding box center [209, 91] width 110 height 16
click at [210, 41] on div "Equals" at bounding box center [207, 40] width 25 height 9
click at [230, 89] on div "Fuzzy search" at bounding box center [246, 91] width 110 height 16
click at [260, 45] on input "text" at bounding box center [282, 41] width 111 height 14
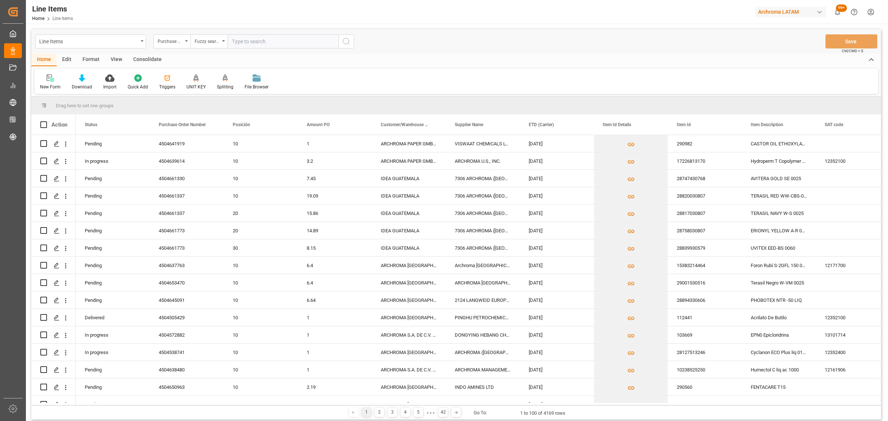
paste input "4504643246"
type input "4504643246"
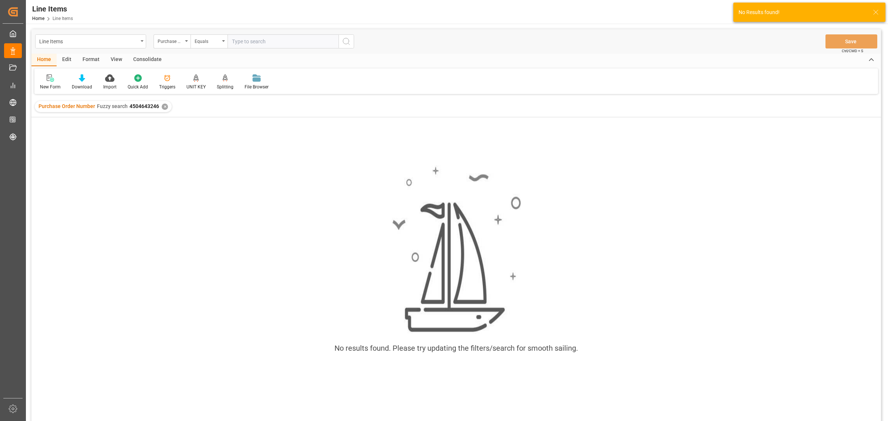
click at [264, 42] on input "text" at bounding box center [282, 41] width 111 height 14
click at [234, 40] on input "4504643246" at bounding box center [282, 41] width 111 height 14
click at [232, 40] on input "4504643246" at bounding box center [282, 41] width 111 height 14
type input "4504643246"
click at [350, 42] on icon "search button" at bounding box center [346, 41] width 9 height 9
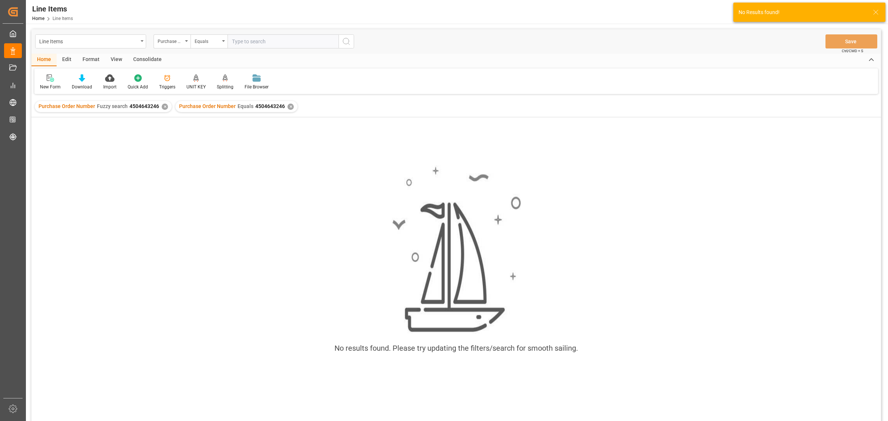
click at [162, 107] on div "✕" at bounding box center [165, 107] width 6 height 6
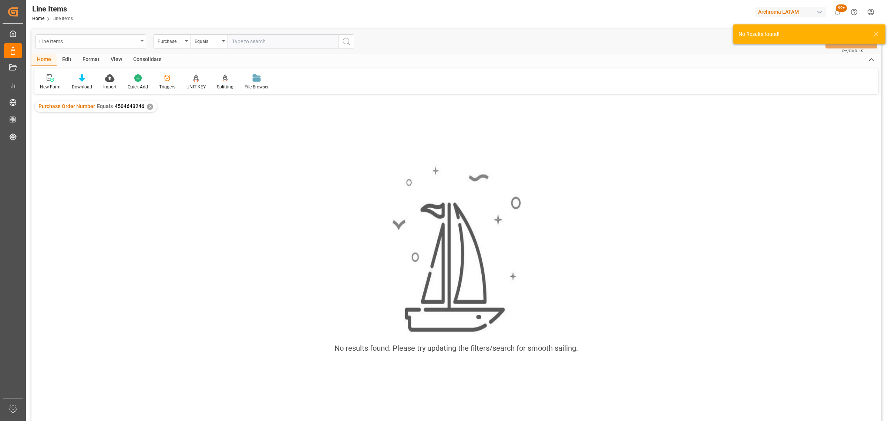
click at [137, 41] on div "Line Items" at bounding box center [88, 40] width 99 height 9
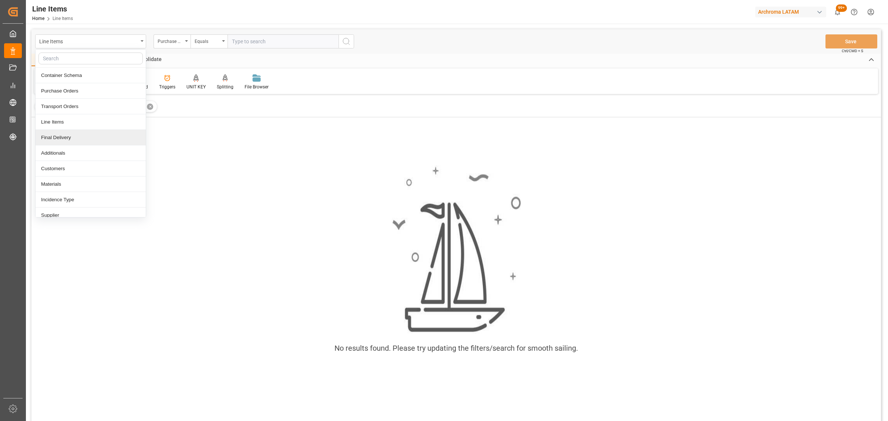
click at [70, 139] on div "Final Delivery" at bounding box center [91, 138] width 110 height 16
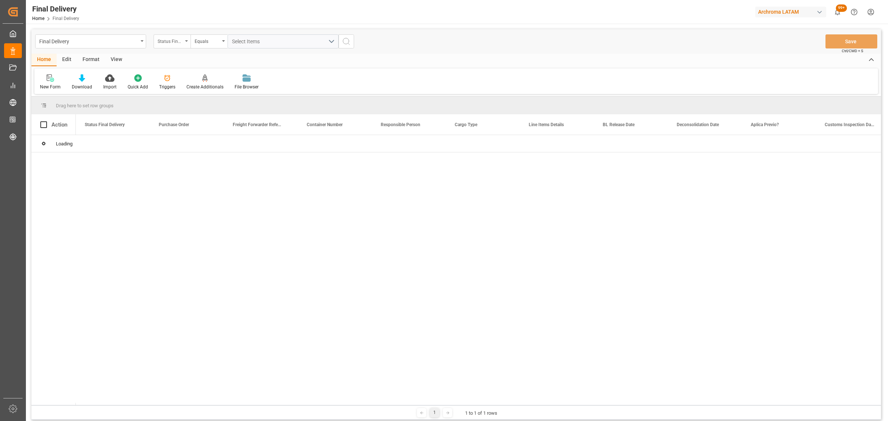
click at [178, 44] on div "Status Final Delivery" at bounding box center [170, 40] width 25 height 9
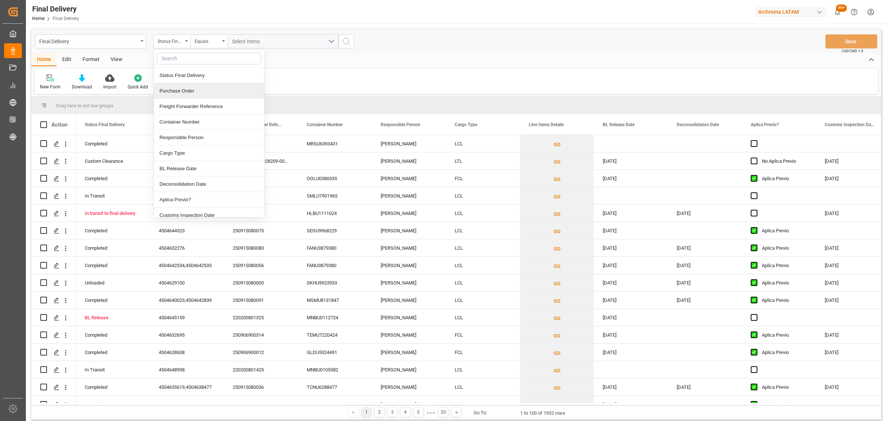
click at [189, 91] on div "Purchase Order" at bounding box center [209, 91] width 110 height 16
click at [200, 41] on div "Equals" at bounding box center [207, 40] width 25 height 9
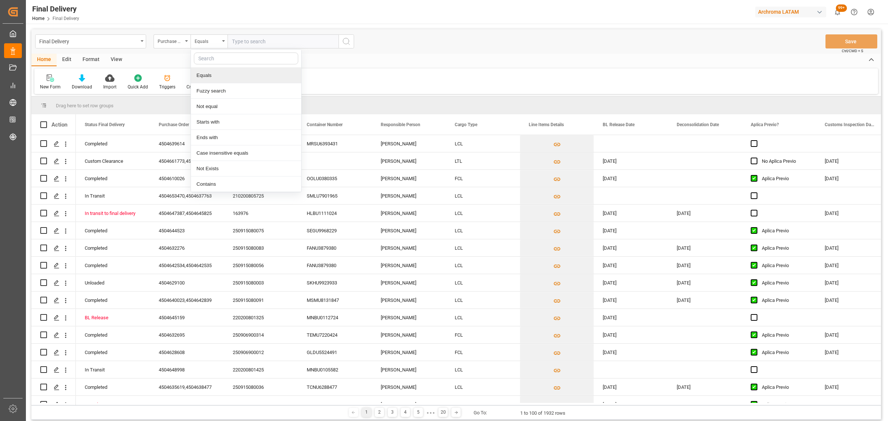
click at [226, 84] on div "Fuzzy search" at bounding box center [246, 91] width 110 height 16
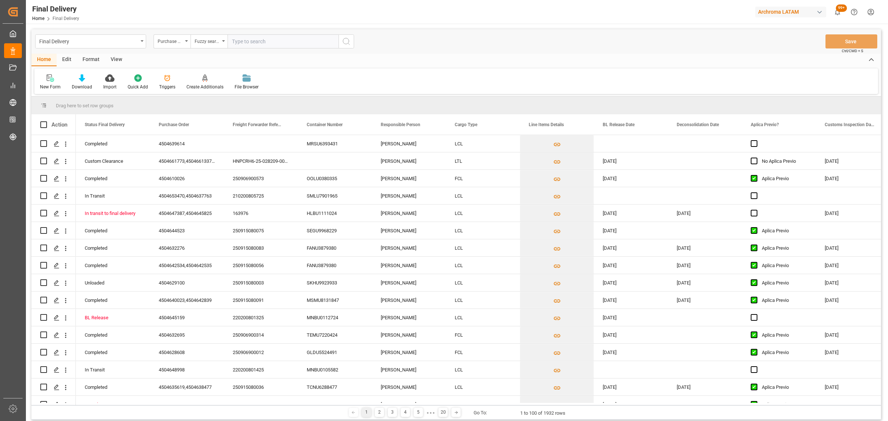
click at [250, 43] on input "text" at bounding box center [282, 41] width 111 height 14
paste input "4504643246"
type input "4504643246"
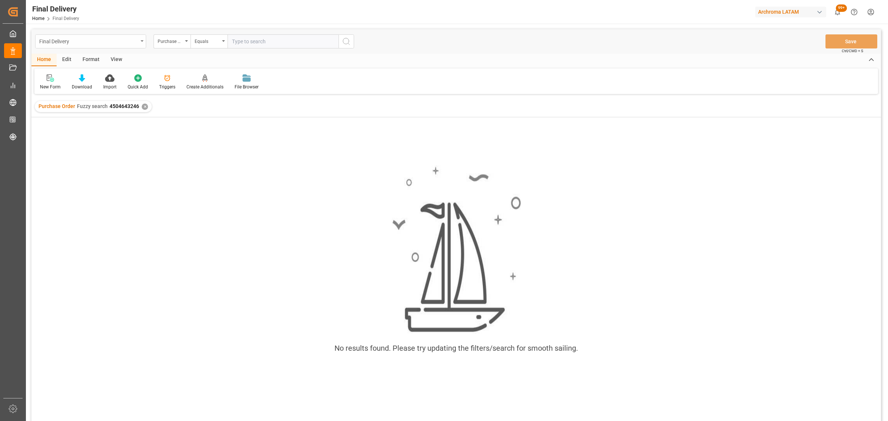
click at [111, 36] on div "Final Delivery" at bounding box center [90, 41] width 111 height 14
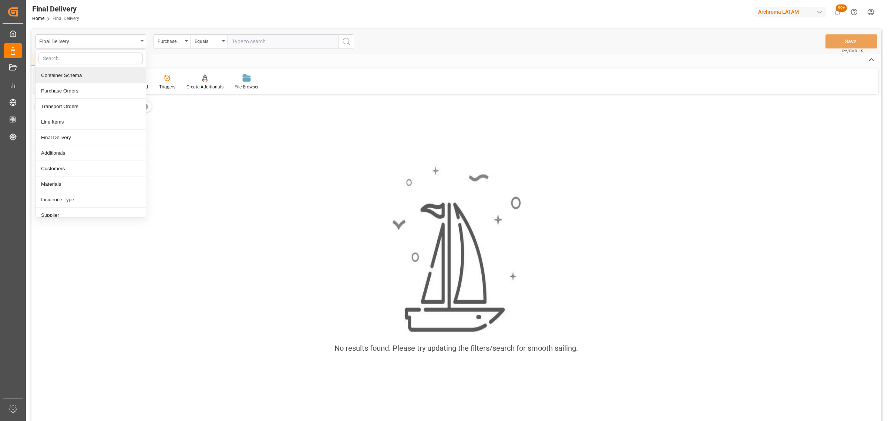
drag, startPoint x: 71, startPoint y: 78, endPoint x: 91, endPoint y: 75, distance: 19.6
click at [71, 78] on div "Container Schema" at bounding box center [91, 76] width 110 height 16
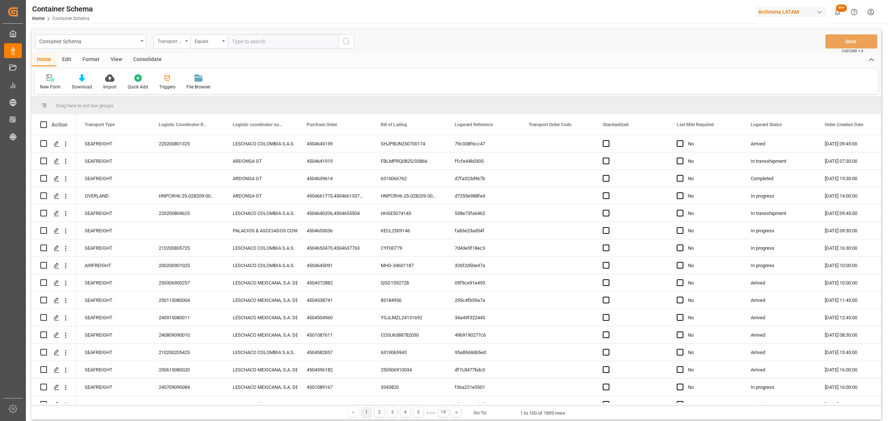
click at [170, 40] on div "Transport Type" at bounding box center [170, 40] width 25 height 9
click at [185, 119] on div "Purchase Order" at bounding box center [209, 122] width 110 height 16
click at [192, 38] on div "Equals" at bounding box center [208, 41] width 37 height 14
click at [210, 91] on div "Fuzzy search" at bounding box center [246, 91] width 110 height 16
click at [248, 37] on input "text" at bounding box center [282, 41] width 111 height 14
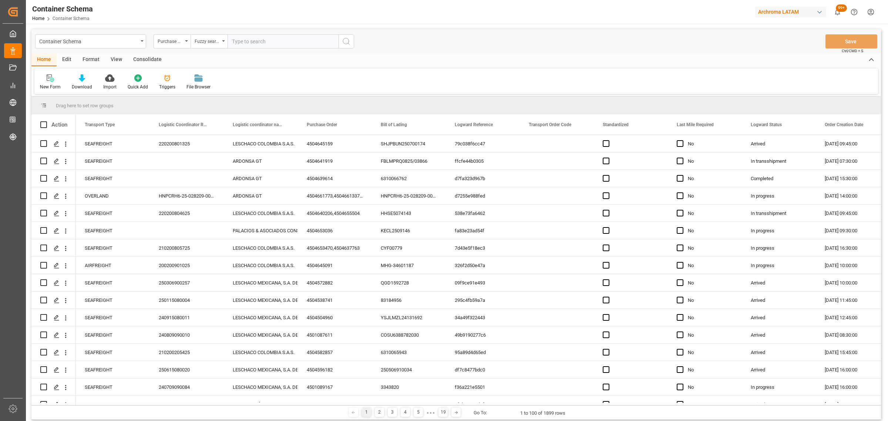
paste input "4504647463"
type input "4504647463"
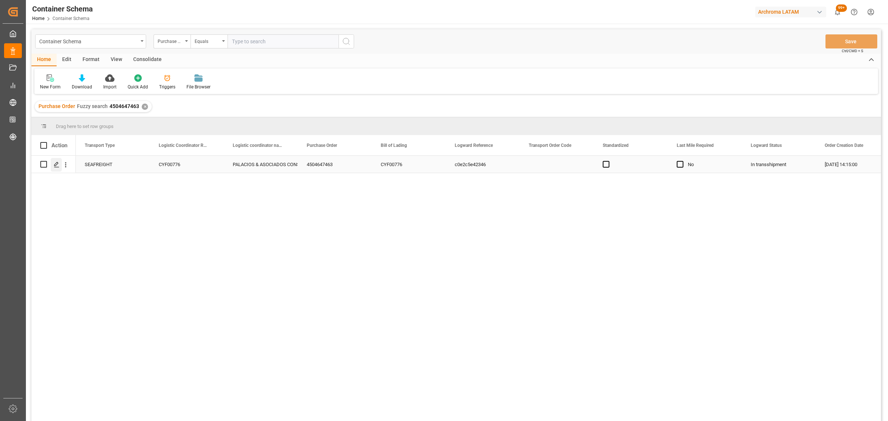
click at [58, 165] on icon "Press SPACE to select this row." at bounding box center [57, 165] width 6 height 6
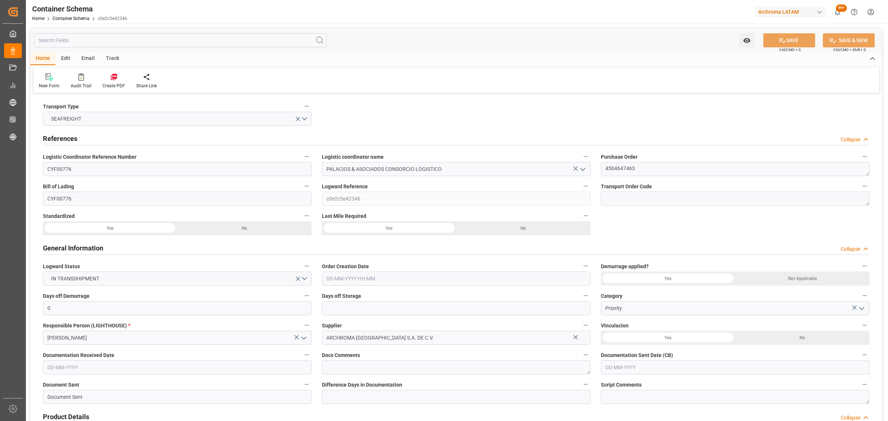
type input "0"
type input "1"
type input "5"
type input "5000"
type input "5320"
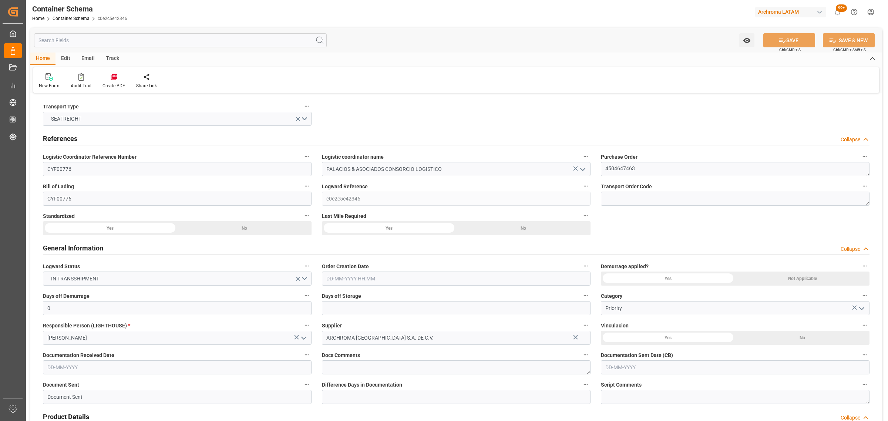
type input "CMACGM"
type input "CMA CGM Group"
type input "HNPCR"
type input "PECLL"
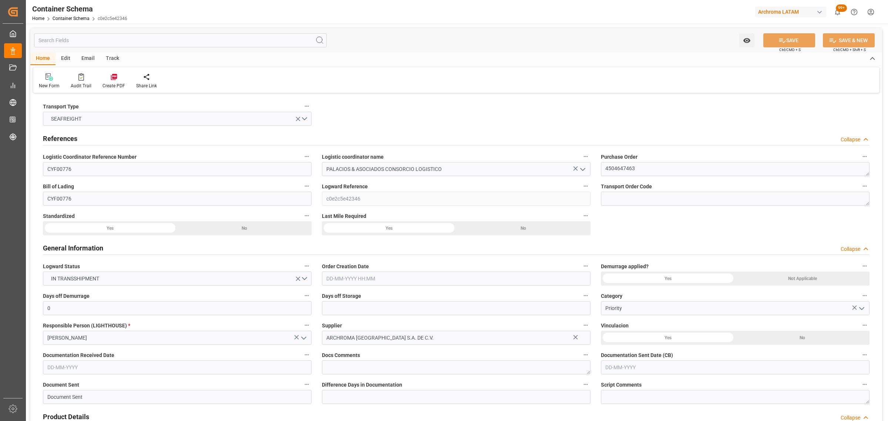
type input "9430868"
type input "14-08-2025 14:15"
type input "[DATE]"
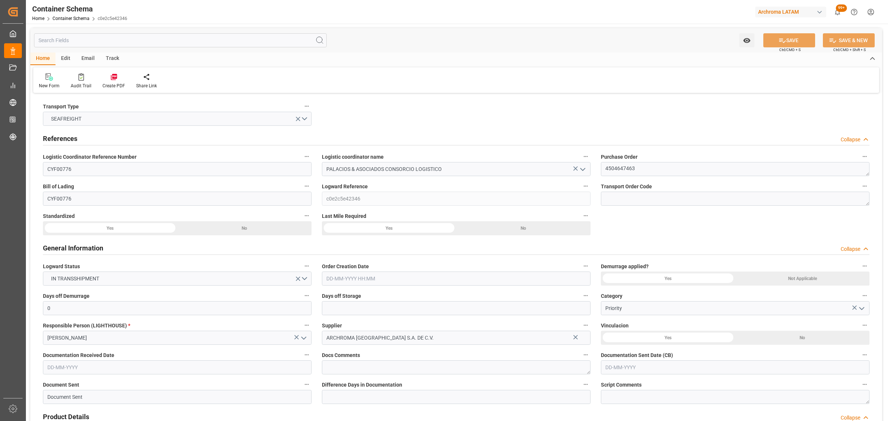
type input "[DATE]"
type input "[DATE] 00:00"
type input "18-08-2025 21:00"
type input "17-08-2025 21:00"
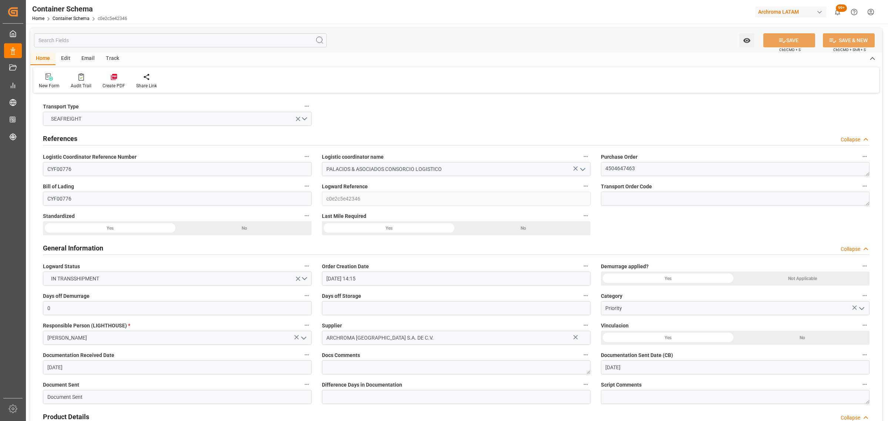
type input "18-08-2025 00:00"
type input "14-09-2025 00:00"
type input "31-08-2025 11:00"
type input "07-09-2025 00:00"
type input "31-08-2025 11:00"
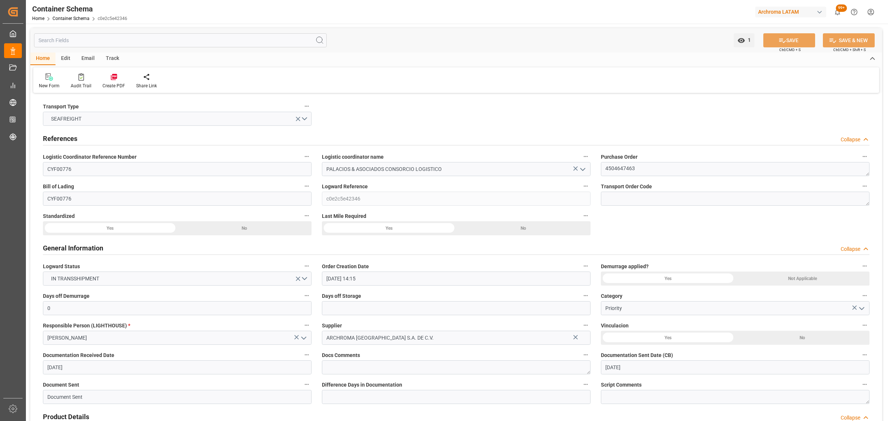
click at [105, 62] on div "Track" at bounding box center [112, 59] width 24 height 13
click at [86, 60] on div "Email" at bounding box center [88, 59] width 24 height 13
click at [56, 80] on div at bounding box center [50, 77] width 23 height 8
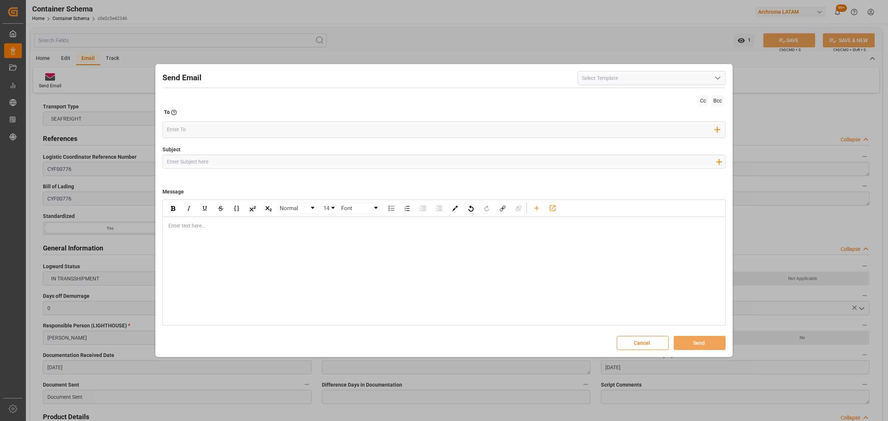
click at [658, 345] on button "Cancel" at bounding box center [642, 343] width 52 height 14
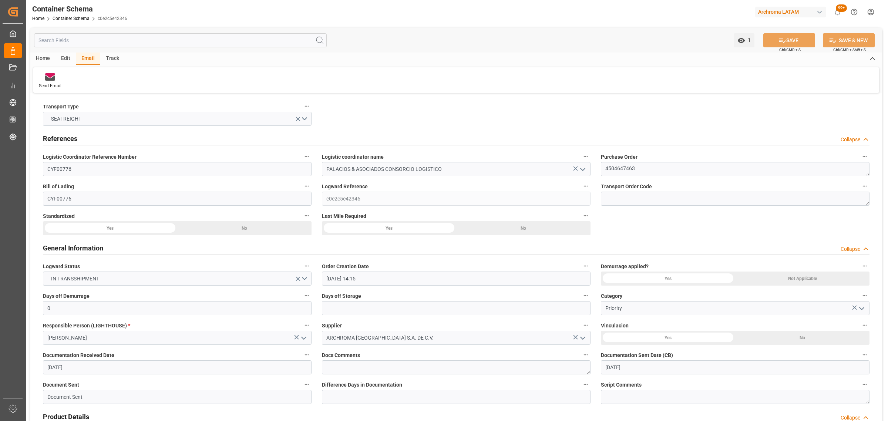
click at [108, 55] on div "Track" at bounding box center [112, 59] width 24 height 13
click at [50, 81] on div "Tracking" at bounding box center [47, 81] width 28 height 16
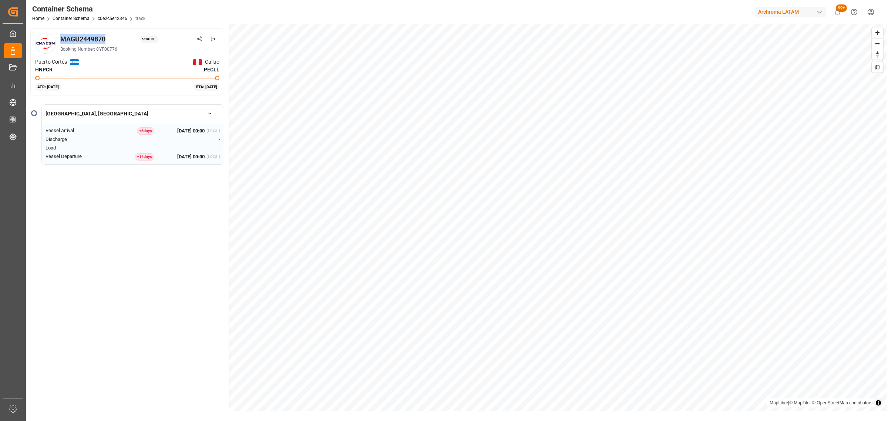
drag, startPoint x: 106, startPoint y: 40, endPoint x: 61, endPoint y: 39, distance: 44.4
click at [61, 39] on div "MAGU2449870" at bounding box center [82, 39] width 45 height 10
copy div "MAGU2449870"
click at [72, 14] on div "Container Schema" at bounding box center [88, 8] width 113 height 11
click at [72, 19] on link "Container Schema" at bounding box center [71, 18] width 37 height 5
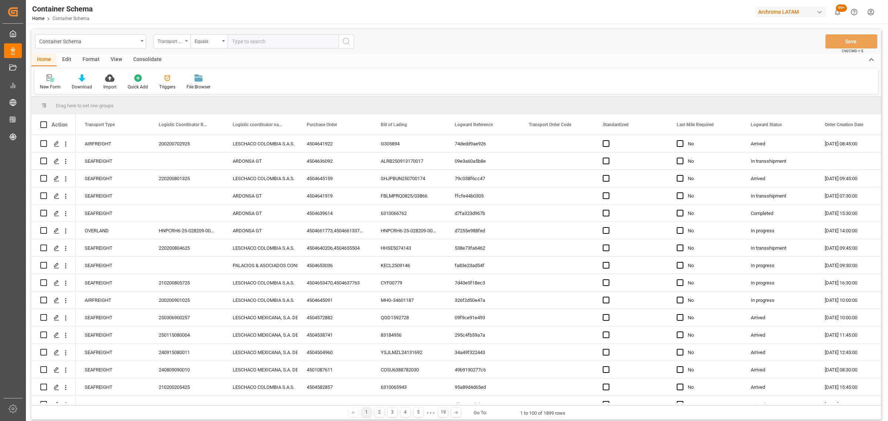
click at [183, 41] on div "Transport Type" at bounding box center [171, 41] width 37 height 14
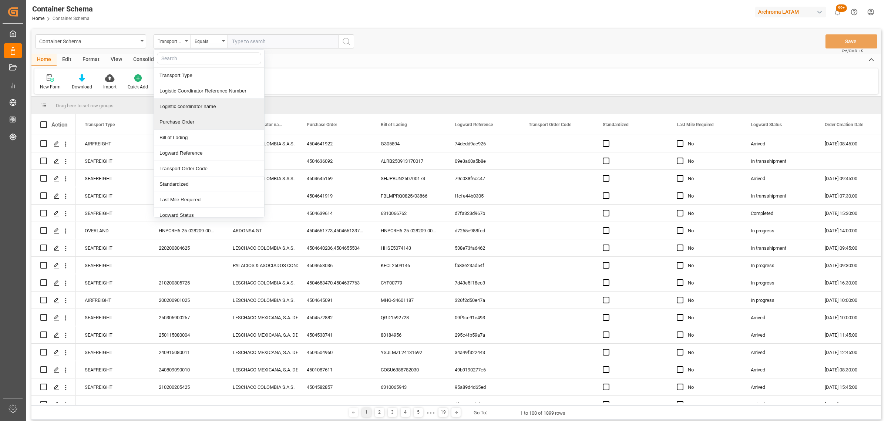
click at [189, 118] on div "Purchase Order" at bounding box center [209, 122] width 110 height 16
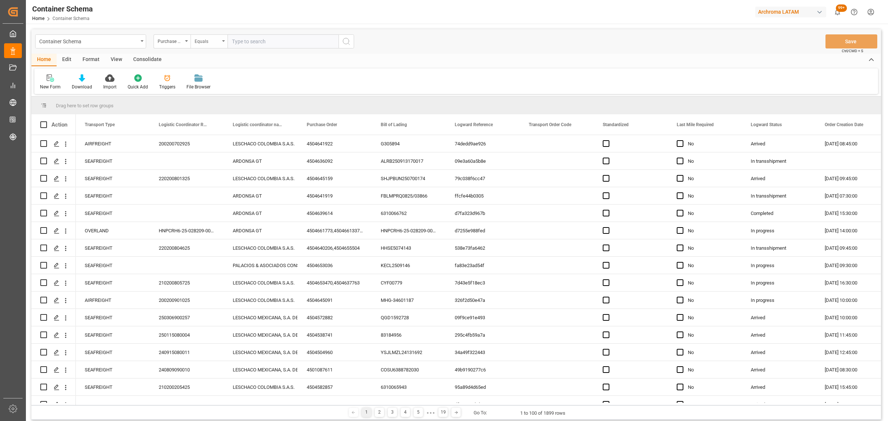
click at [214, 43] on div "Equals" at bounding box center [207, 40] width 25 height 9
click at [213, 43] on div "Equals" at bounding box center [207, 40] width 25 height 9
click at [207, 32] on div "Container Schema Purchase Order Equals Save Ctrl/CMD + S" at bounding box center [455, 41] width 849 height 24
click at [209, 41] on div "Equals" at bounding box center [207, 40] width 25 height 9
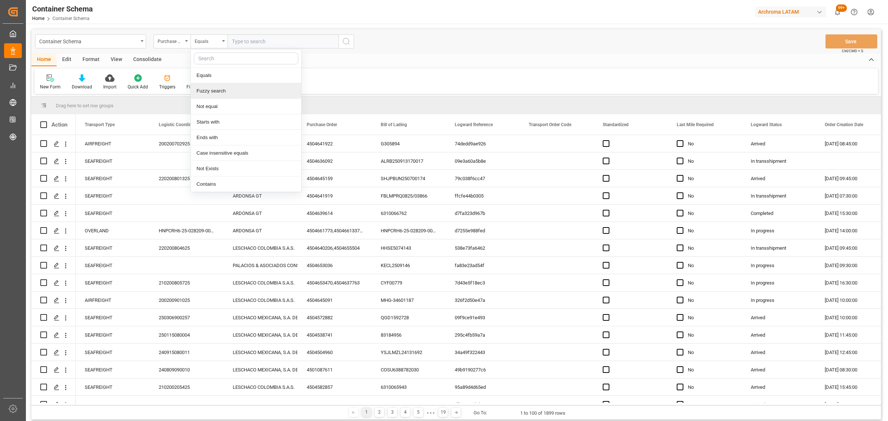
click at [229, 88] on div "Fuzzy search" at bounding box center [246, 91] width 110 height 16
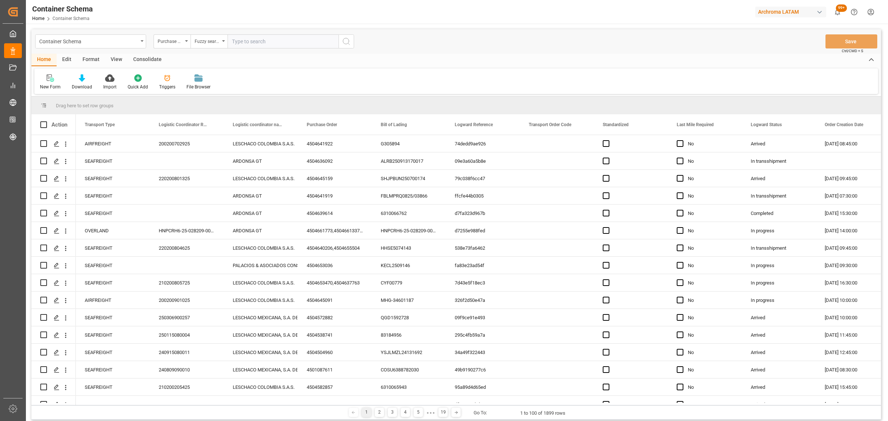
click at [258, 40] on input "text" at bounding box center [282, 41] width 111 height 14
paste input "4504634531"
type input "4504634531"
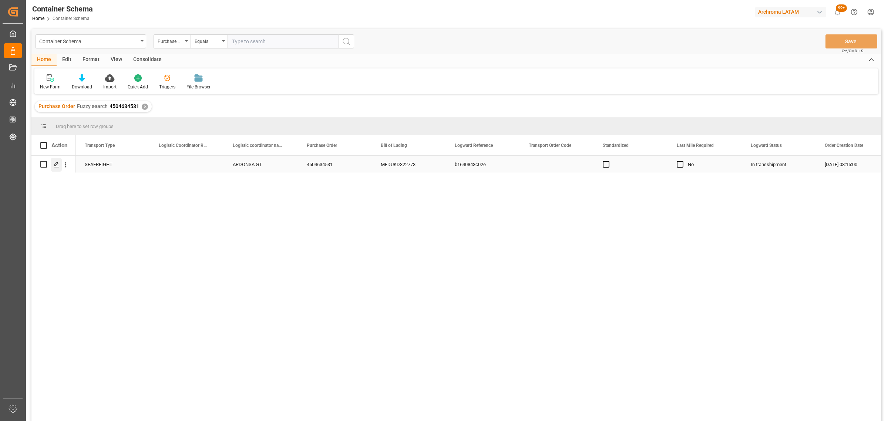
click at [58, 166] on icon "Press SPACE to select this row." at bounding box center [57, 165] width 6 height 6
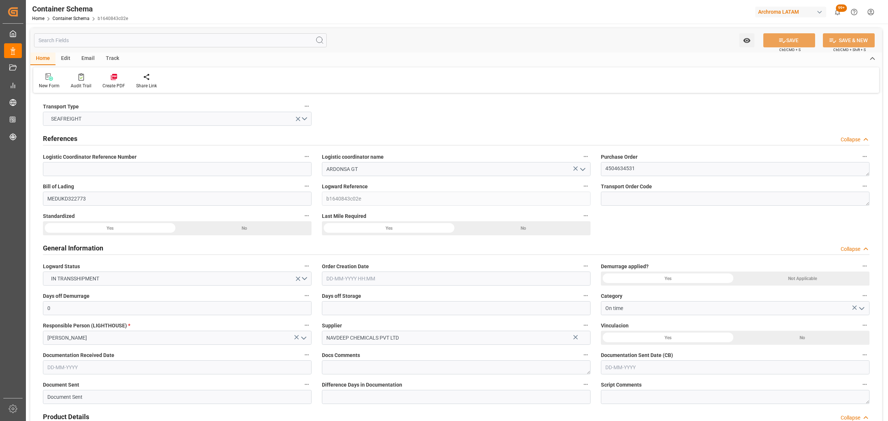
type input "0"
type input "1"
type input "14"
type input "15400"
type input "16170"
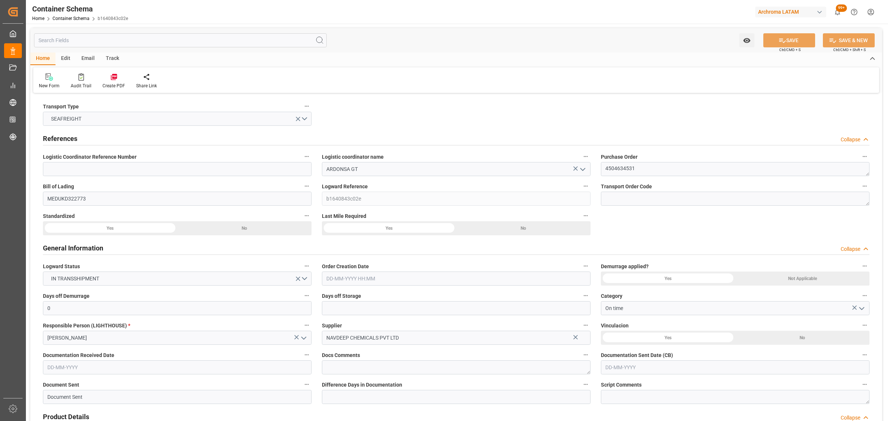
type input "MSC"
type input "Mediterranean Shipping Company"
type input "INHZR"
type input "GTPRQ"
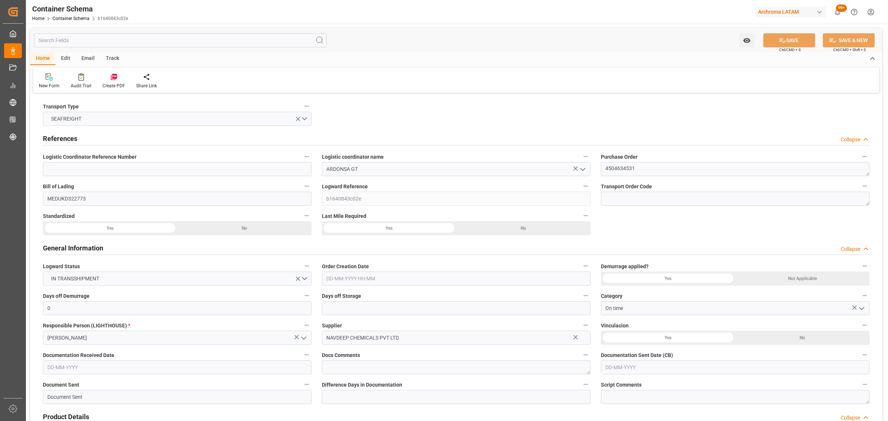
type input "9196838"
type input "04-09-2025 08:15"
type input "[DATE]"
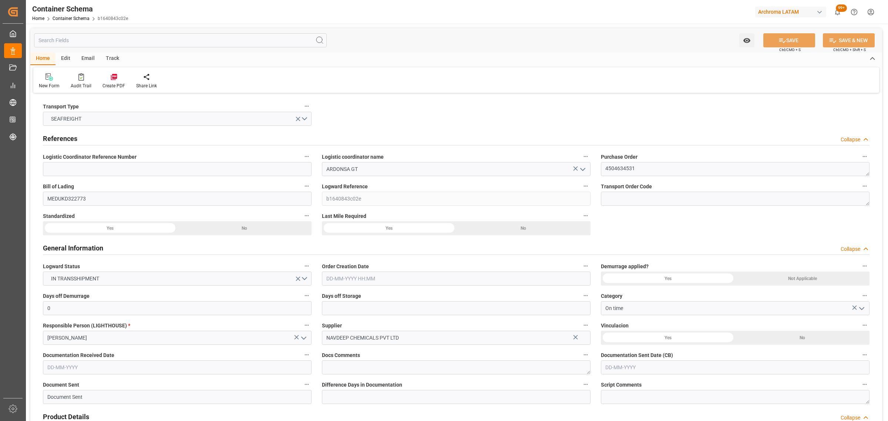
type input "29-10-2025"
type input "20-08-2025 00:00"
type input "[DATE] 00:00"
type input "25-10-2025 00:00"
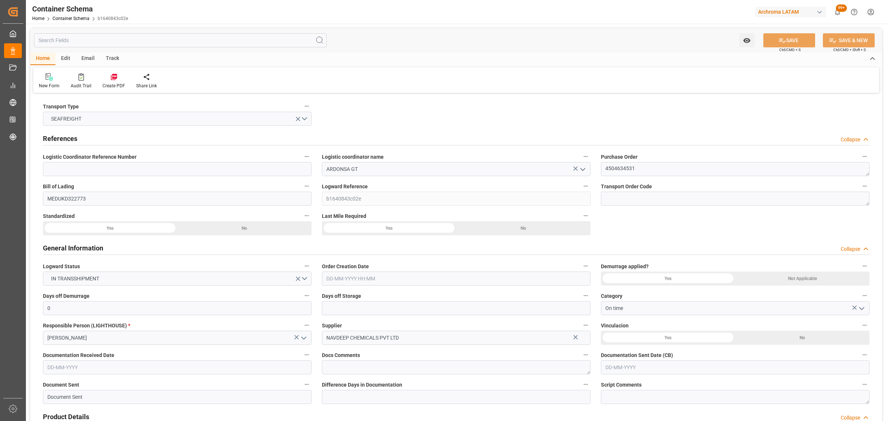
type input "29-10-2025 00:00"
type input "24-10-2025 00:00"
click at [105, 57] on div "Track" at bounding box center [112, 59] width 24 height 13
click at [41, 82] on div "Tracking" at bounding box center [47, 81] width 28 height 16
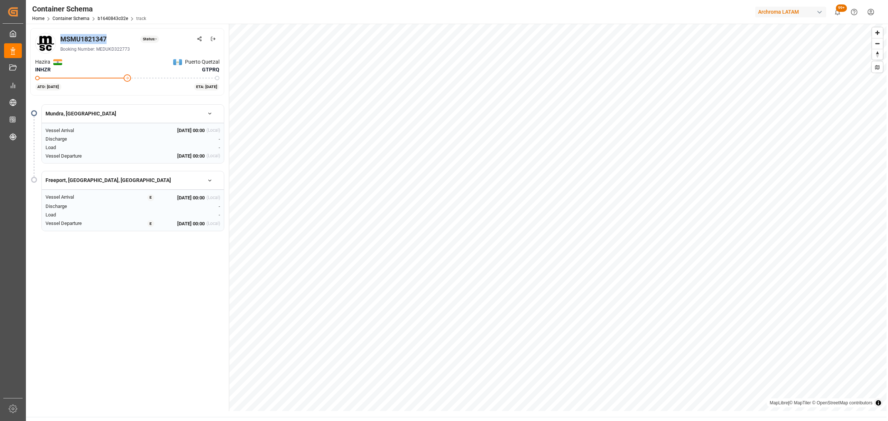
drag, startPoint x: 106, startPoint y: 38, endPoint x: 60, endPoint y: 37, distance: 46.2
click at [60, 37] on div "MSMU1821347 Status: - Booking Number: MEDUKD322773" at bounding box center [127, 43] width 184 height 21
copy div "MSMU1821347"
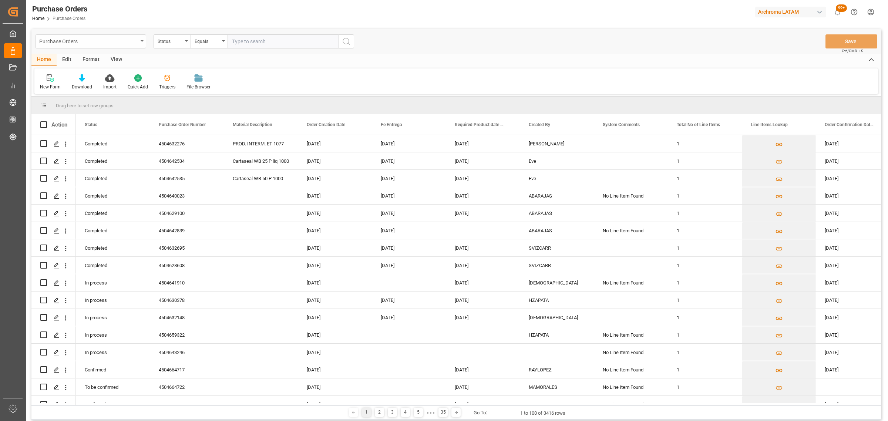
click at [131, 41] on div "Purchase Orders" at bounding box center [88, 40] width 99 height 9
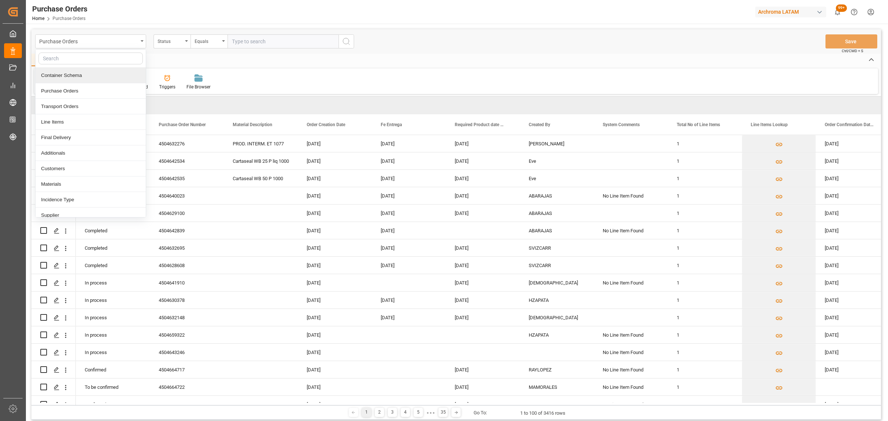
click at [76, 77] on div "Container Schema" at bounding box center [91, 76] width 110 height 16
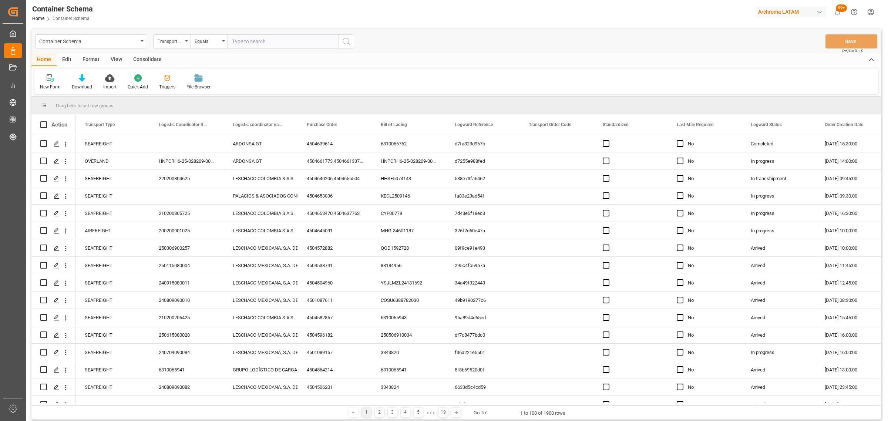
click at [173, 43] on div "Transport Type" at bounding box center [170, 40] width 25 height 9
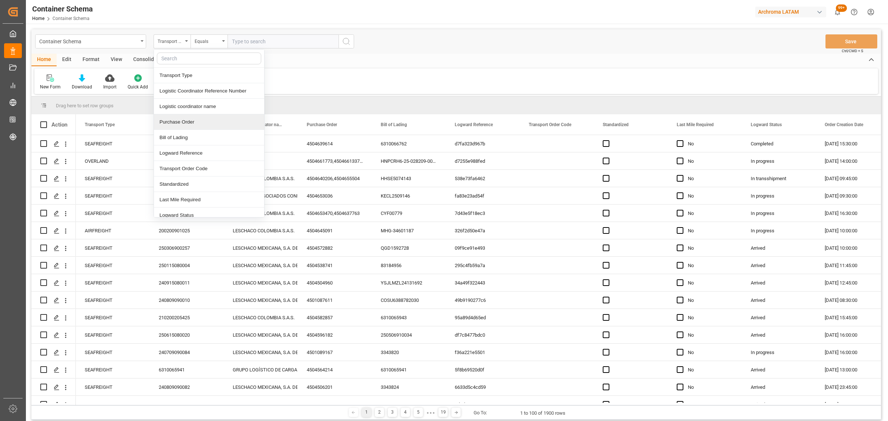
click at [193, 124] on div "Purchase Order" at bounding box center [209, 122] width 110 height 16
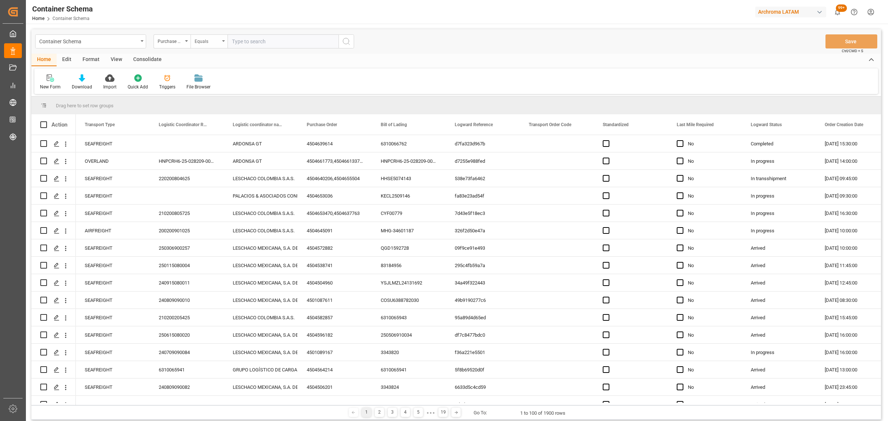
click at [216, 37] on div "Equals" at bounding box center [207, 40] width 25 height 9
click at [216, 92] on div "Fuzzy search" at bounding box center [246, 91] width 110 height 16
click at [243, 41] on input "text" at bounding box center [282, 41] width 111 height 14
paste input "4504641919"
type input "4504641919"
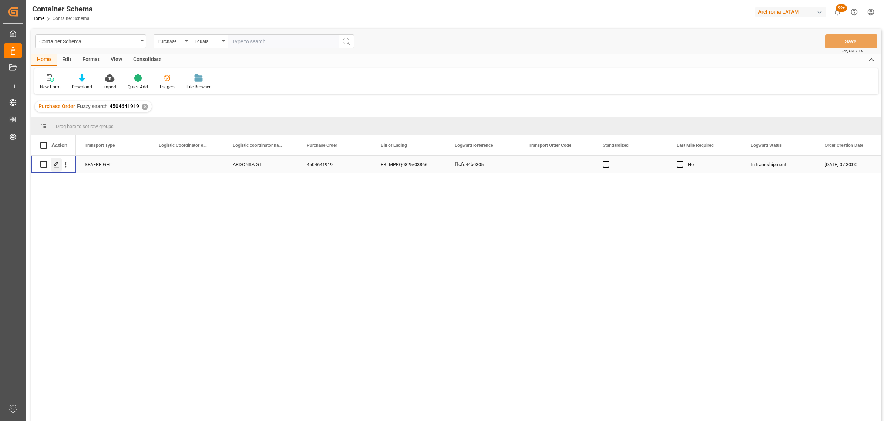
click at [55, 168] on div "Press SPACE to select this row." at bounding box center [56, 165] width 11 height 14
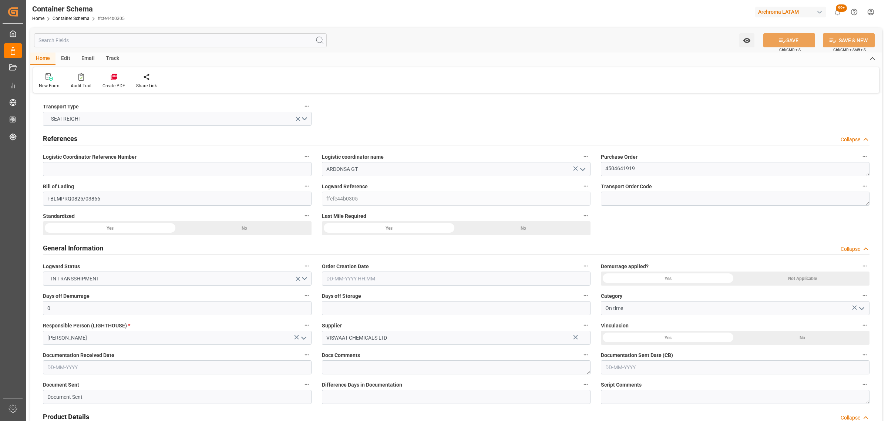
type input "0"
type input "1"
type input "5"
type input "4600"
type input "4864"
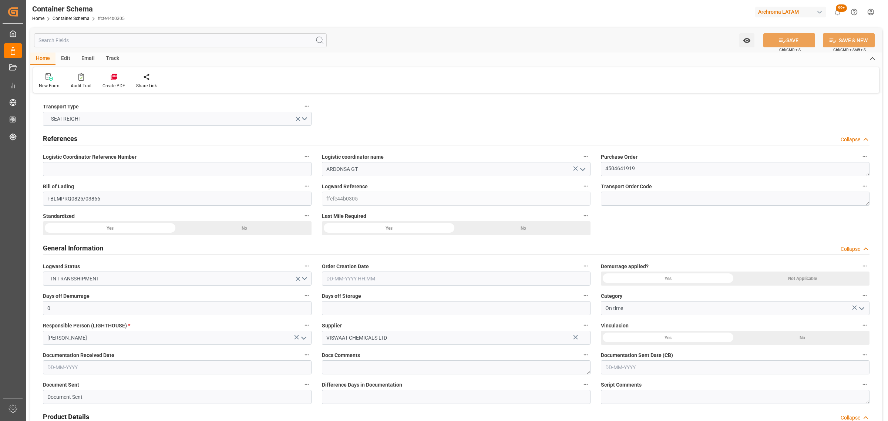
type input "Hapag [PERSON_NAME]"
type input "Hapag [PERSON_NAME] Aktiengesellschaft"
type input "INNSA"
type input "GTPRQ"
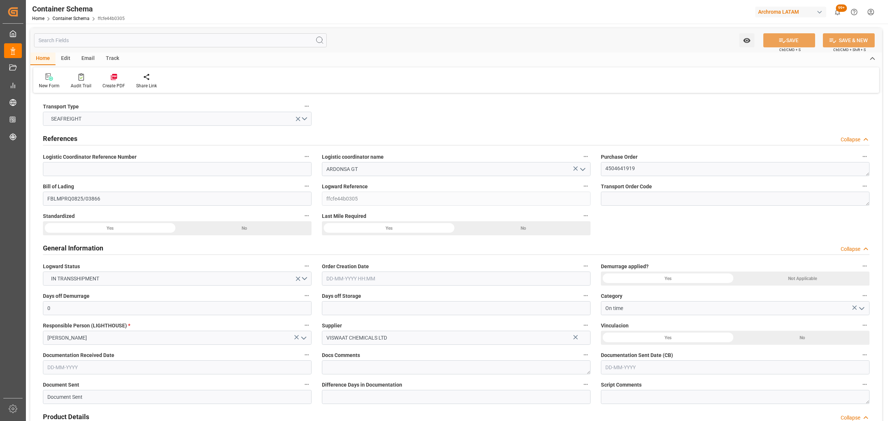
type input "9294850"
type input "[DATE] 07:30"
type input "[DATE]"
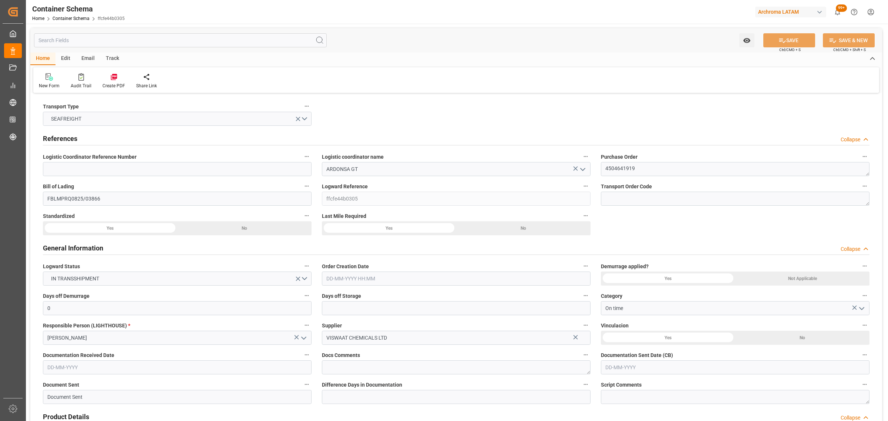
type input "[DATE]"
type input "[DATE] 00:00"
type input "[DATE] 01:00"
type input "[DATE] 00:00"
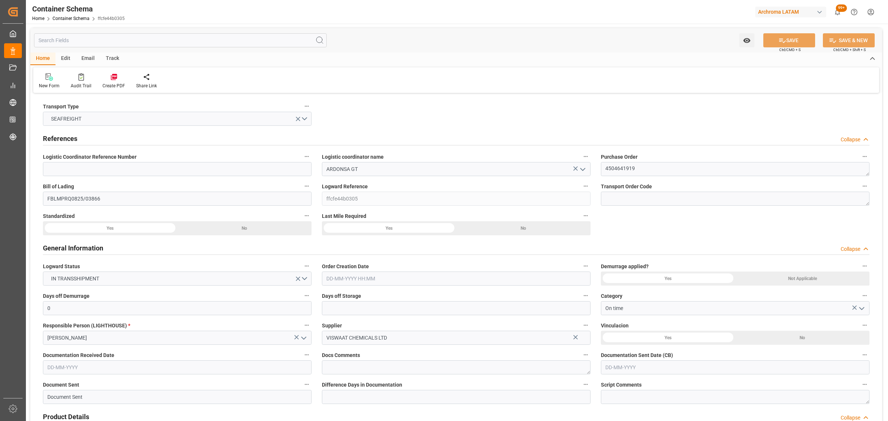
type input "[DATE] 00:00"
type input "[DATE] 04:00"
type input "[DATE] 00:00"
type input "[DATE] 04:00"
click at [117, 60] on div "Track" at bounding box center [112, 59] width 24 height 13
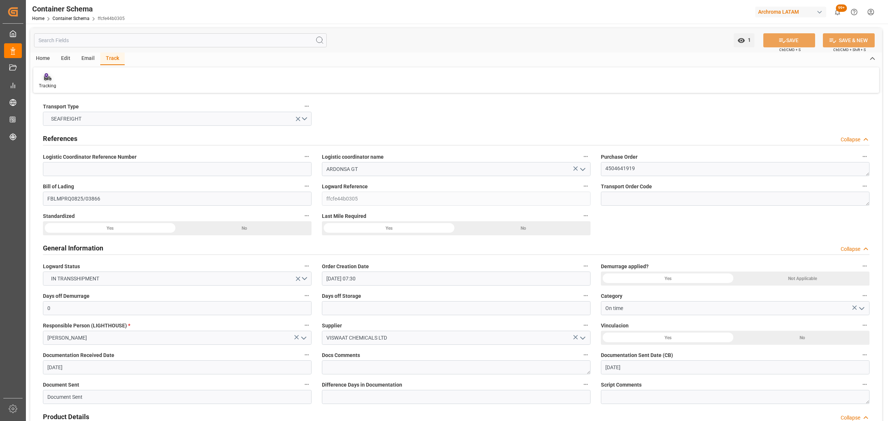
click at [54, 81] on div "Tracking" at bounding box center [47, 81] width 28 height 16
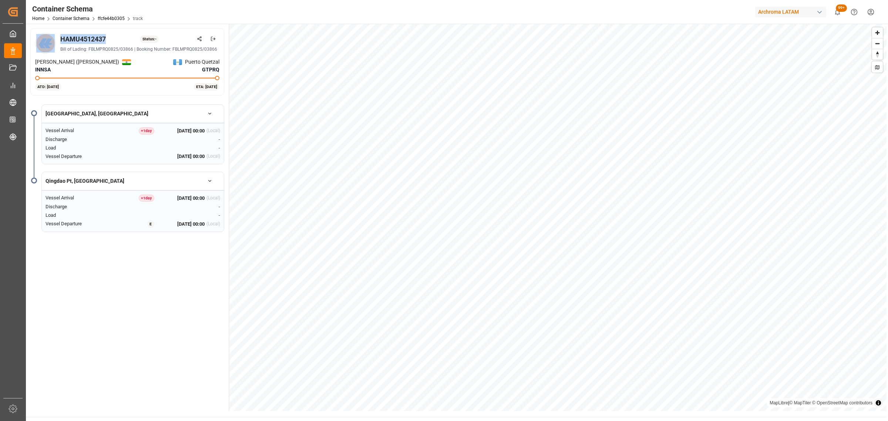
drag, startPoint x: 106, startPoint y: 40, endPoint x: 58, endPoint y: 37, distance: 47.8
click at [52, 37] on div "HAMU4512437 Status: - Bill of Lading: FBLMPRQ0825/03866 | Booking Number: FBLMP…" at bounding box center [127, 43] width 184 height 21
copy div "HAMU4512437"
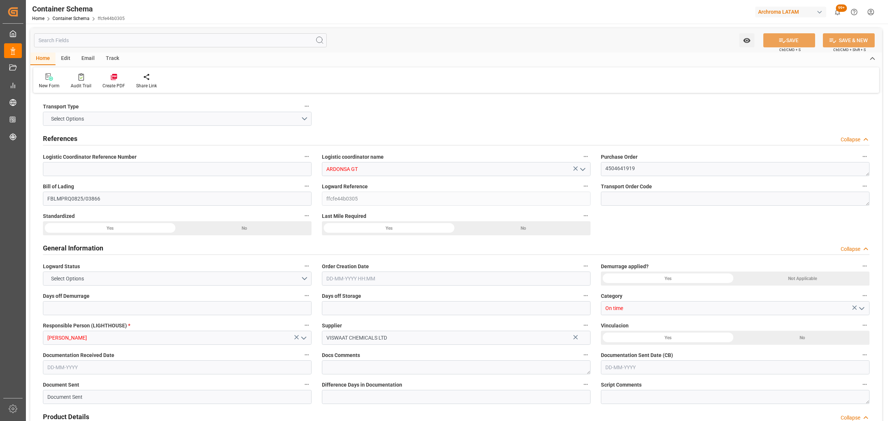
type input "ARDONSA GT"
type textarea "4504641919"
type input "FBLMPRQ0825/03866"
type input "ffcfe44b0305"
type input "On time"
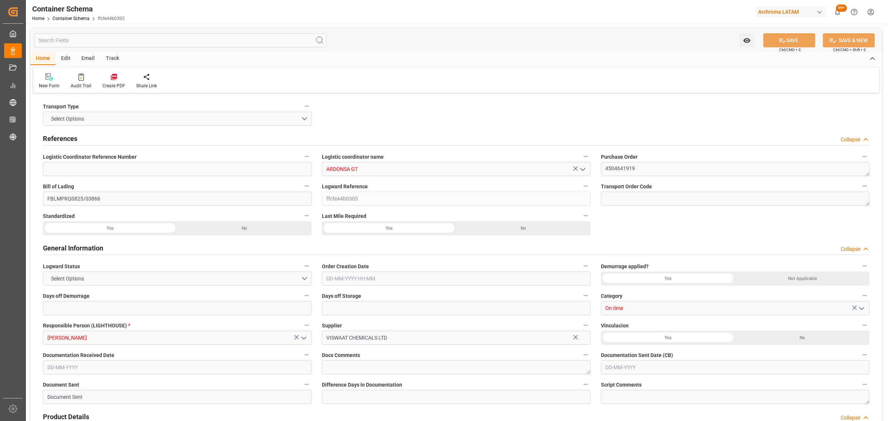
type input "[PERSON_NAME]"
type input "VISWAAT CHEMICALS LTD"
type input "Document Sent"
type input "PUERTO QUETZAL"
type input "TEXTIL"
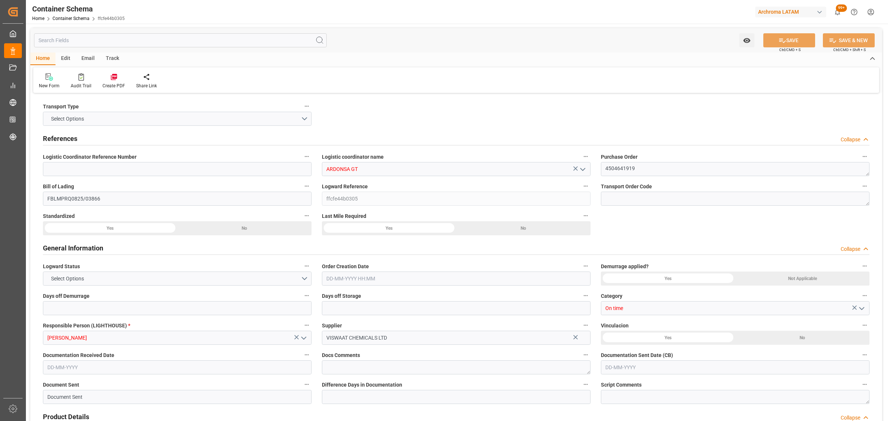
type textarea "PALLET"
type input "5 PALLET"
type input "ARCHROMA PAPER GMBH Y COMPAÑIA, SOC."
type textarea "KM 16.5, Carretera a [GEOGRAPHIC_DATA] , [PERSON_NAME] Fraijanes, [GEOGRAPHIC_D…"
type input "HOUSE"
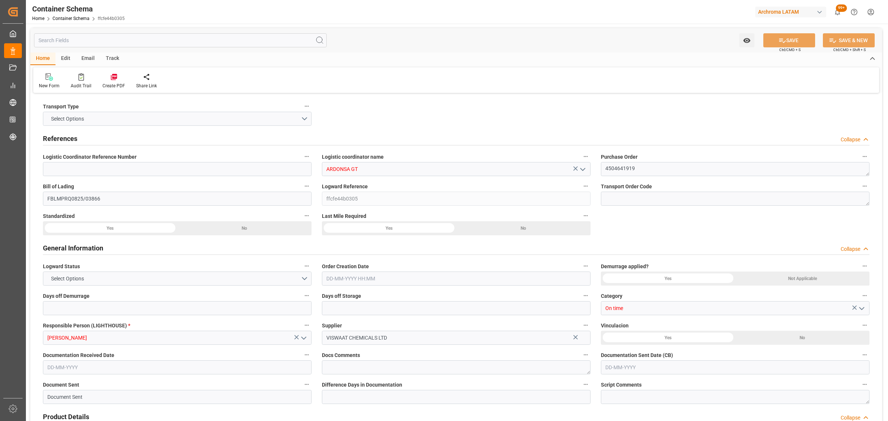
type input "CIF"
type input "Truck"
type input "Sea Ship"
type input "Truck"
type input "LCL"
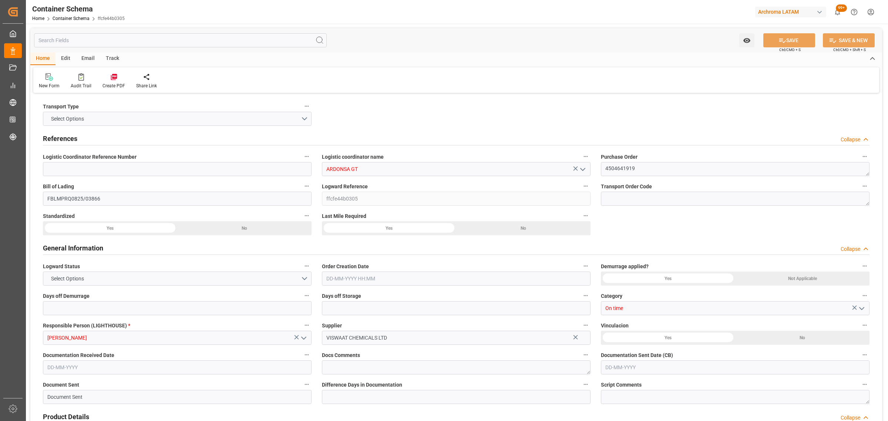
type input "HAMU4512437"
type input "HLCU"
type input "[PERSON_NAME] ([PERSON_NAME])"
type input "Puerto Quetzal"
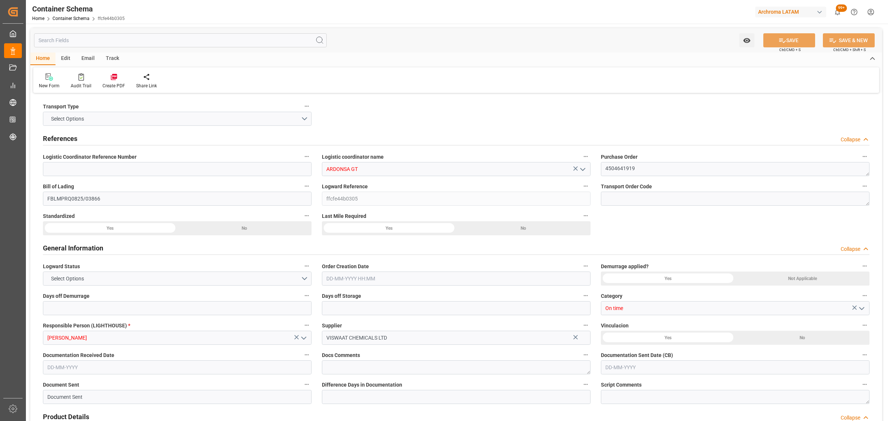
type input "WAN HAI 502"
type input "E136"
type input "0"
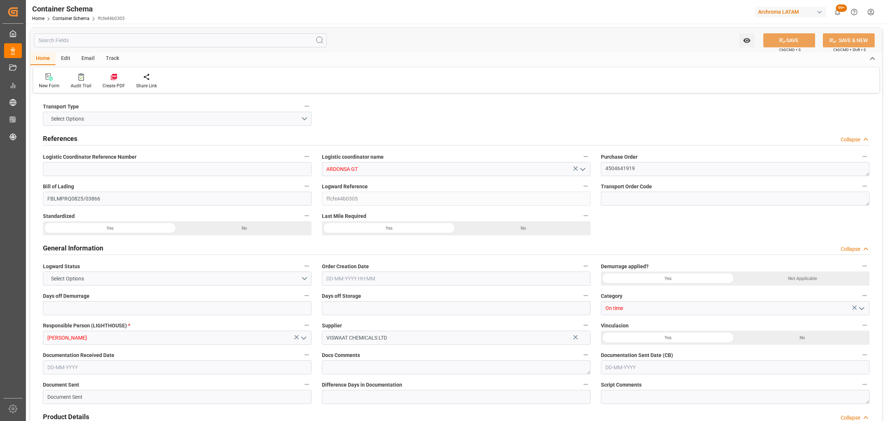
type input "1"
type input "5"
type input "4600"
type input "4864"
type input "Hapag [PERSON_NAME]"
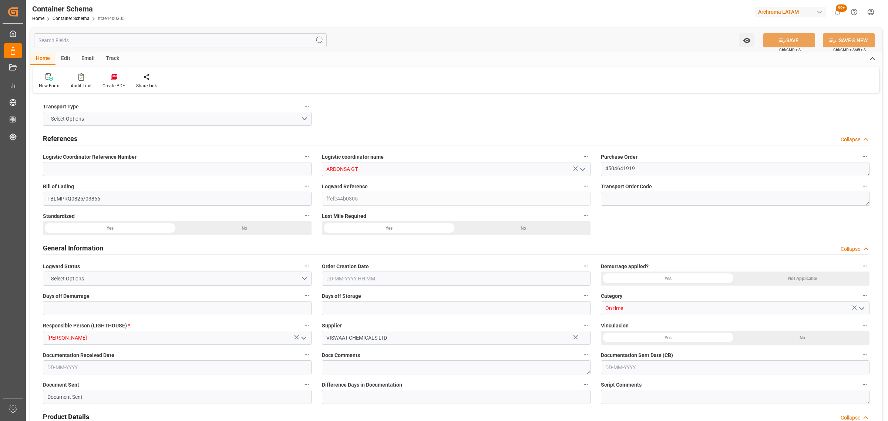
type input "Hapag [PERSON_NAME] Aktiengesellschaft"
type input "INNSA"
type input "GTPRQ"
type input "9294850"
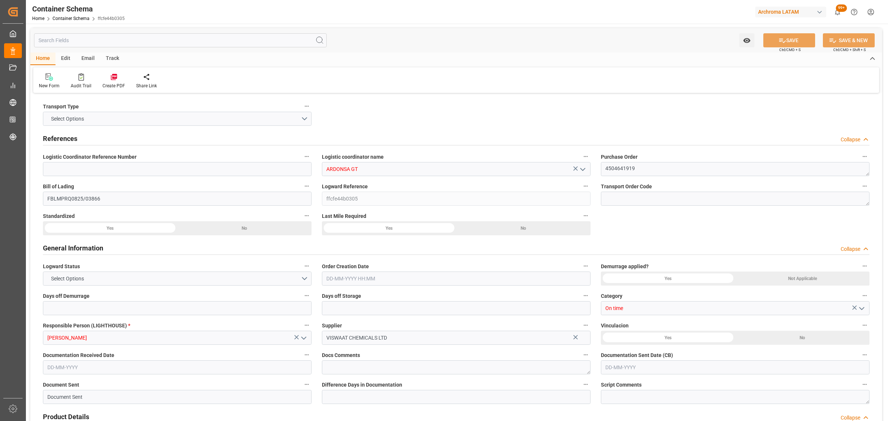
type input "9294850"
type input "[DATE] 07:30"
type input "[DATE]"
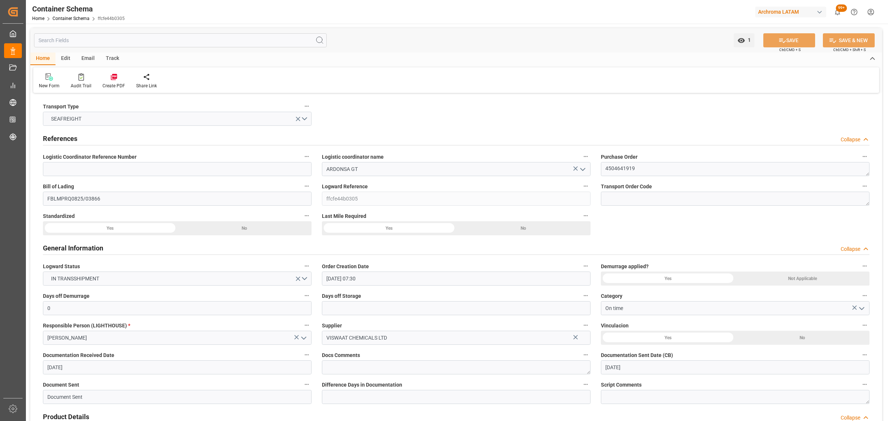
type input "[DATE] 00:00"
type input "[DATE] 01:00"
type input "[DATE] 00:00"
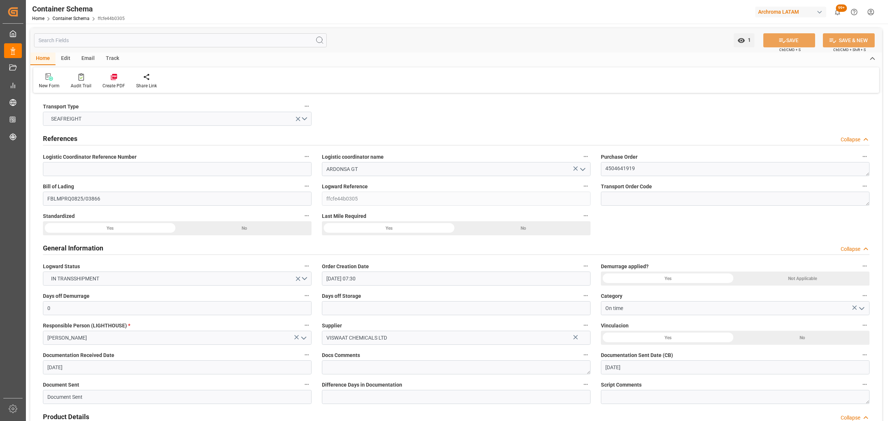
type input "[DATE] 04:00"
type input "[DATE] 00:00"
type input "[DATE] 04:00"
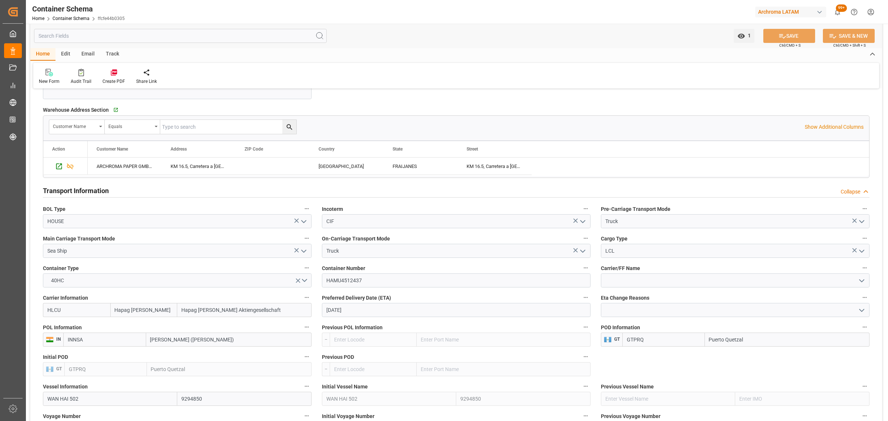
scroll to position [555, 0]
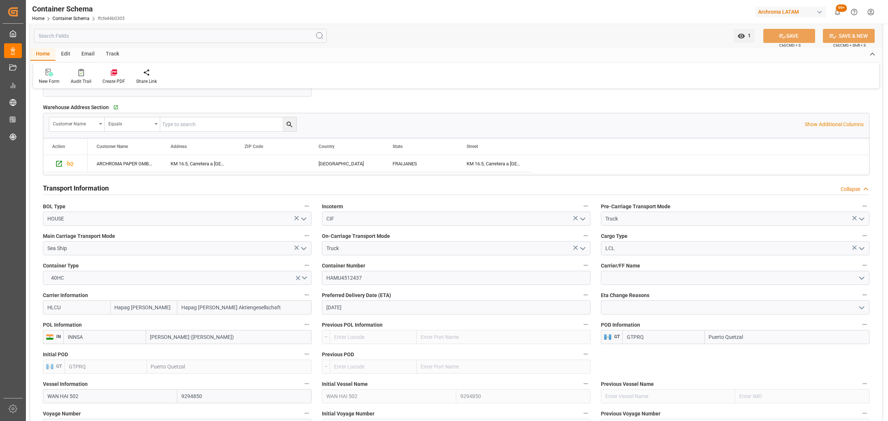
click at [857, 310] on icon "open menu" at bounding box center [861, 307] width 9 height 9
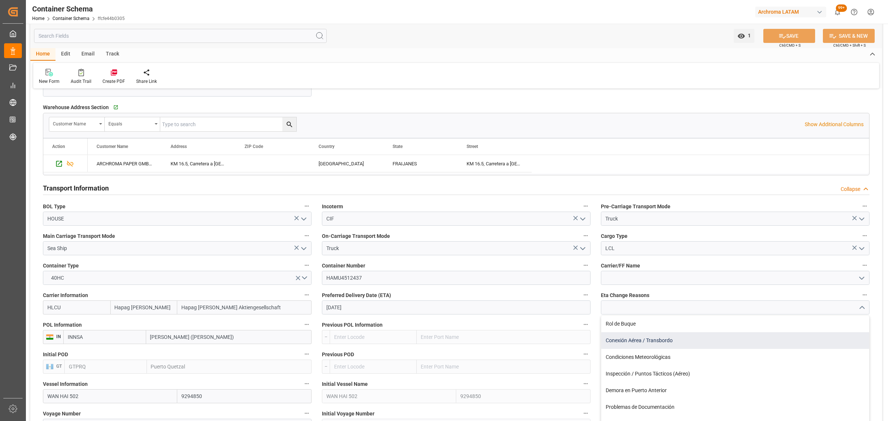
click at [676, 339] on div "Conexión Aérea / Transbordo" at bounding box center [735, 340] width 268 height 17
type input "Conexión Aérea / Transbordo"
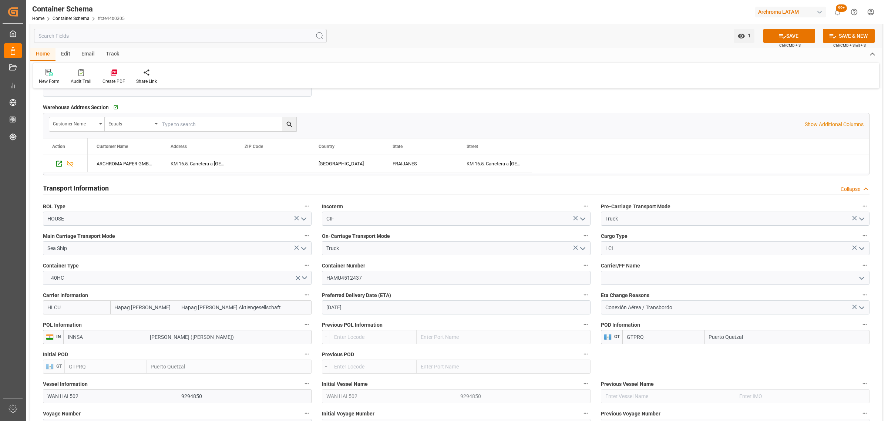
click at [859, 280] on icon "open menu" at bounding box center [861, 278] width 9 height 9
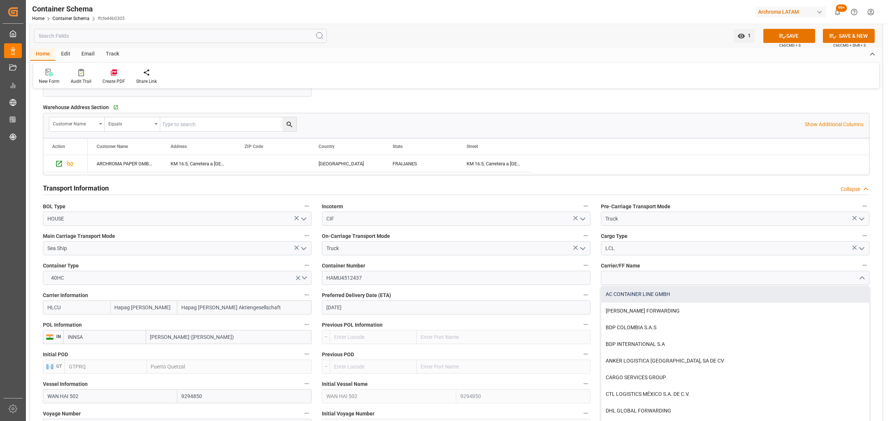
click at [717, 296] on div "AC CONTAINER LINE GMBH" at bounding box center [735, 294] width 268 height 17
type input "AC CONTAINER LINE GMBH"
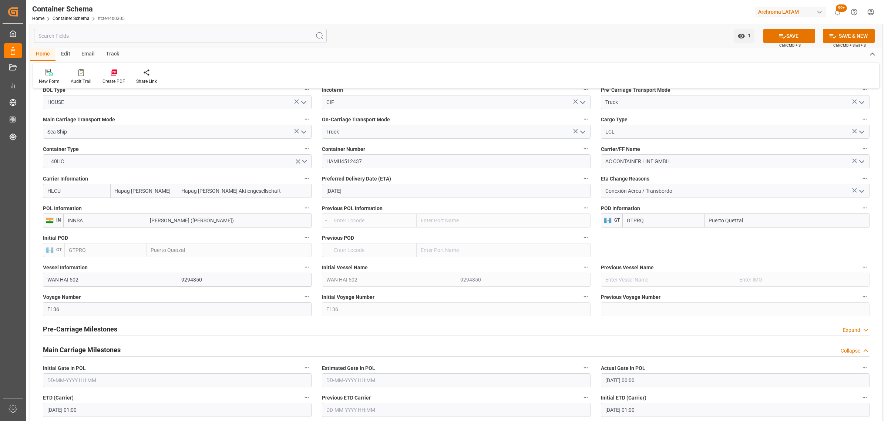
scroll to position [693, 0]
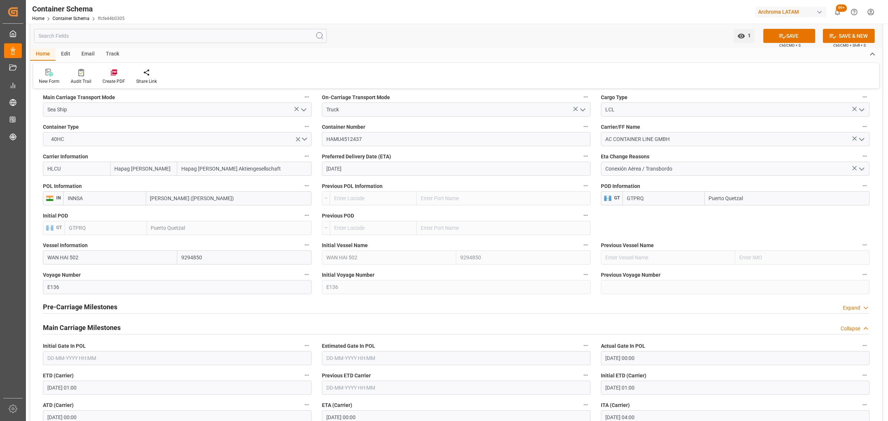
click at [375, 169] on input "[DATE]" at bounding box center [456, 169] width 268 height 14
click at [346, 244] on span "14" at bounding box center [345, 242] width 5 height 5
type input "[DATE]"
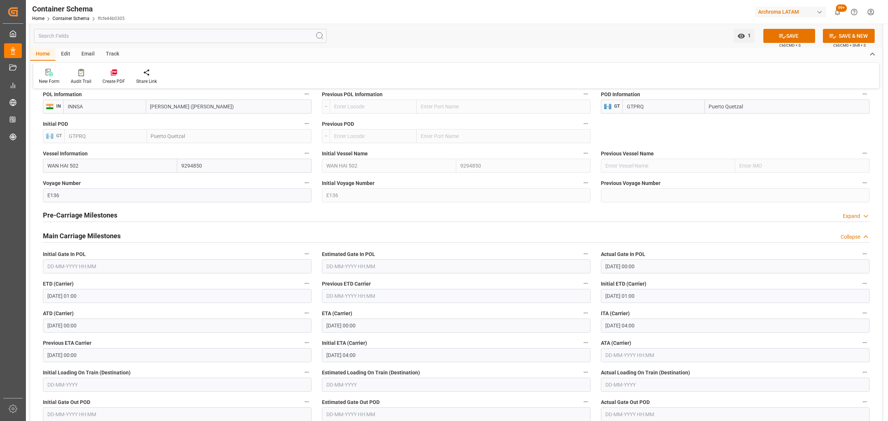
scroll to position [786, 0]
click at [794, 35] on button "SAVE" at bounding box center [789, 36] width 52 height 14
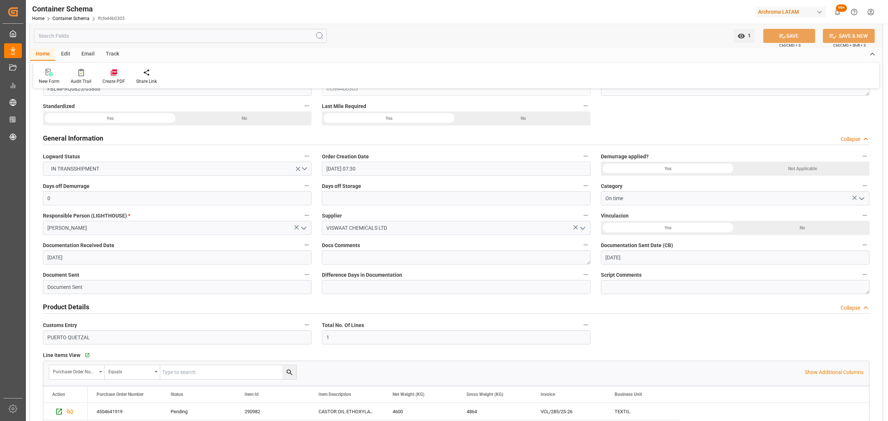
scroll to position [0, 0]
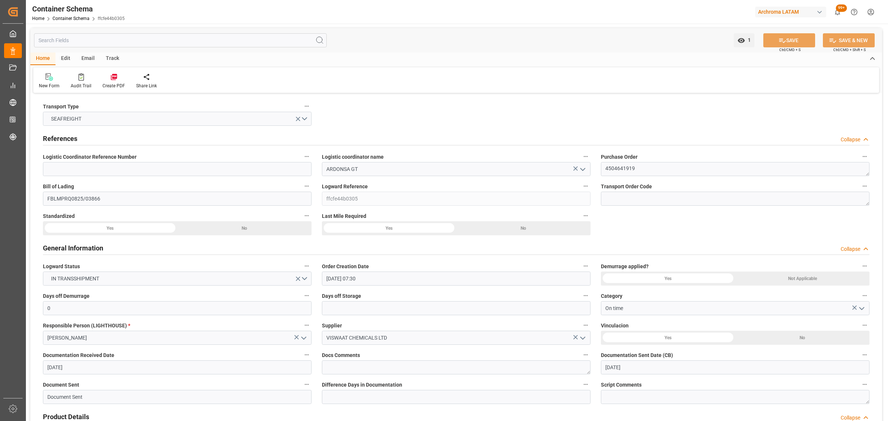
click at [86, 61] on div "Email" at bounding box center [88, 59] width 24 height 13
click at [50, 81] on div "Send Email" at bounding box center [50, 81] width 34 height 16
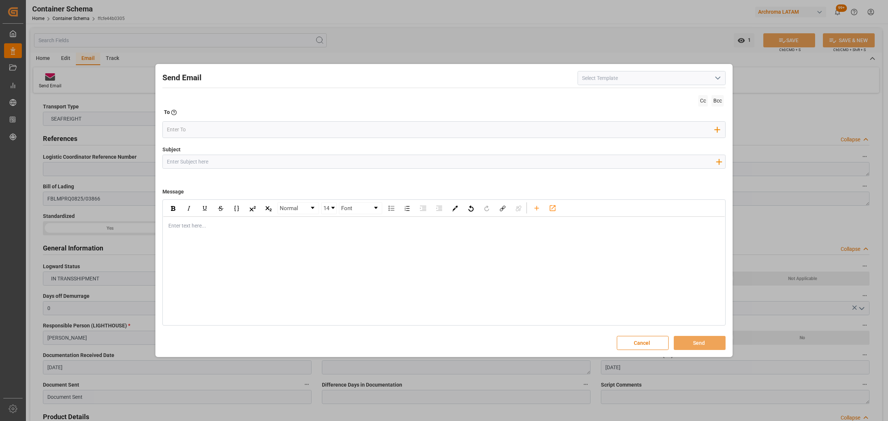
click at [212, 161] on input "Subject" at bounding box center [441, 161] width 557 height 13
paste input "PUERTO QUETZAL|| Cambio de ETA [DATE] 00:00:00 || Reason Delay || PO 4504641919…"
click at [274, 163] on input "PUERTO QUETZAL|| Cambio de ETA [DATE] 00:00:00 || Reason Delay || PO 4504641919…" at bounding box center [441, 161] width 557 height 13
click at [275, 163] on input "PUERTO QUETZAL|| Cambio de ETA [DATE] 00:00:00 || Reason Delay || PO 4504641919…" at bounding box center [441, 161] width 557 height 13
drag, startPoint x: 297, startPoint y: 163, endPoint x: 277, endPoint y: 161, distance: 20.1
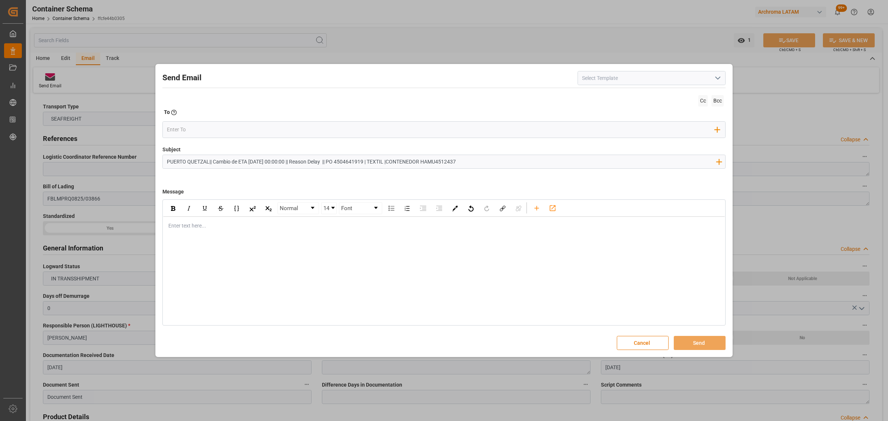
click at [277, 161] on input "PUERTO QUETZAL|| Cambio de ETA [DATE] 00:00:00 || Reason Delay || PO 4504641919…" at bounding box center [441, 161] width 557 height 13
type input "PUERTO QUETZAL|| Cambio de ETA [DATE] || Reason Delay || PO 4504641919 | TEXTIL…"
click at [219, 230] on div "Enter text here..." at bounding box center [443, 226] width 561 height 18
click at [173, 226] on div "rdw-editor" at bounding box center [444, 226] width 551 height 8
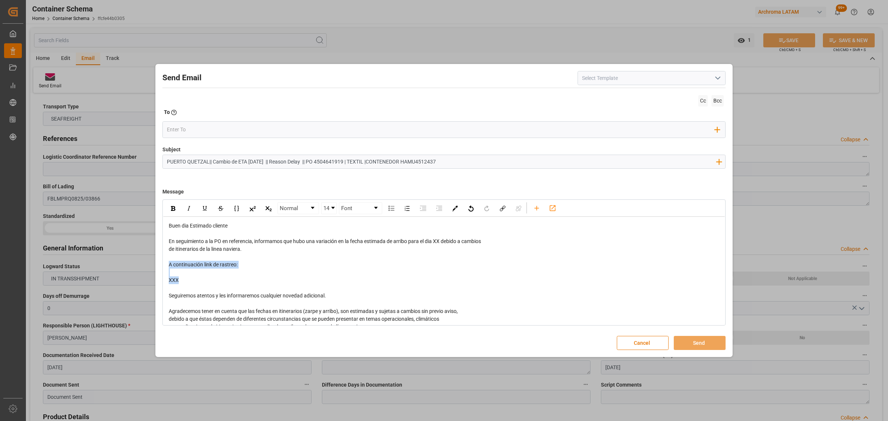
drag, startPoint x: 217, startPoint y: 284, endPoint x: 163, endPoint y: 267, distance: 55.9
click at [163, 267] on div "Buen dia Estimado cliente En seguimiento a la PO en referencia, informamos que …" at bounding box center [443, 296] width 561 height 158
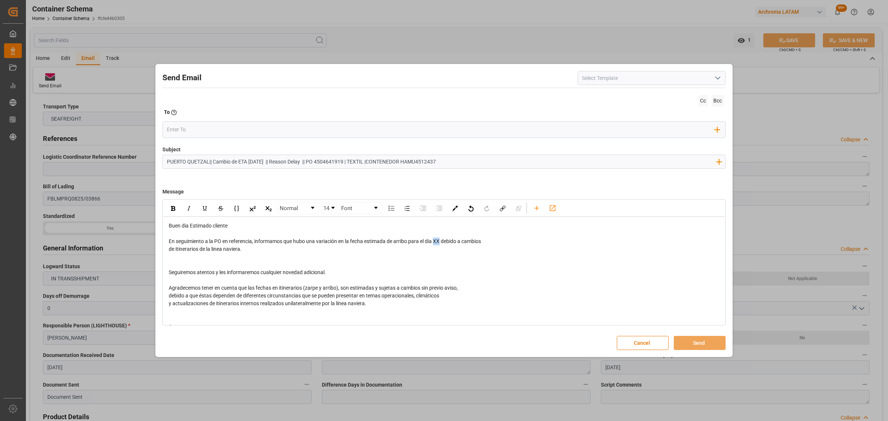
drag, startPoint x: 440, startPoint y: 240, endPoint x: 436, endPoint y: 240, distance: 4.1
click at [436, 240] on span "En seguimiento a la PO en referencia, informamos que hubo una variación en la f…" at bounding box center [325, 241] width 312 height 6
drag, startPoint x: 265, startPoint y: 254, endPoint x: 470, endPoint y: 241, distance: 205.6
click at [470, 241] on div "Buen dia Estimado cliente En seguimiento a la PO en referencia, informamos que …" at bounding box center [444, 284] width 551 height 124
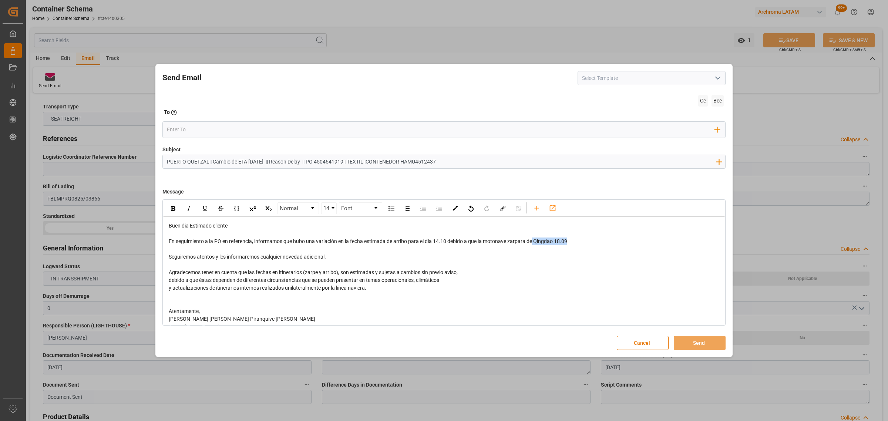
drag, startPoint x: 554, startPoint y: 243, endPoint x: 535, endPoint y: 244, distance: 19.3
click at [535, 244] on div "En seguimiento a la PO en referencia, informamos que hubo una variación en la f…" at bounding box center [444, 241] width 551 height 8
click at [179, 212] on div "rdw-inline-control" at bounding box center [172, 208] width 13 height 11
click at [501, 264] on div "rdw-editor" at bounding box center [444, 265] width 551 height 8
click at [557, 241] on span "[GEOGRAPHIC_DATA] 18.09" at bounding box center [564, 241] width 65 height 6
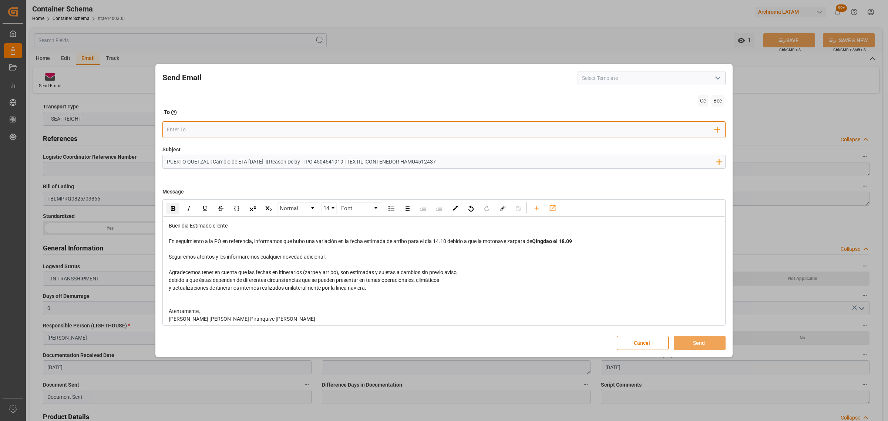
click at [197, 129] on input "email" at bounding box center [441, 129] width 548 height 11
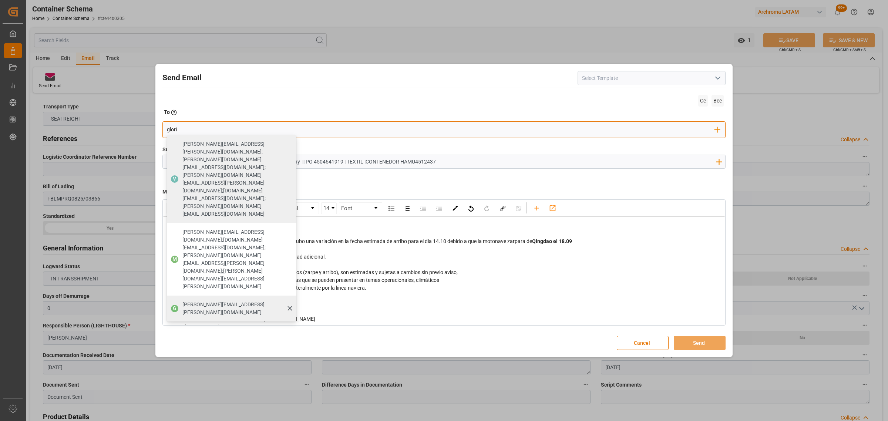
type input "glori"
click at [197, 301] on span "[PERSON_NAME][EMAIL_ADDRESS][PERSON_NAME][DOMAIN_NAME]" at bounding box center [236, 309] width 109 height 16
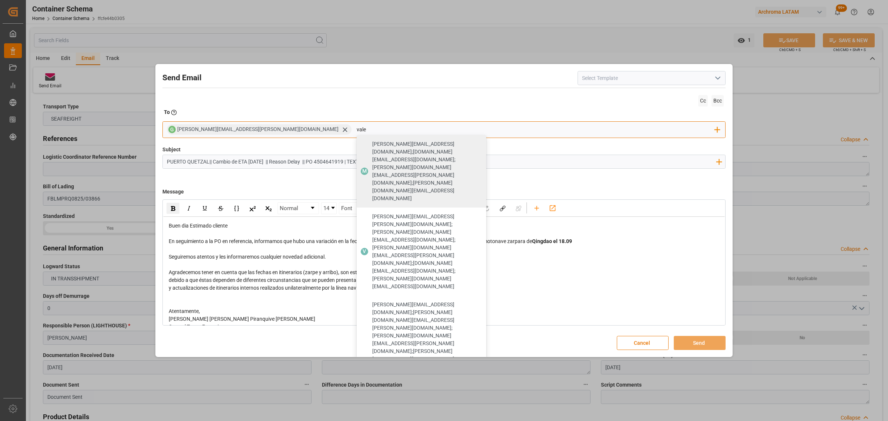
type input "vale"
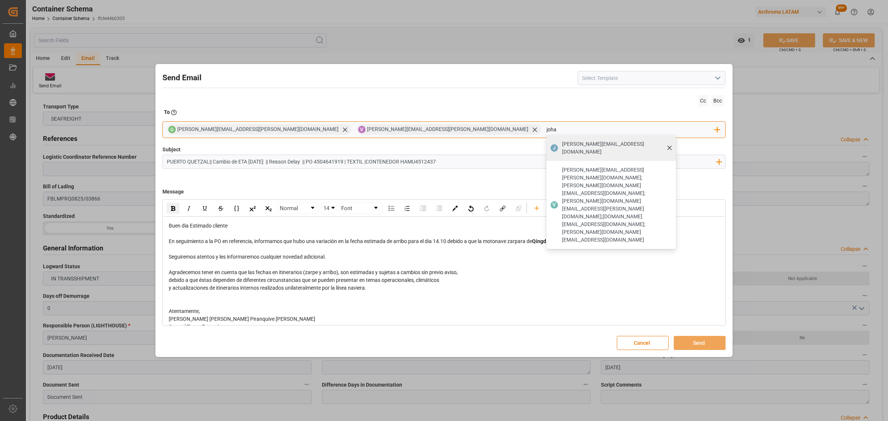
type input "joha"
click at [562, 143] on span "[PERSON_NAME][EMAIL_ADDRESS][DOMAIN_NAME]" at bounding box center [616, 148] width 109 height 16
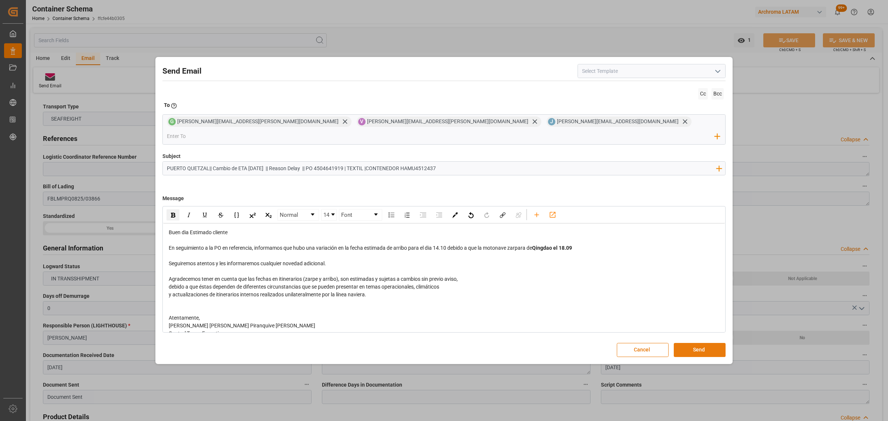
click at [715, 343] on button "Send" at bounding box center [699, 350] width 52 height 14
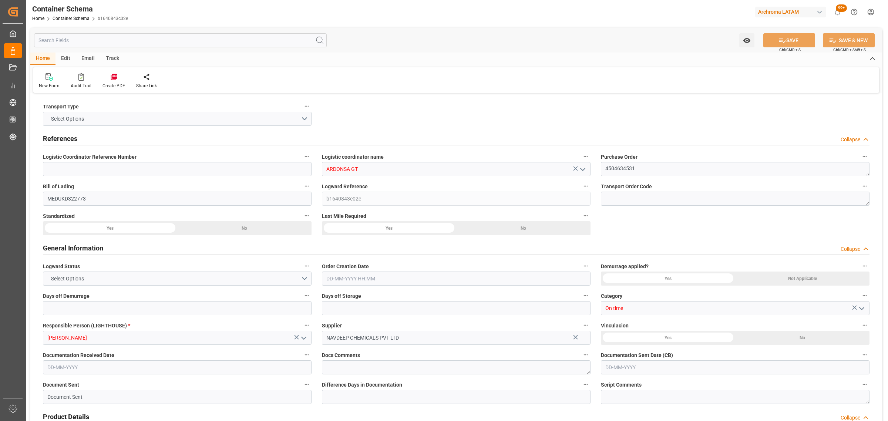
type input "0"
type input "1"
type input "14"
type input "15400"
type input "16170"
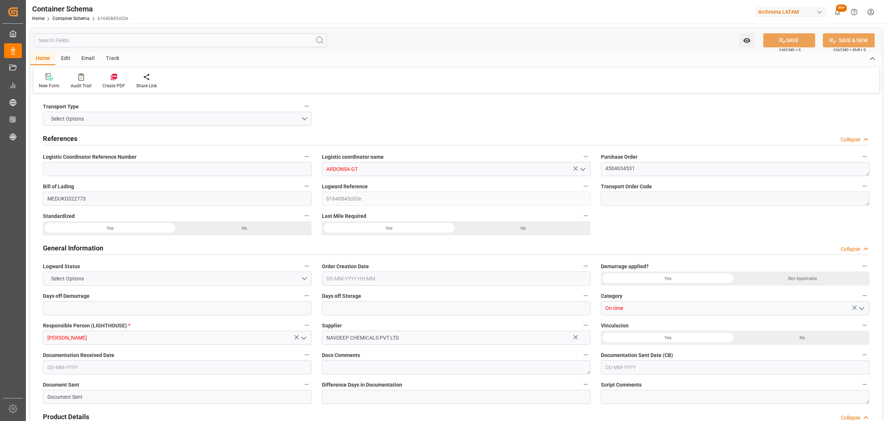
type input "MSC"
type input "Mediterranean Shipping Company"
type input "INHZR"
type input "GTPRQ"
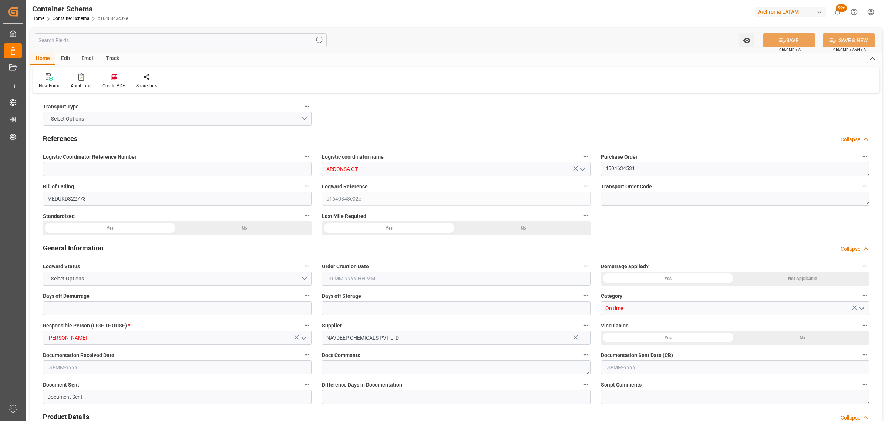
type input "9196838"
type input "04-09-2025 08:15"
type input "[DATE]"
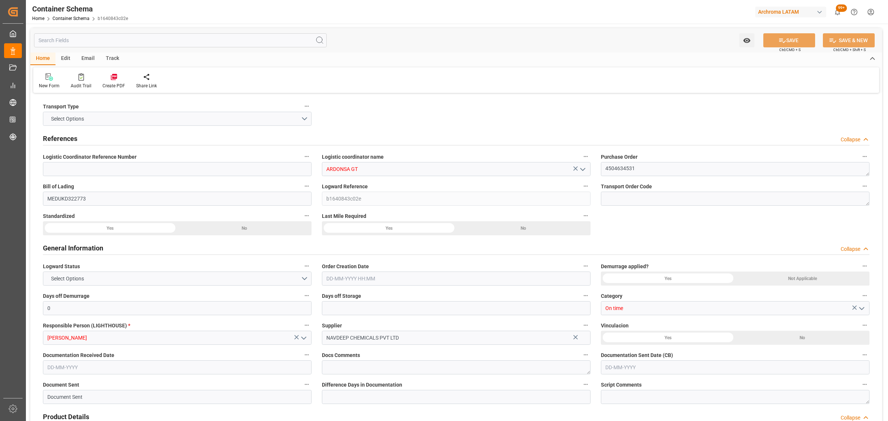
type input "29-10-2025"
type input "20-08-2025 00:00"
type input "[DATE] 00:00"
type input "25-10-2025 00:00"
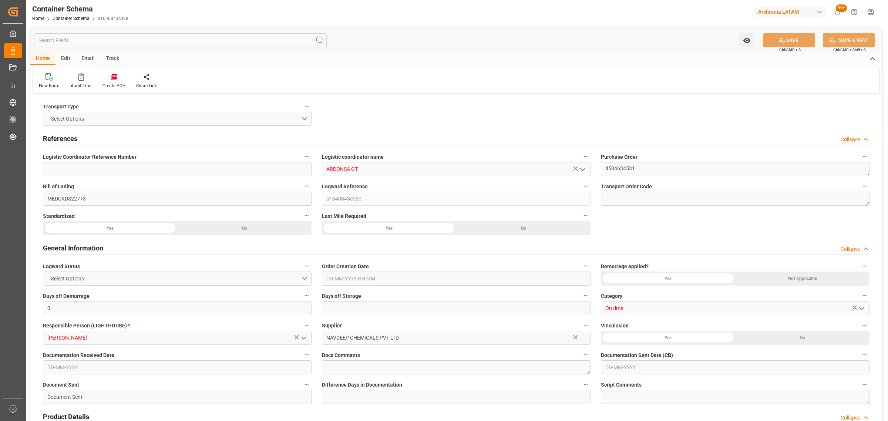
type input "29-10-2025 00:00"
type input "24-10-2025 00:00"
click at [91, 60] on div "Email" at bounding box center [88, 59] width 24 height 13
click at [52, 82] on div "Send Email" at bounding box center [50, 81] width 34 height 16
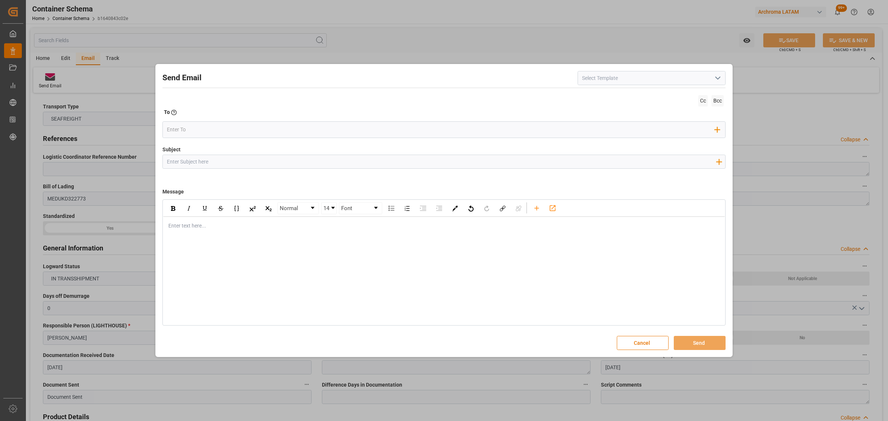
drag, startPoint x: 201, startPoint y: 165, endPoint x: 192, endPoint y: 132, distance: 34.2
click at [201, 165] on input "Subject" at bounding box center [441, 161] width 557 height 13
click at [646, 342] on button "Cancel" at bounding box center [642, 343] width 52 height 14
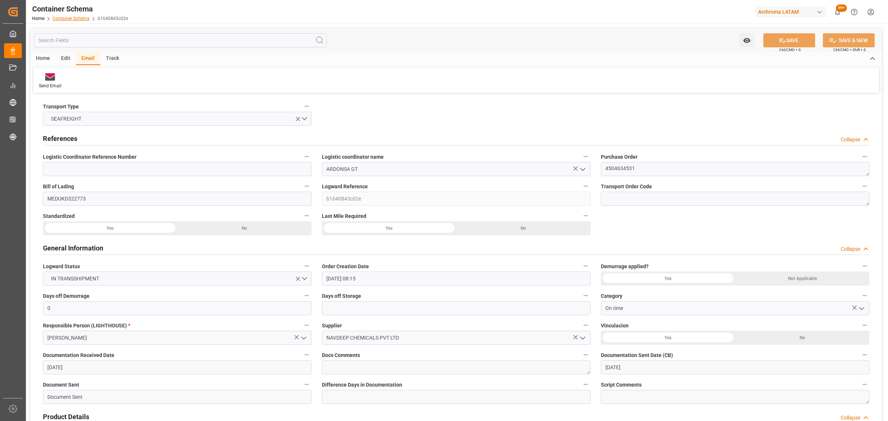
click at [71, 19] on link "Container Schema" at bounding box center [71, 18] width 37 height 5
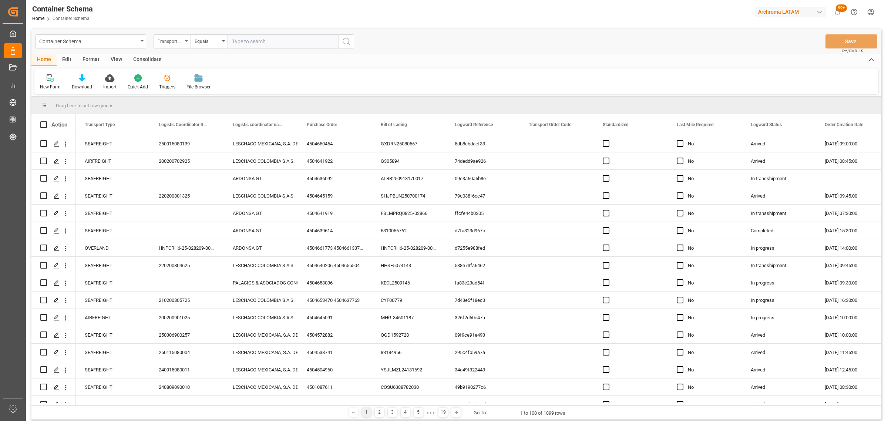
click at [174, 45] on div "Transport Type" at bounding box center [171, 41] width 37 height 14
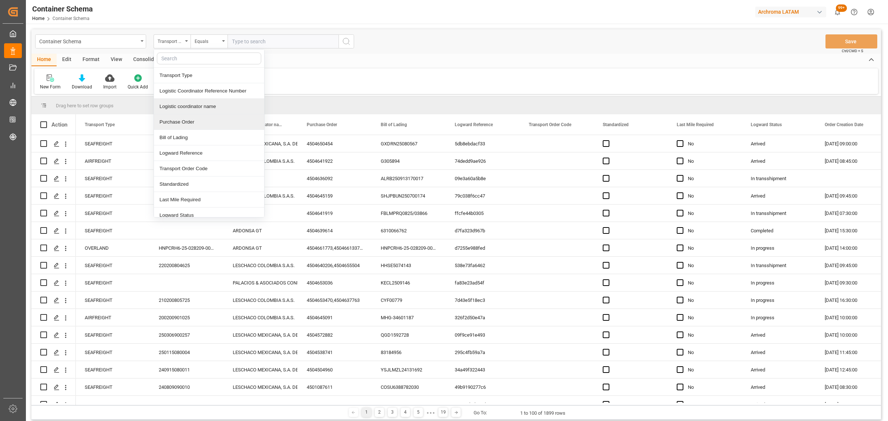
click at [193, 118] on div "Purchase Order" at bounding box center [209, 122] width 110 height 16
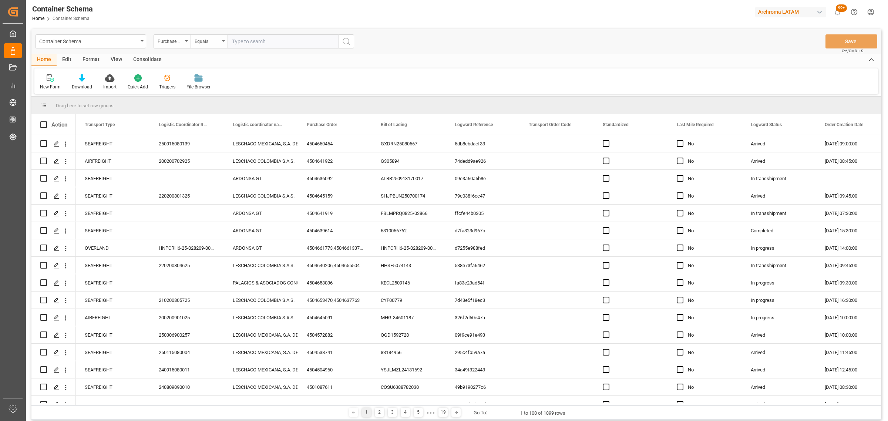
click at [209, 45] on div "Equals" at bounding box center [208, 41] width 37 height 14
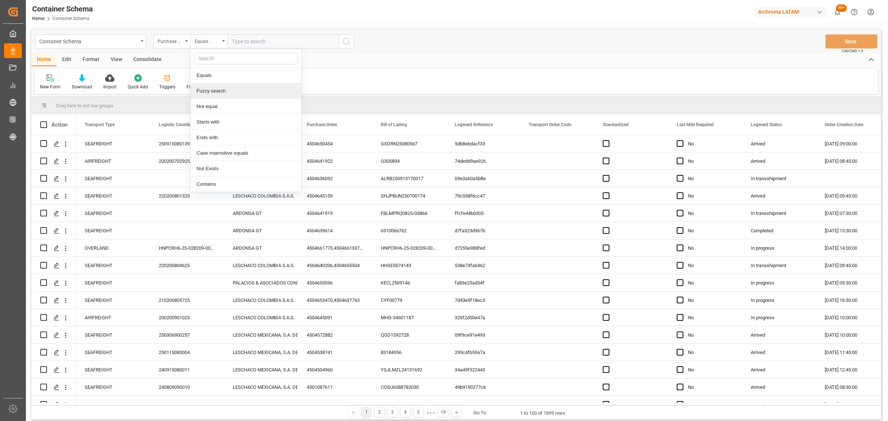
click at [213, 92] on div "Fuzzy search" at bounding box center [246, 91] width 110 height 16
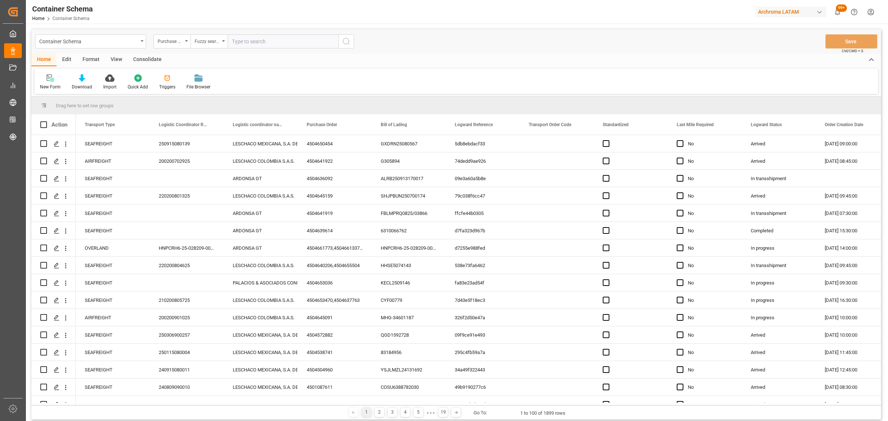
click at [249, 47] on input "text" at bounding box center [282, 41] width 111 height 14
paste input "4504645165"
type input "4504645165"
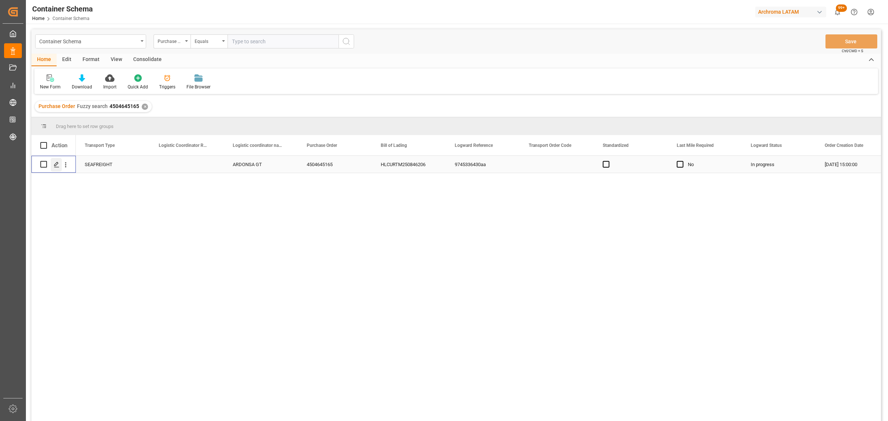
click at [58, 165] on icon "Press SPACE to select this row." at bounding box center [57, 165] width 6 height 6
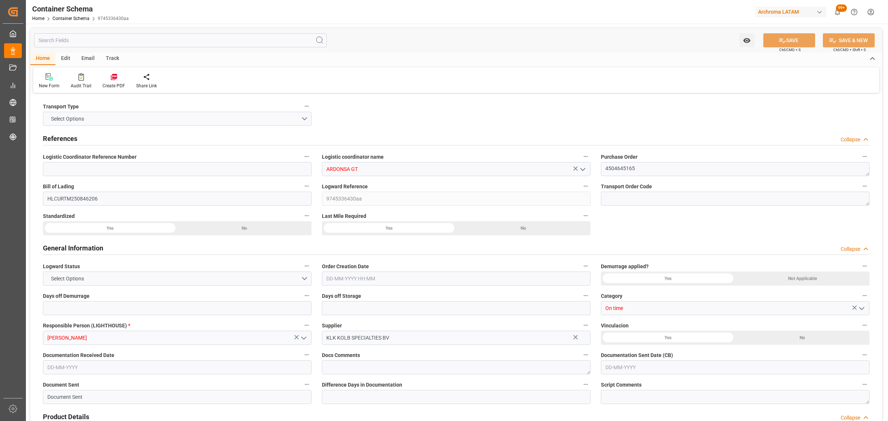
type input "0"
type input "1"
type input "76"
type input "17860"
type input "19190"
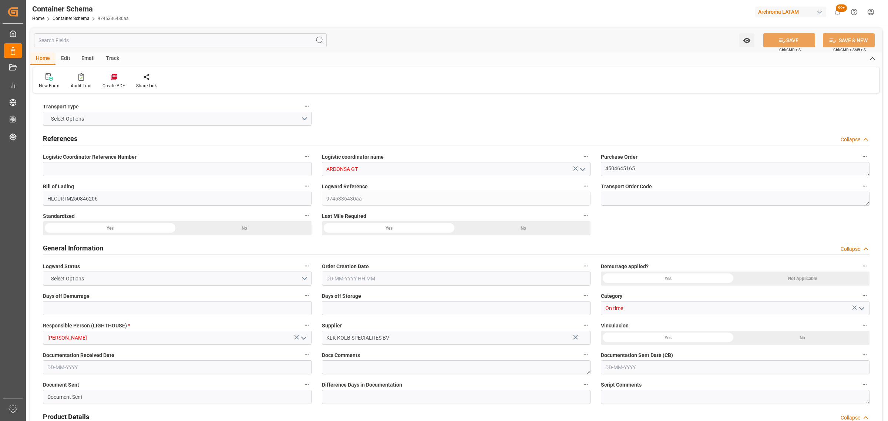
type input "Hapag [PERSON_NAME]"
type input "Hapag [PERSON_NAME] Aktiengesellschaft"
type input "NLRTM"
type input "GTPRQ"
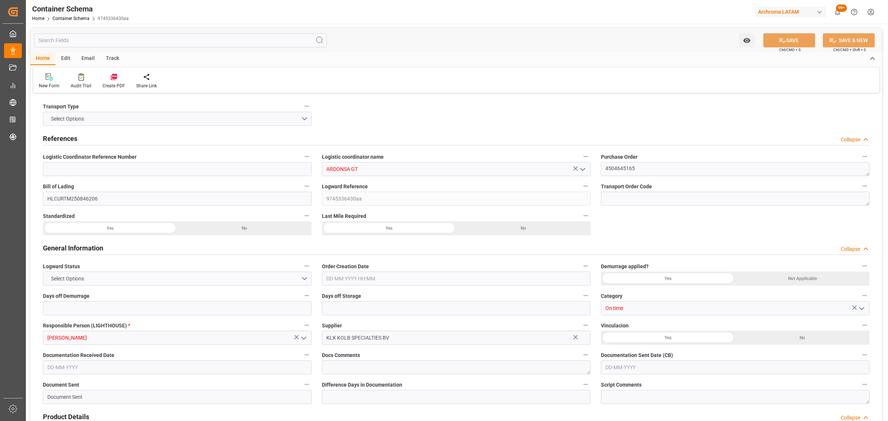
type input "9777618"
type input "08-09-2025 15:00"
type input "[DATE]"
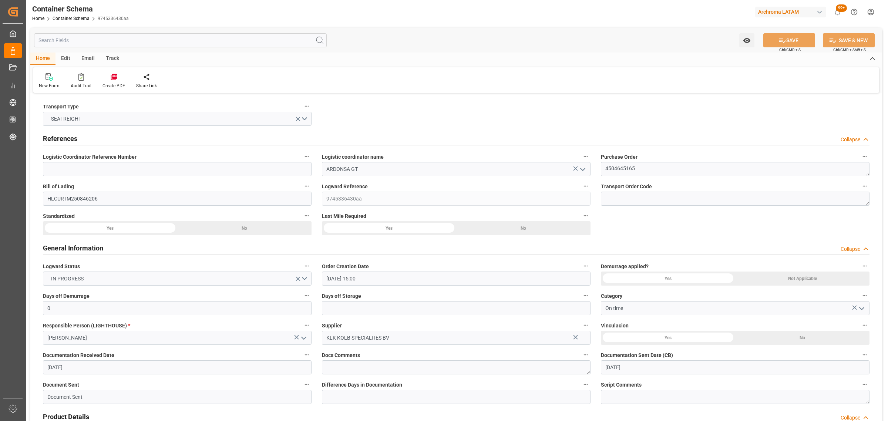
type input "08-11-2025"
type input "08-09-2025 00:00"
type input "10-09-2025 15:00"
type input "11-09-2025 00:00"
type input "08-11-2025 07:00"
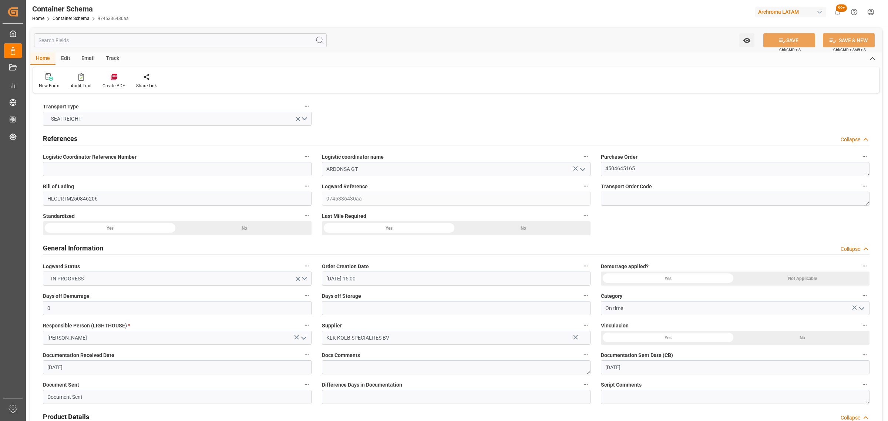
type input "08-11-2025 07:00"
click at [113, 60] on div "Track" at bounding box center [112, 59] width 24 height 13
click at [47, 83] on div "Tracking" at bounding box center [47, 85] width 17 height 7
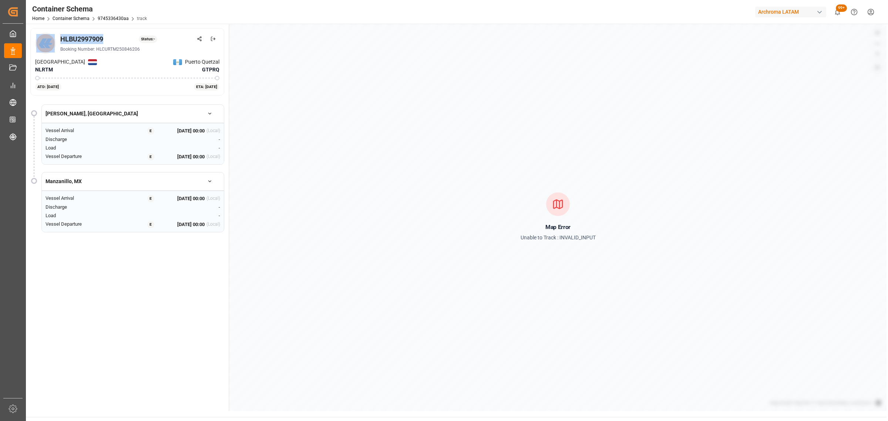
drag, startPoint x: 104, startPoint y: 41, endPoint x: 56, endPoint y: 41, distance: 48.1
click at [56, 41] on div "HLBU2997909 Status: - Booking Number: HLCURTM250846206" at bounding box center [127, 43] width 184 height 21
copy div "HLBU2997909"
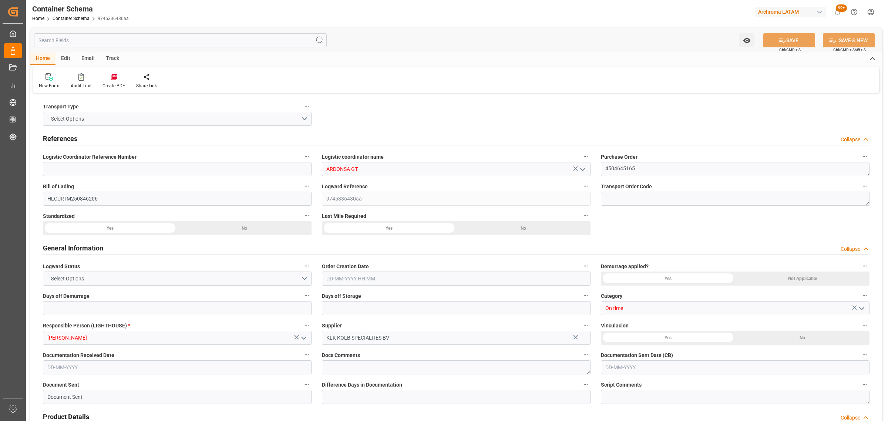
type input "0"
type input "1"
type input "76"
type input "17860"
type input "19190"
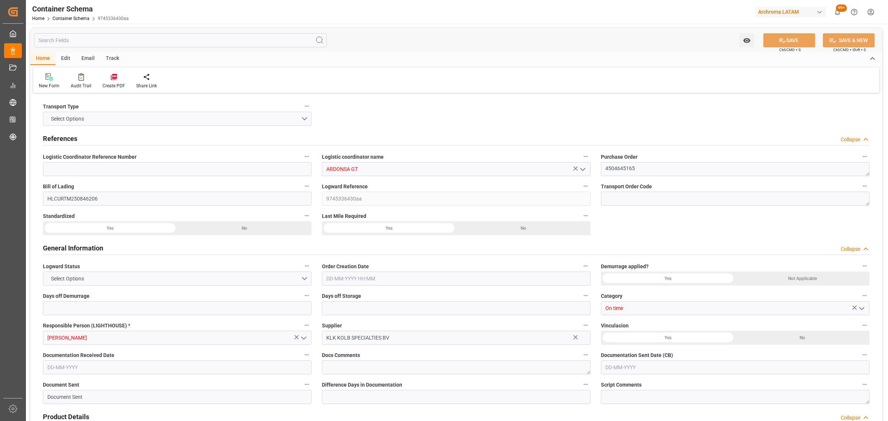
type input "Hapag [PERSON_NAME]"
type input "Hapag [PERSON_NAME] Aktiengesellschaft"
type input "NLRTM"
type input "GTPRQ"
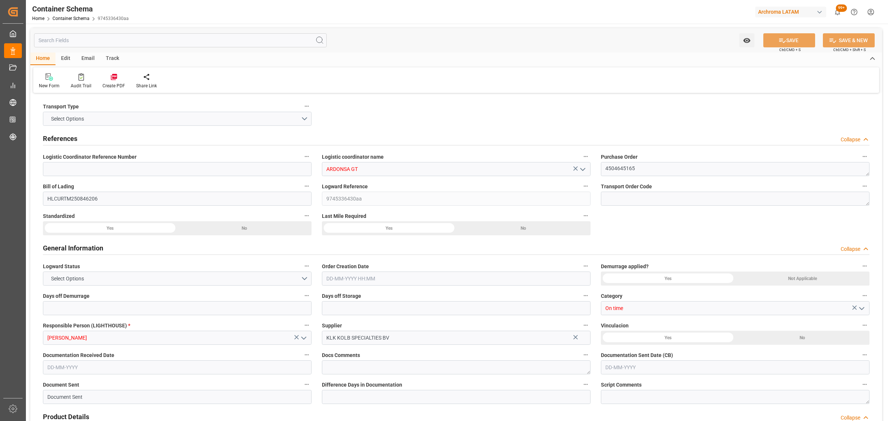
type input "9777618"
type input "08-09-2025 15:00"
type input "[DATE]"
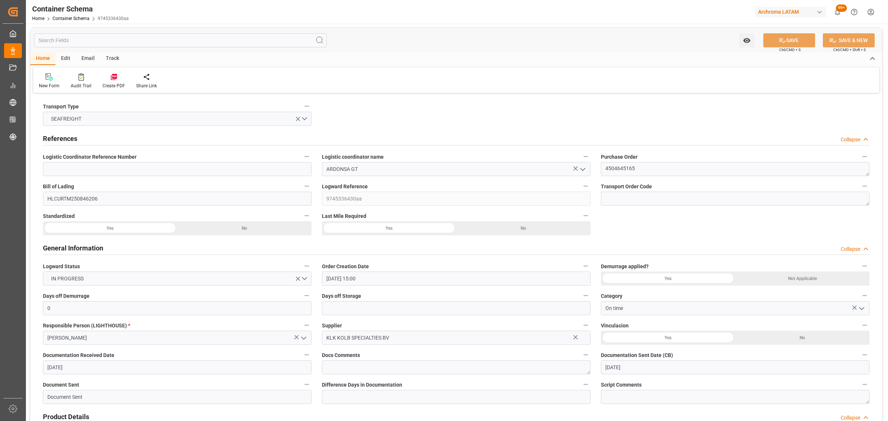
type input "08-11-2025"
type input "08-09-2025 00:00"
type input "10-09-2025 15:00"
type input "11-09-2025 00:00"
type input "08-11-2025 07:00"
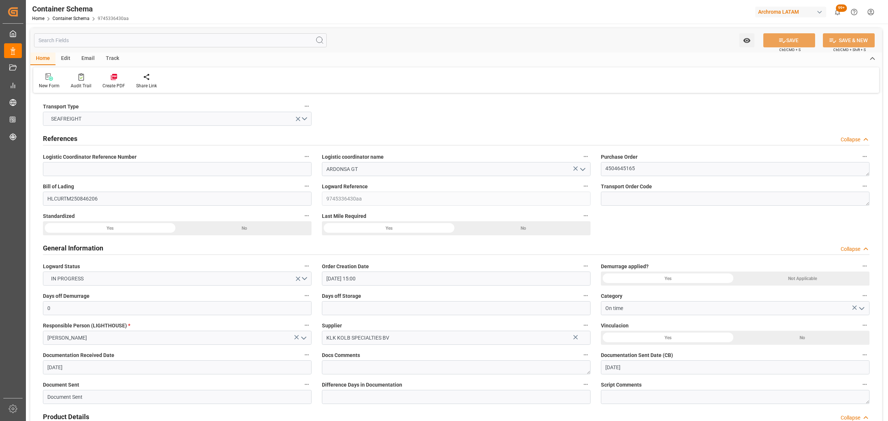
type input "08-11-2025 07:00"
click at [88, 57] on div "Email" at bounding box center [88, 59] width 24 height 13
click at [48, 81] on div "Send Email" at bounding box center [50, 81] width 34 height 16
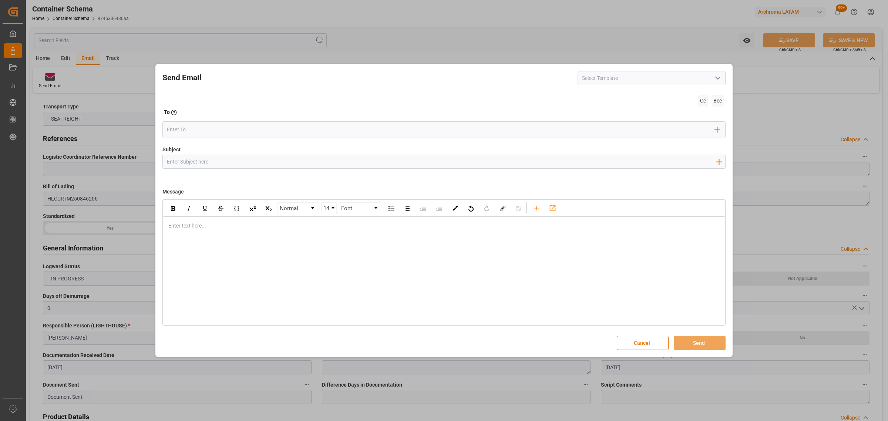
drag, startPoint x: 254, startPoint y: 163, endPoint x: 236, endPoint y: 146, distance: 25.4
click at [254, 163] on input "Subject" at bounding box center [441, 161] width 557 height 13
click at [276, 163] on input "Subject" at bounding box center [441, 161] width 557 height 13
paste input "GT || PO 4504645165 || On time || BL HLCURTM250846206 || Confirmación de ETA 20…"
drag, startPoint x: 406, startPoint y: 161, endPoint x: 387, endPoint y: 162, distance: 19.3
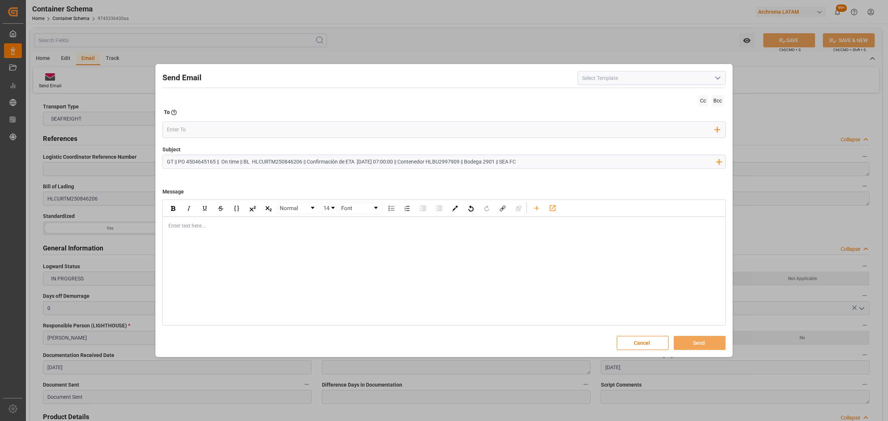
click at [387, 162] on input "GT || PO 4504645165 || On time || BL HLCURTM250846206 || Confirmación de ETA 20…" at bounding box center [441, 161] width 557 height 13
drag, startPoint x: 357, startPoint y: 161, endPoint x: 308, endPoint y: 161, distance: 48.8
click at [308, 161] on input "GT || PO 4504645165 || On time || BL HLCURTM250846206 || Confirmación de ETA 20…" at bounding box center [441, 161] width 557 height 13
click at [561, 158] on input "GT || PO 4504645165 || On time || BL HLCURTM250846206 || Confirmación de ETA 20…" at bounding box center [441, 161] width 557 height 13
drag, startPoint x: 357, startPoint y: 162, endPoint x: 308, endPoint y: 159, distance: 49.6
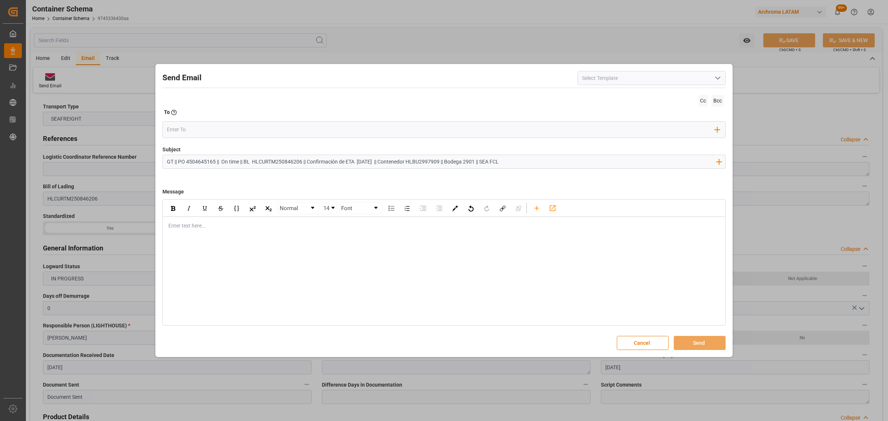
click at [308, 159] on input "GT || PO 4504645165 || On time || BL HLCURTM250846206 || Confirmación de ETA 20…" at bounding box center [441, 161] width 557 height 13
type input "GT || PO 4504645165 || On time || BL HLCURTM250846206 || LOGWARD STATUS 2025-11…"
click at [278, 243] on div "Normal 14 Font Enter text here..." at bounding box center [443, 262] width 563 height 126
click at [182, 230] on div "rdw-editor" at bounding box center [444, 226] width 551 height 8
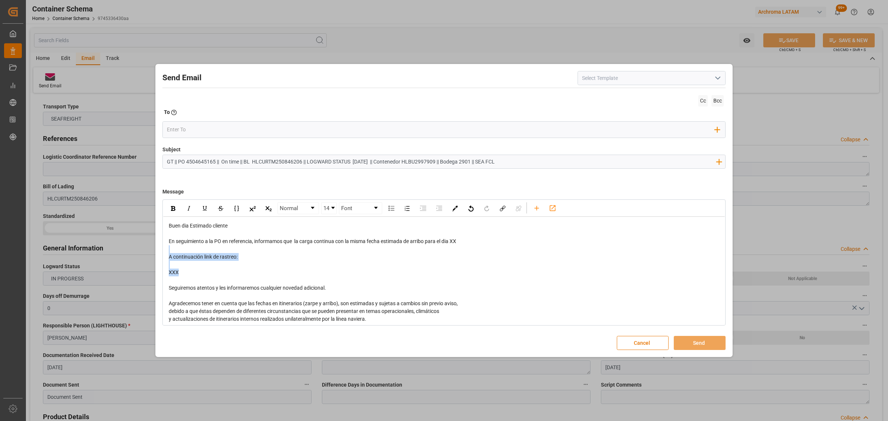
drag, startPoint x: 201, startPoint y: 272, endPoint x: 158, endPoint y: 246, distance: 50.4
click at [158, 246] on div "Send Email Cc Bcc To Enter the TO Email address Add Field to To Subject GT || P…" at bounding box center [443, 211] width 573 height 290
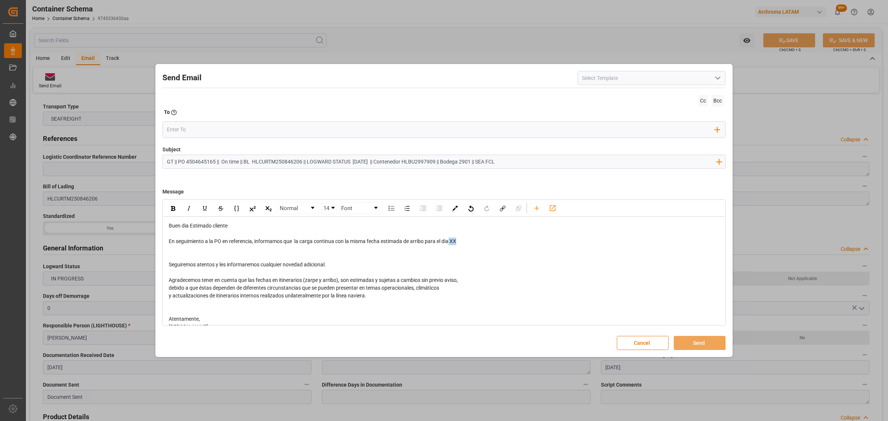
drag, startPoint x: 470, startPoint y: 245, endPoint x: 451, endPoint y: 243, distance: 19.0
click at [451, 243] on div "En seguimiento a la PO en referencia, informamos que la carga continua con la m…" at bounding box center [444, 241] width 551 height 8
click at [451, 243] on span "En seguimiento a la PO en referencia, informamos que la carga continua con la m…" at bounding box center [315, 241] width 293 height 6
drag, startPoint x: 468, startPoint y: 242, endPoint x: 452, endPoint y: 244, distance: 16.0
click at [452, 244] on div "En seguimiento a la PO en referencia, informamos que la carga continua con la m…" at bounding box center [444, 241] width 551 height 8
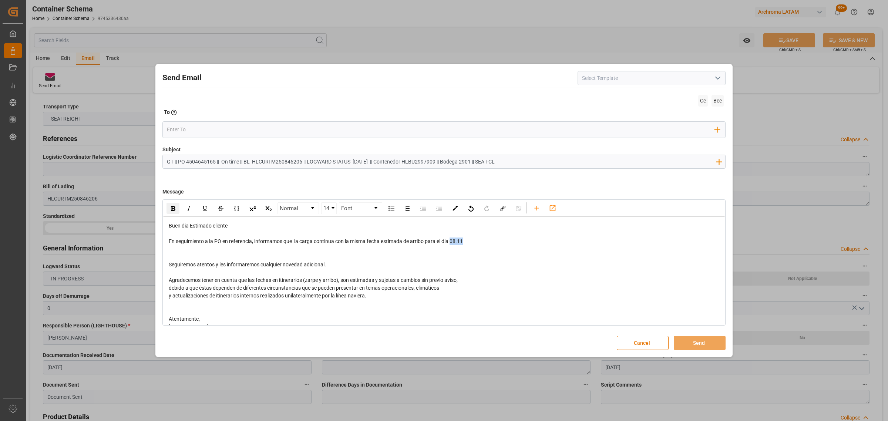
click at [173, 211] on div "rdw-inline-control" at bounding box center [172, 208] width 13 height 11
click at [479, 241] on div "En seguimiento a la PO en referencia, informamos que la carga continua con la m…" at bounding box center [444, 241] width 551 height 8
drag, startPoint x: 629, startPoint y: 241, endPoint x: 469, endPoint y: 241, distance: 160.5
click at [469, 241] on div "En seguimiento a la PO en referencia, informamos que la carga continua con la m…" at bounding box center [444, 241] width 551 height 8
drag, startPoint x: 651, startPoint y: 240, endPoint x: 469, endPoint y: 239, distance: 182.3
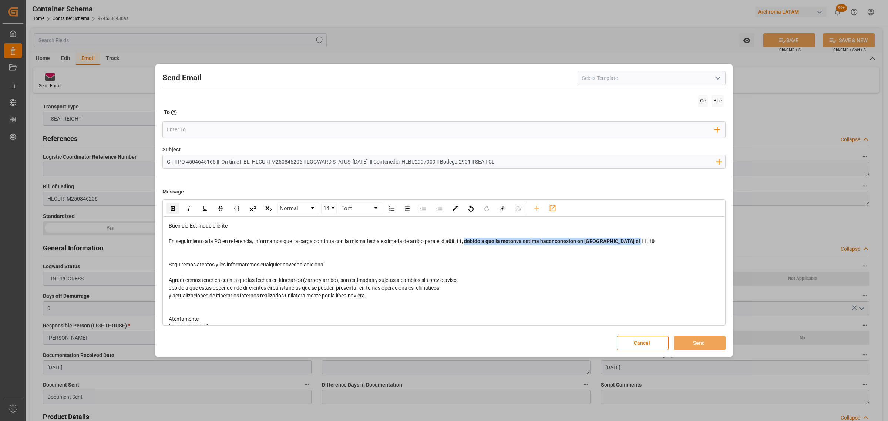
click at [469, 239] on div "En seguimiento a la PO en referencia, informamos que la carga continua con la m…" at bounding box center [444, 241] width 551 height 8
click at [176, 207] on div "rdw-inline-control" at bounding box center [172, 208] width 13 height 11
click at [316, 256] on div "rdw-editor" at bounding box center [444, 257] width 551 height 8
click at [193, 124] on div "Add Field to To" at bounding box center [443, 129] width 563 height 17
click at [191, 128] on input "email" at bounding box center [441, 129] width 548 height 11
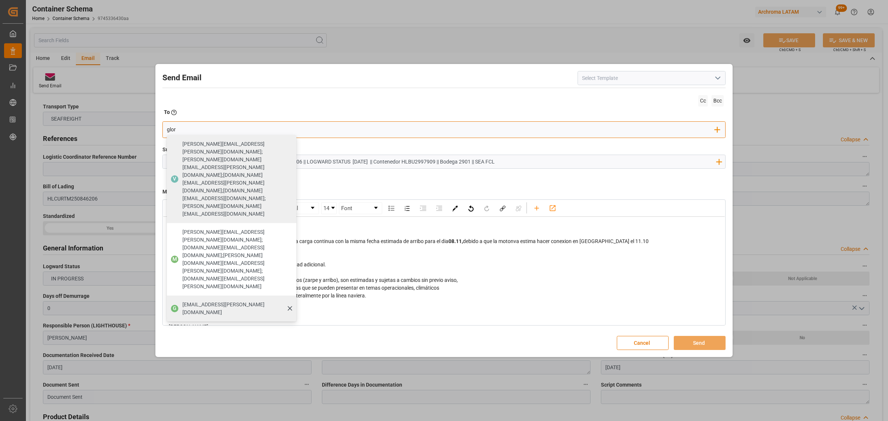
type input "glor"
click at [202, 301] on span "[PERSON_NAME][EMAIL_ADDRESS][PERSON_NAME][DOMAIN_NAME]" at bounding box center [236, 309] width 109 height 16
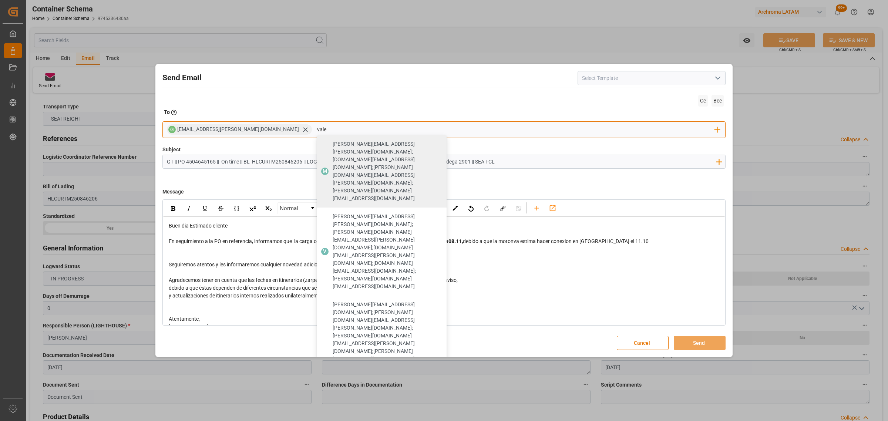
type input "vale"
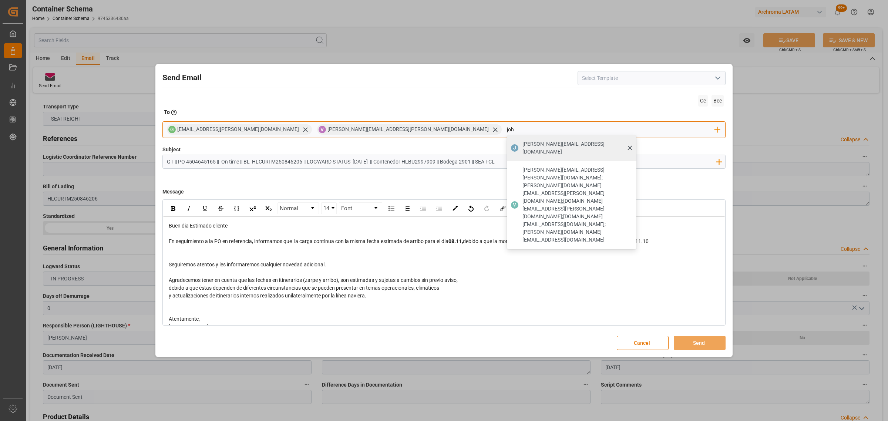
type input "joh"
click at [522, 143] on span "[PERSON_NAME][EMAIL_ADDRESS][DOMAIN_NAME]" at bounding box center [576, 148] width 109 height 16
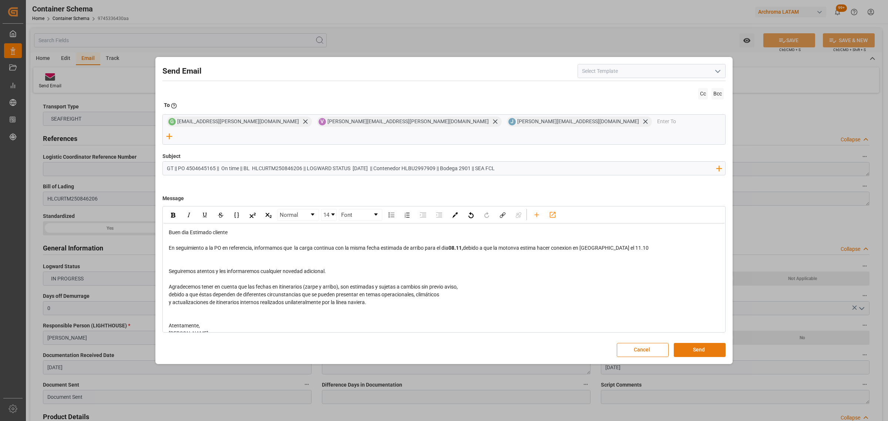
click at [695, 343] on button "Send" at bounding box center [699, 350] width 52 height 14
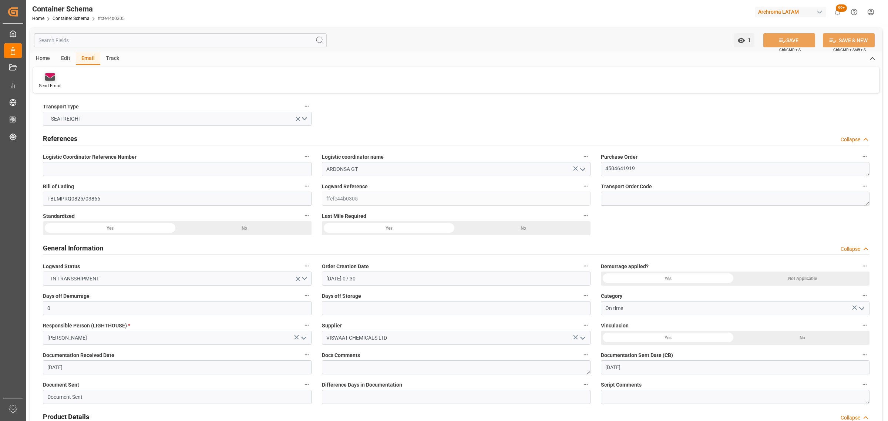
click at [51, 76] on icon at bounding box center [50, 75] width 10 height 4
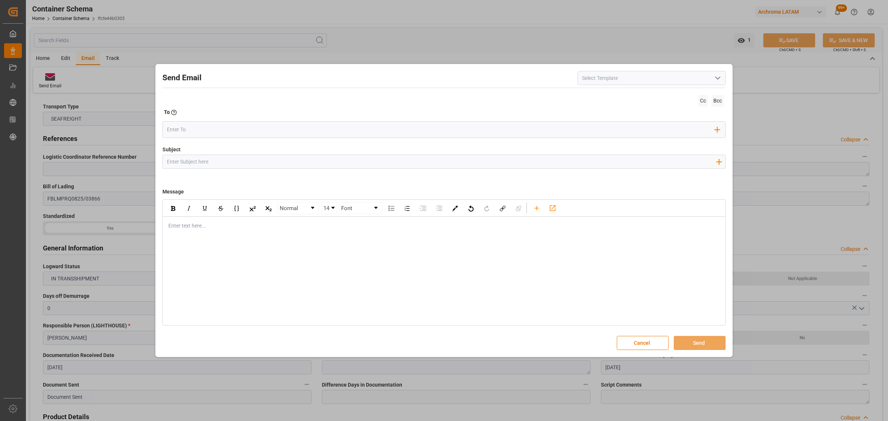
click at [295, 168] on div at bounding box center [441, 161] width 557 height 13
click at [291, 163] on input "Subject" at bounding box center [441, 161] width 557 height 13
click at [292, 166] on input "Subject" at bounding box center [441, 161] width 557 height 13
paste input "PUERTO QUETZAL|| Cambio de ETA 2025-10-25 | PO 4504634531 | TEXTIL | CONTENEDOR…"
click at [230, 226] on div "rdw-editor" at bounding box center [444, 226] width 551 height 8
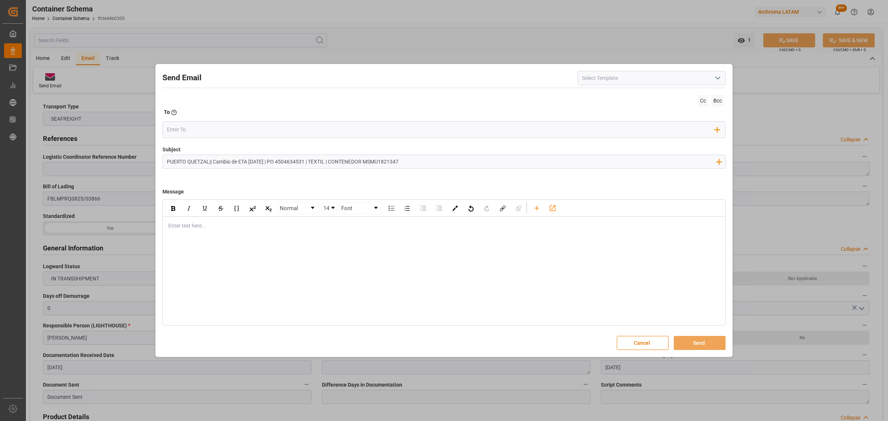
click at [277, 160] on input "PUERTO QUETZAL|| Cambio de ETA 2025-10-25 | PO 4504634531 | TEXTIL | CONTENEDOR…" at bounding box center [441, 161] width 557 height 13
click at [274, 161] on input "PUERTO QUETZAL|| Cambio de ETA 2025-10-25 | PO 4504634531 | TEXTIL | CONTENEDOR…" at bounding box center [441, 161] width 557 height 13
type input "PUERTO QUETZAL|| Cambio de ETA 2025-10-23 | PO 4504634531 | TEXTIL | CONTENEDOR…"
click at [346, 219] on div "Enter text here..." at bounding box center [443, 226] width 561 height 18
drag, startPoint x: 246, startPoint y: 239, endPoint x: 245, endPoint y: 233, distance: 5.4
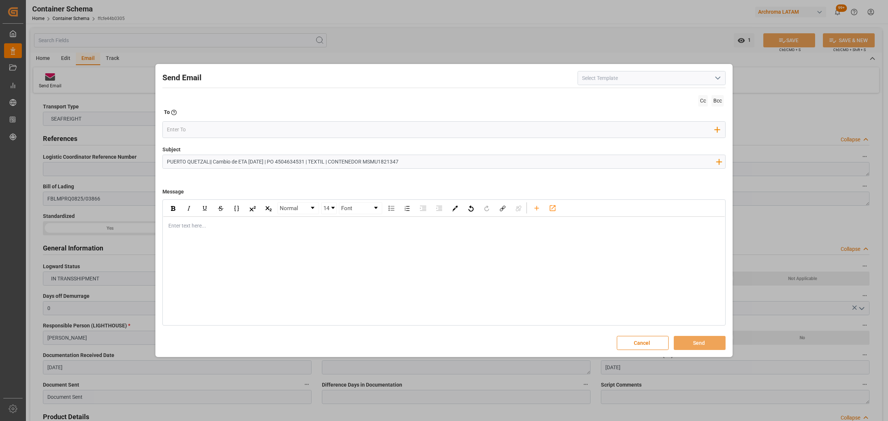
click at [245, 234] on div "Normal 14 Font Enter text here..." at bounding box center [443, 262] width 563 height 126
click at [245, 232] on div "Enter text here..." at bounding box center [443, 226] width 561 height 18
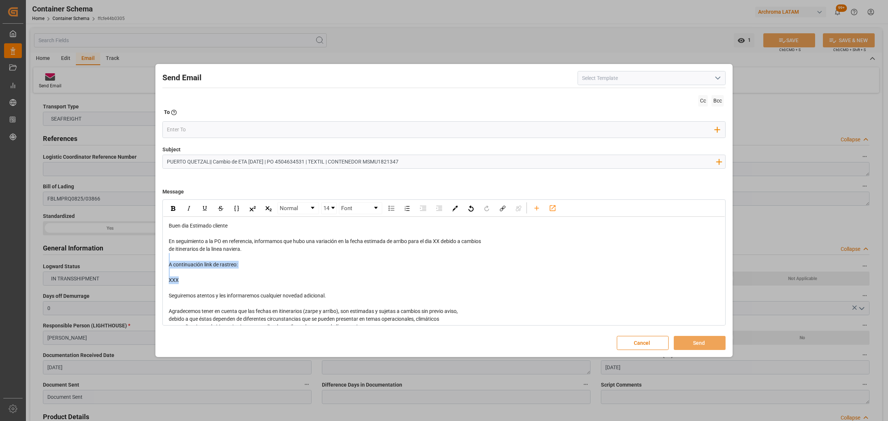
drag, startPoint x: 196, startPoint y: 282, endPoint x: 168, endPoint y: 259, distance: 36.3
click at [168, 259] on div "Buen dia Estimado cliente En seguimiento a la PO en referencia, informamos que …" at bounding box center [443, 296] width 551 height 148
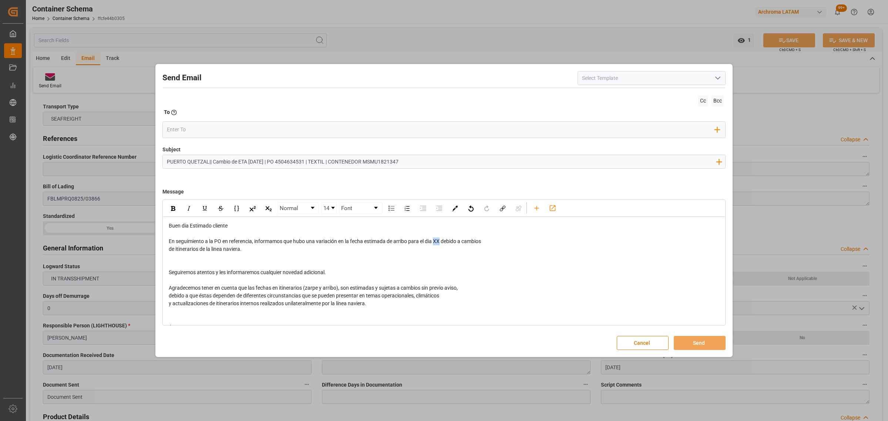
drag, startPoint x: 441, startPoint y: 241, endPoint x: 436, endPoint y: 243, distance: 6.0
click at [436, 243] on span "En seguimiento a la PO en referencia, informamos que hubo una variación en la f…" at bounding box center [325, 241] width 312 height 6
click at [216, 131] on input "email" at bounding box center [441, 129] width 548 height 11
drag, startPoint x: 447, startPoint y: 242, endPoint x: 433, endPoint y: 242, distance: 13.3
click at [433, 242] on span "En seguimiento a la PO en referencia, informamos que hubo una variación en la f…" at bounding box center [328, 241] width 319 height 6
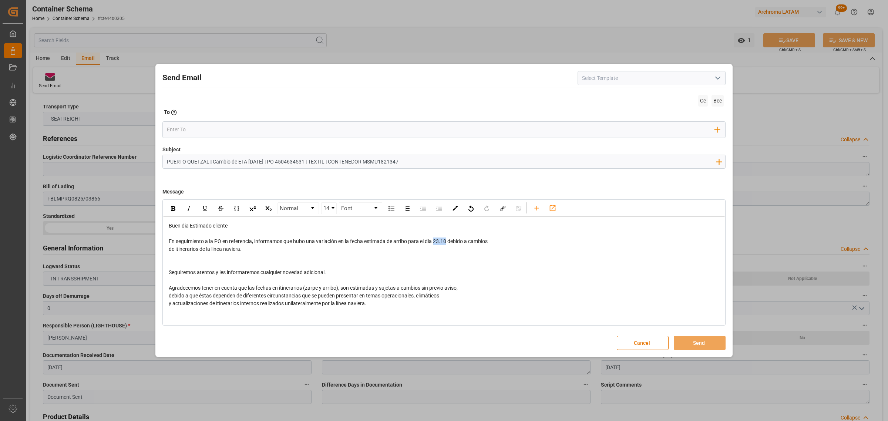
drag, startPoint x: 447, startPoint y: 242, endPoint x: 435, endPoint y: 243, distance: 11.5
click at [435, 243] on span "En seguimiento a la PO en referencia, informamos que hubo una variación en la f…" at bounding box center [328, 241] width 319 height 6
click at [176, 206] on div "rdw-inline-control" at bounding box center [172, 208] width 13 height 11
click at [196, 134] on input "email" at bounding box center [441, 129] width 548 height 11
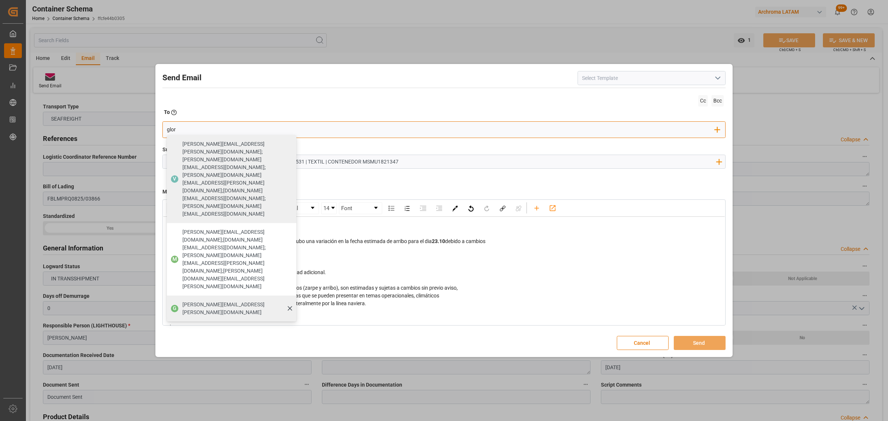
type input "glor"
click at [211, 301] on span "[PERSON_NAME][EMAIL_ADDRESS][PERSON_NAME][DOMAIN_NAME]" at bounding box center [236, 309] width 109 height 16
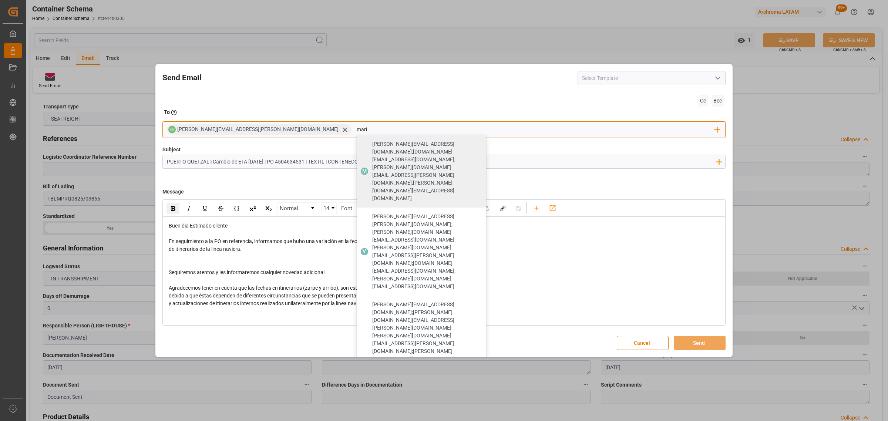
drag, startPoint x: 276, startPoint y: 129, endPoint x: 249, endPoint y: 128, distance: 27.0
click at [249, 128] on div "G gloria.ruiz@archroma.com mari M maria.piranquive@leschaco.com;angiee.lamilla@…" at bounding box center [443, 129] width 563 height 17
type input "vale"
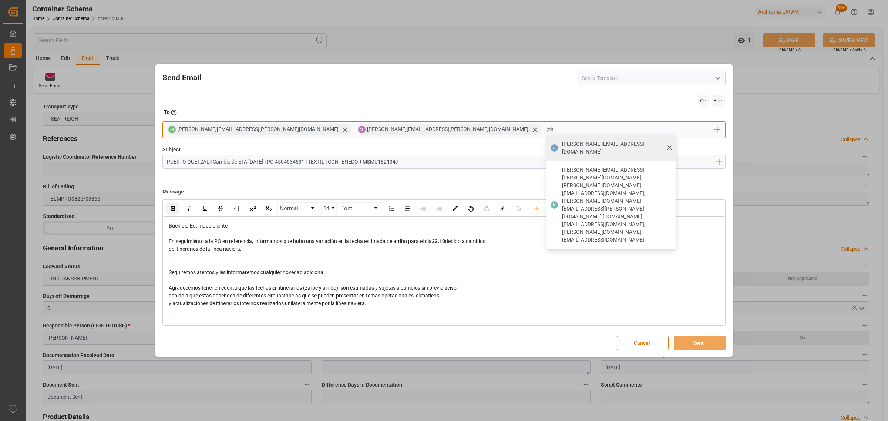
type input "joh"
click at [562, 141] on span "[PERSON_NAME][EMAIL_ADDRESS][DOMAIN_NAME]" at bounding box center [616, 148] width 109 height 16
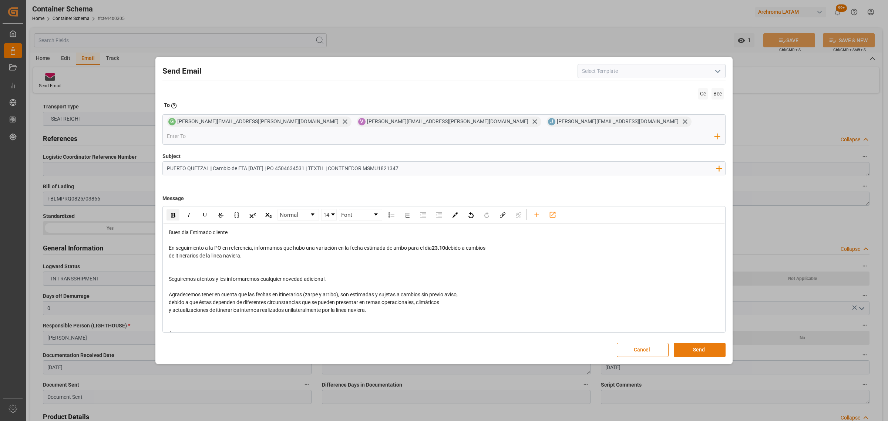
click at [699, 343] on button "Send" at bounding box center [699, 350] width 52 height 14
